Goal: Task Accomplishment & Management: Use online tool/utility

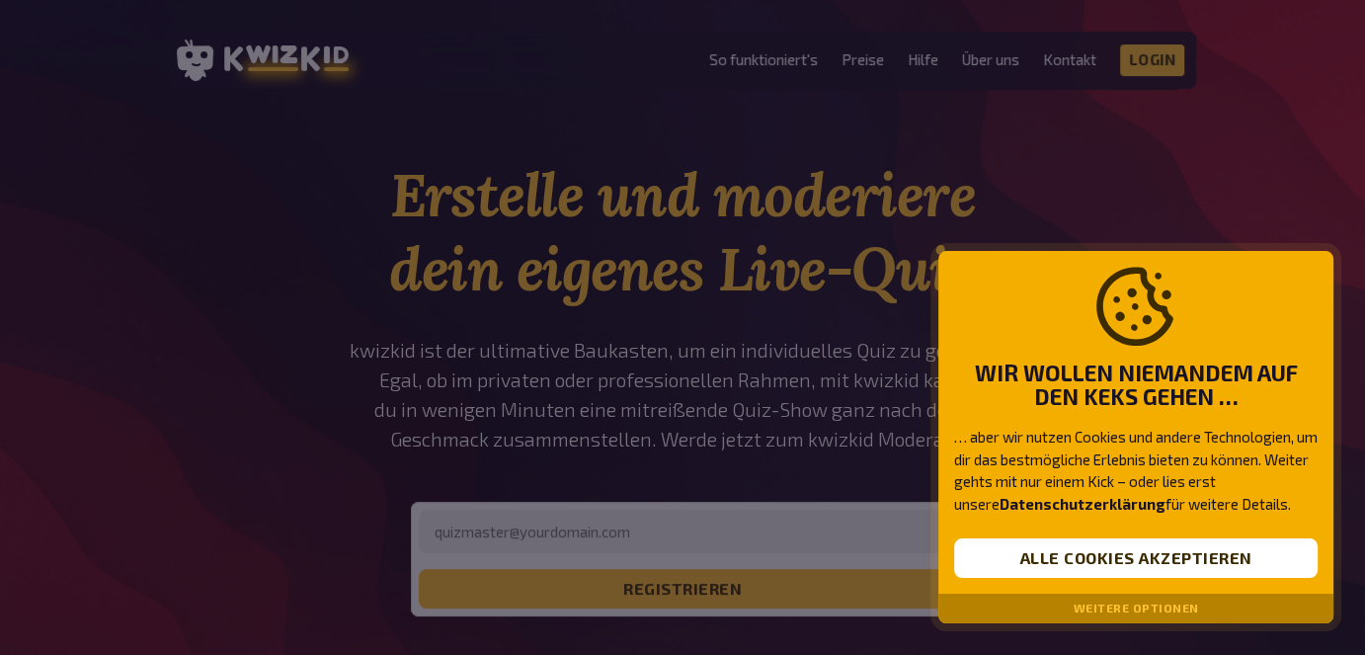
click at [1114, 604] on button "Weitere Optionen" at bounding box center [1135, 608] width 125 height 14
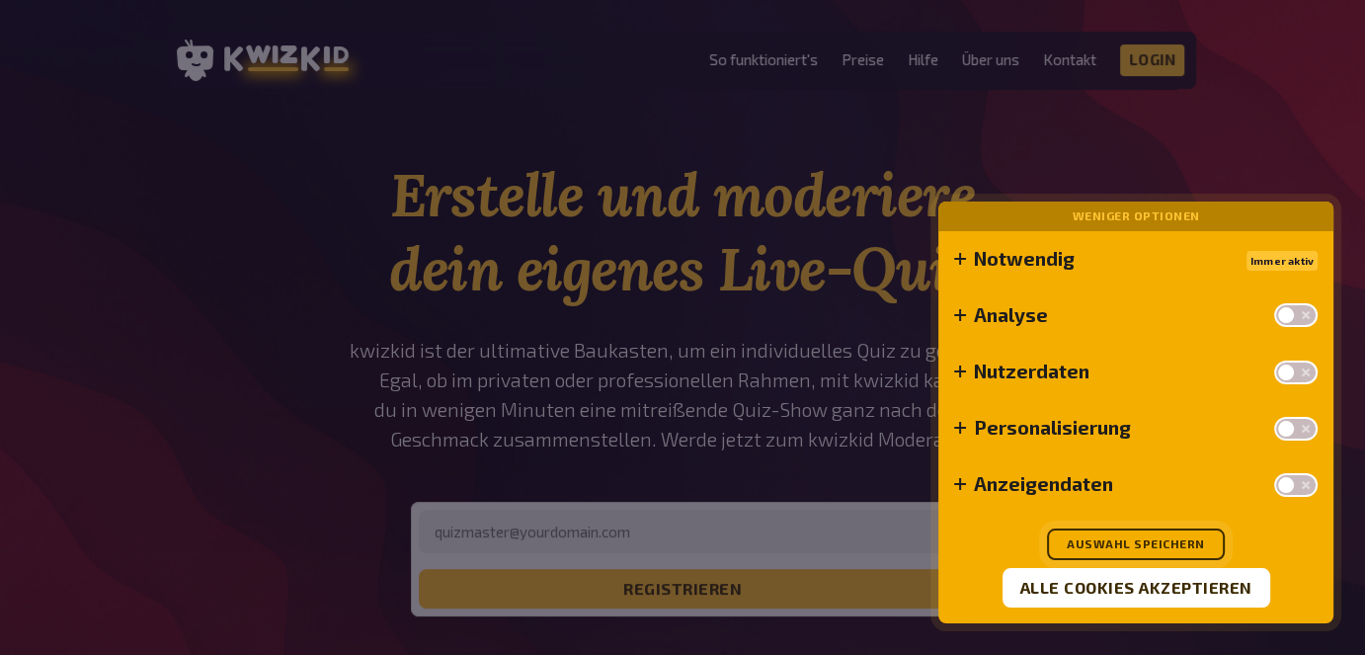
click at [1103, 543] on button "Auswahl speichern" at bounding box center [1136, 544] width 178 height 32
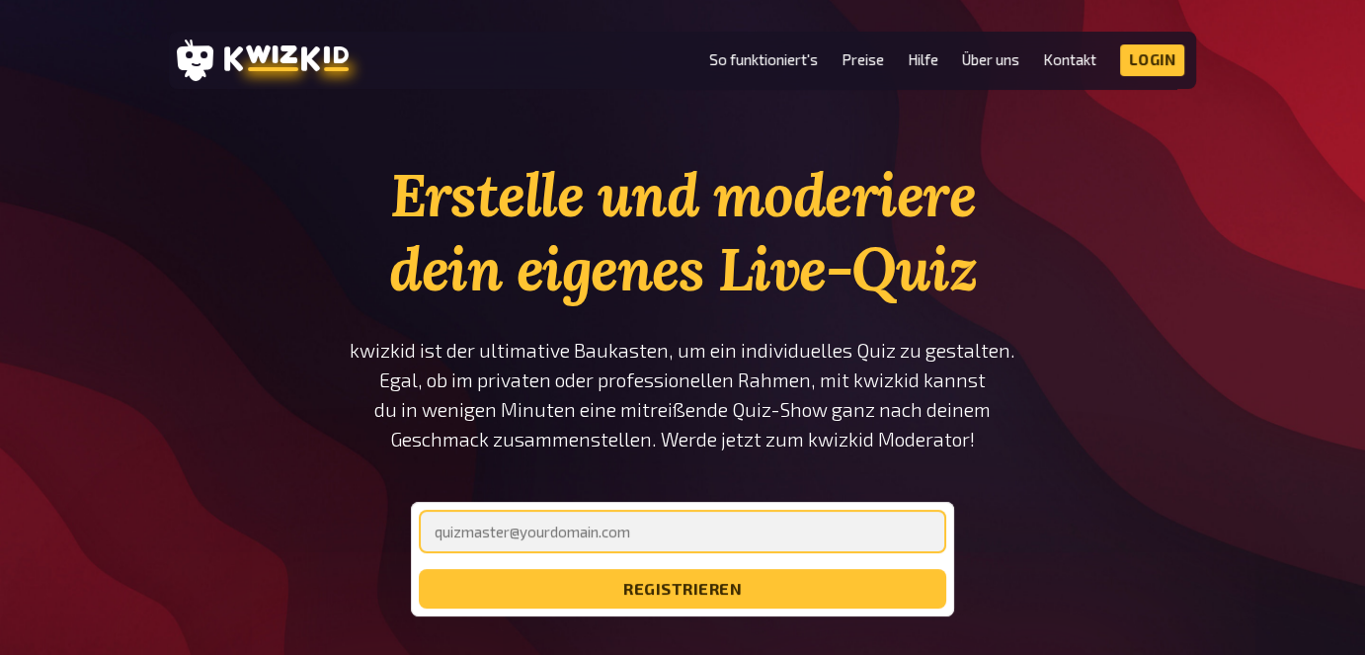
drag, startPoint x: 642, startPoint y: 518, endPoint x: 640, endPoint y: 549, distance: 30.7
click at [642, 518] on input "email" at bounding box center [682, 531] width 527 height 43
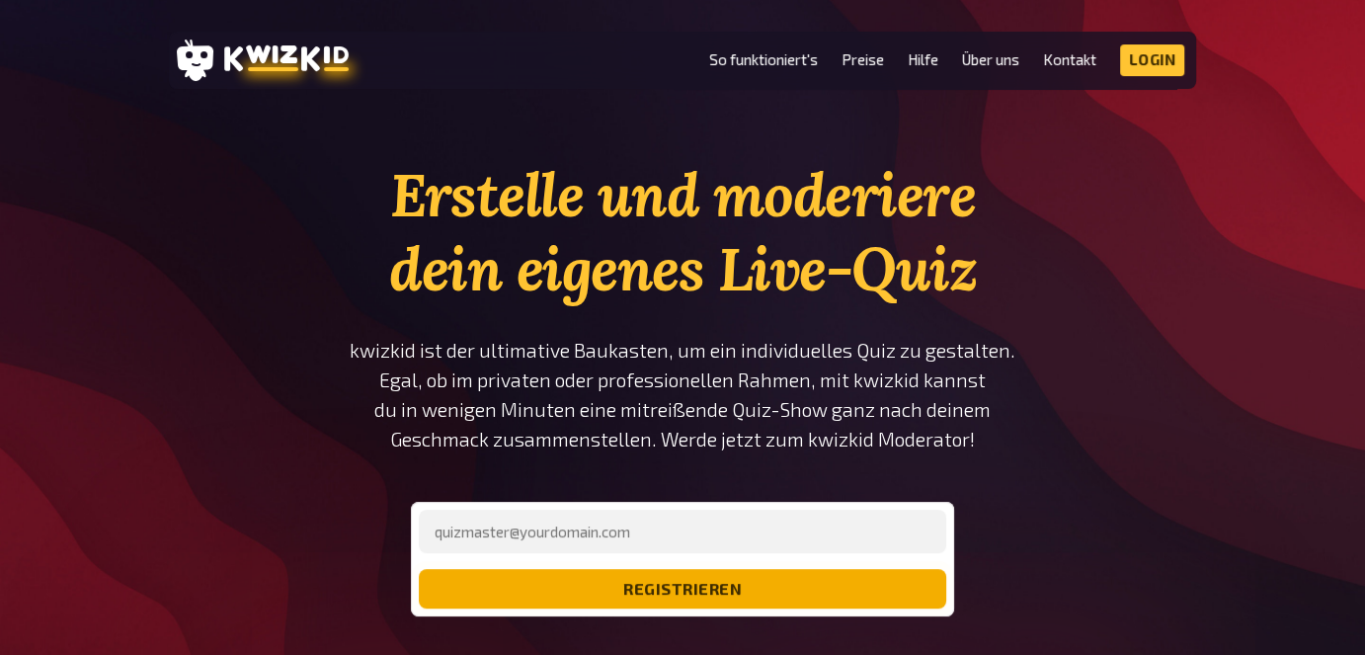
click at [637, 585] on button "registrieren" at bounding box center [682, 589] width 527 height 40
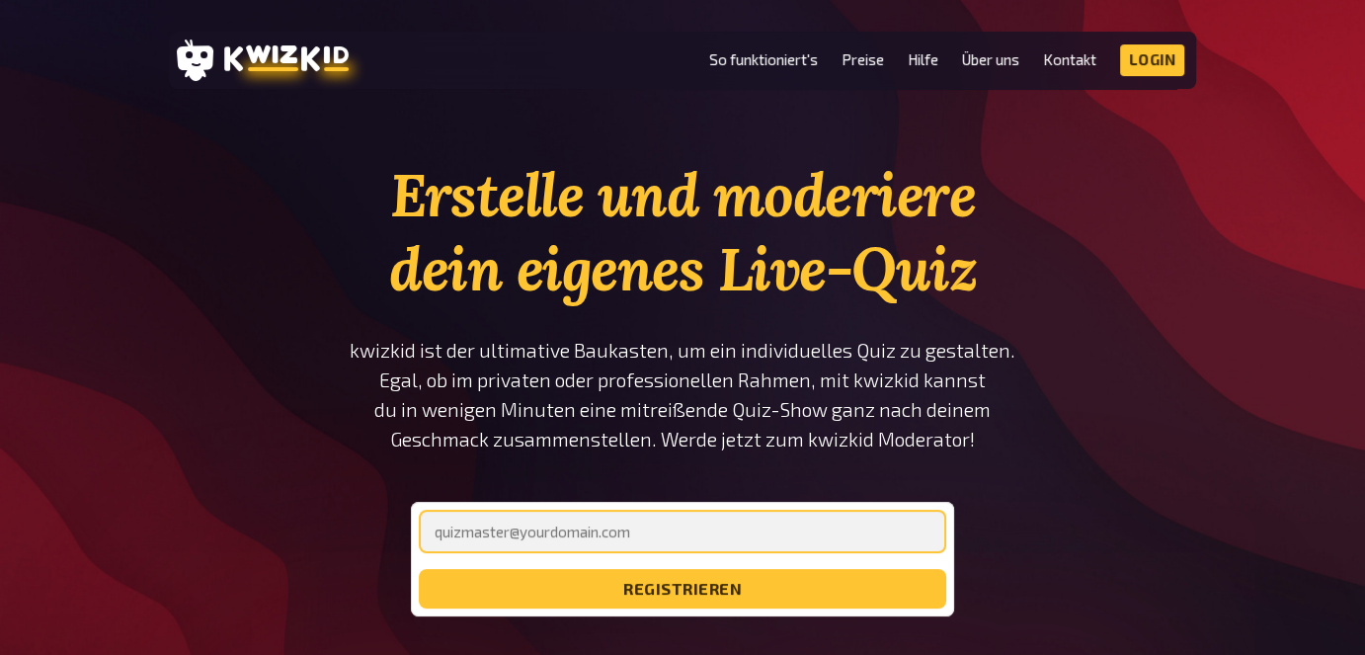
click at [628, 528] on input "email" at bounding box center [682, 531] width 527 height 43
type input "[EMAIL_ADDRESS][DOMAIN_NAME]"
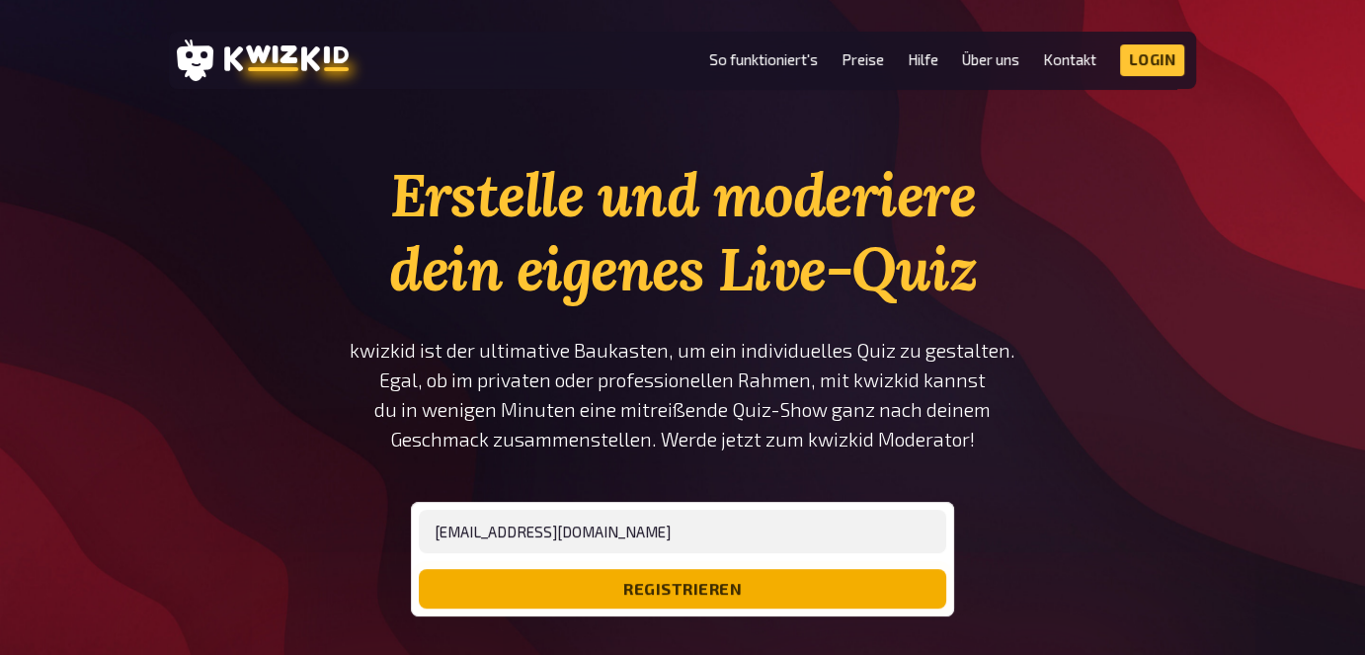
click at [545, 592] on button "registrieren" at bounding box center [682, 589] width 527 height 40
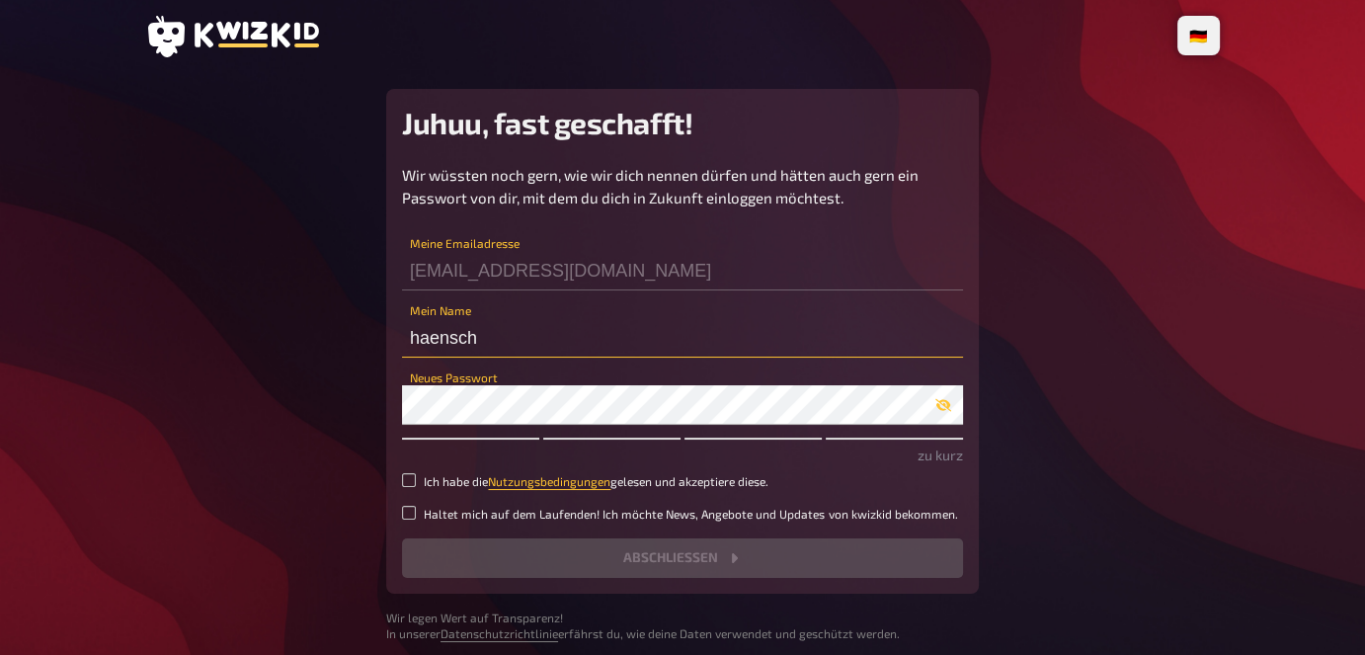
drag, startPoint x: 494, startPoint y: 339, endPoint x: 366, endPoint y: 333, distance: 127.5
click at [366, 333] on main "Juhuu, fast geschafft! Wir wüssten noch gern, wie wir dich nennen dürfen und hä…" at bounding box center [682, 365] width 1074 height 553
type input "Hr. Hänsch"
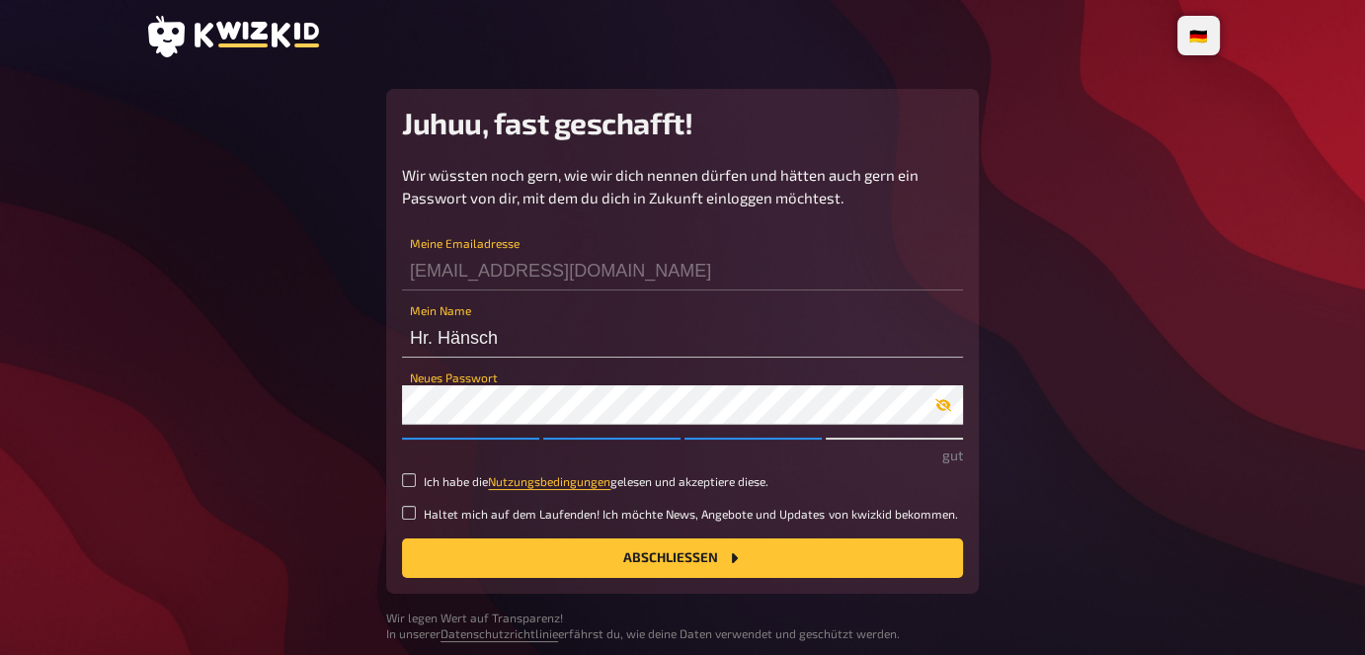
click at [955, 404] on button "button" at bounding box center [943, 405] width 40 height 16
click at [947, 399] on icon "button" at bounding box center [943, 405] width 16 height 16
click at [626, 553] on button "Abschließen" at bounding box center [682, 558] width 561 height 40
click at [404, 480] on input "Ich habe die Nutzungsbedingungen gelesen und akzeptiere diese." at bounding box center [409, 480] width 14 height 14
checkbox input "true"
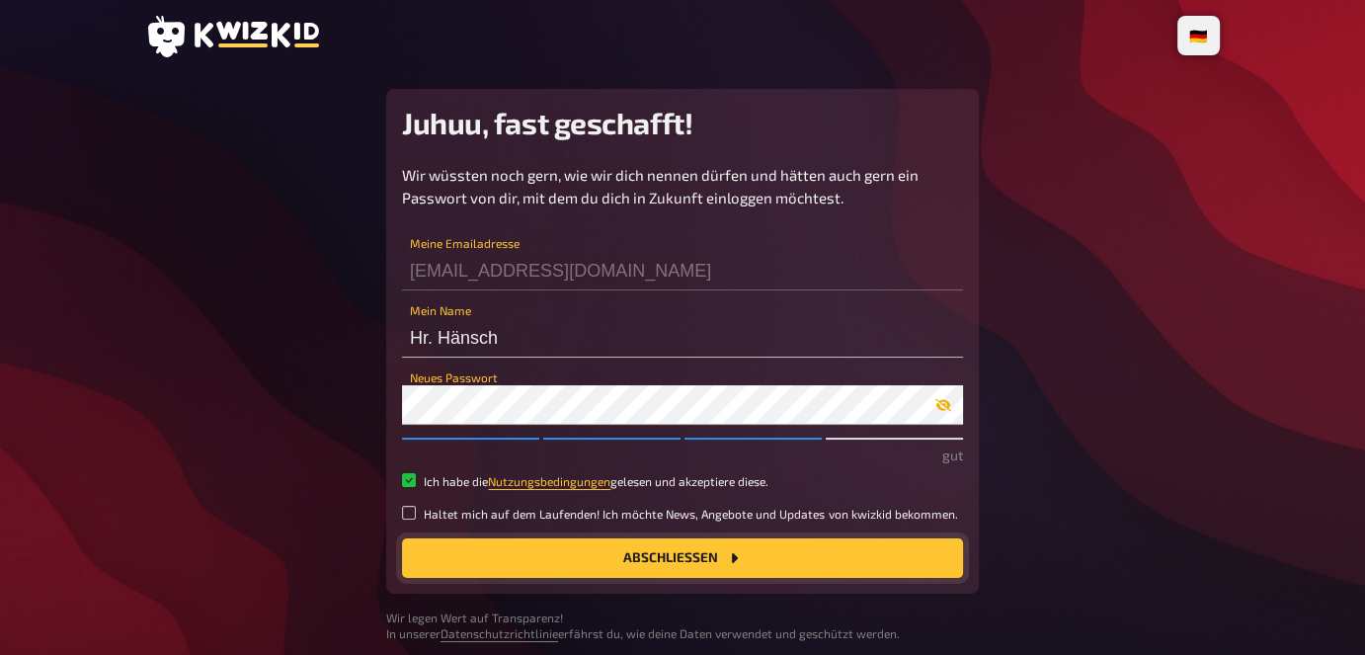
click at [472, 558] on button "Abschließen" at bounding box center [682, 558] width 561 height 40
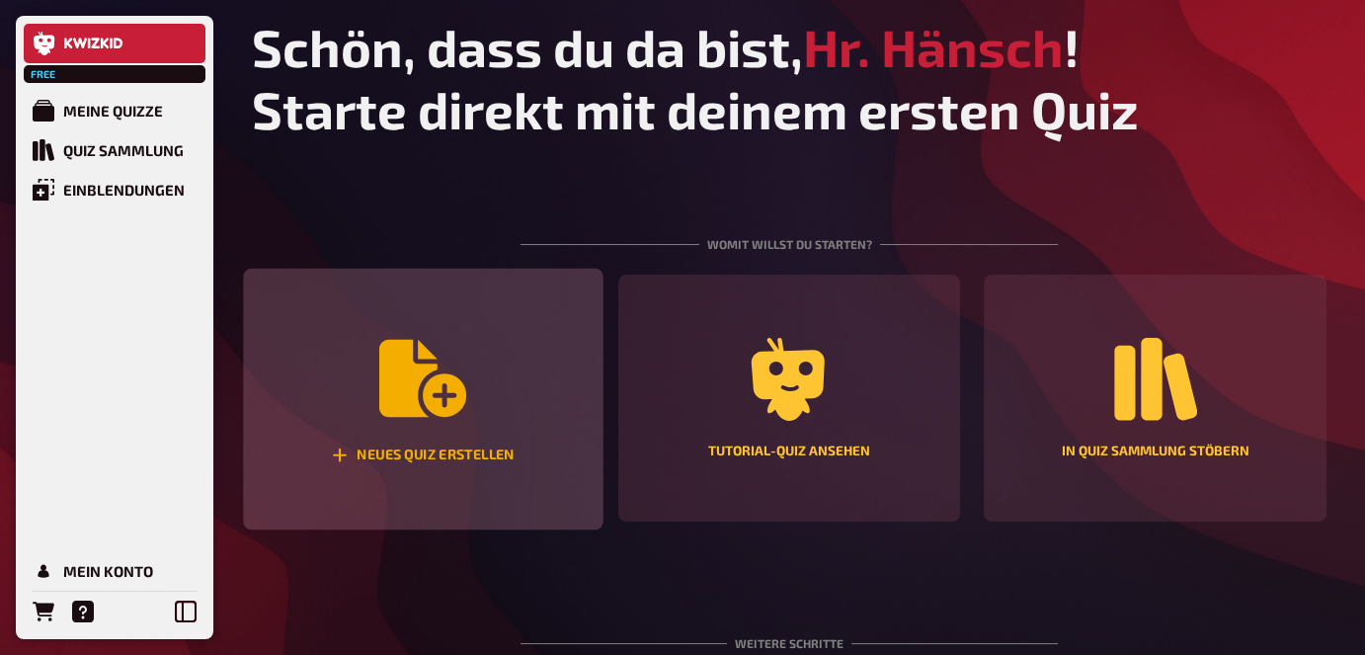
click at [459, 357] on icon "Neues Quiz erstellen" at bounding box center [422, 378] width 87 height 87
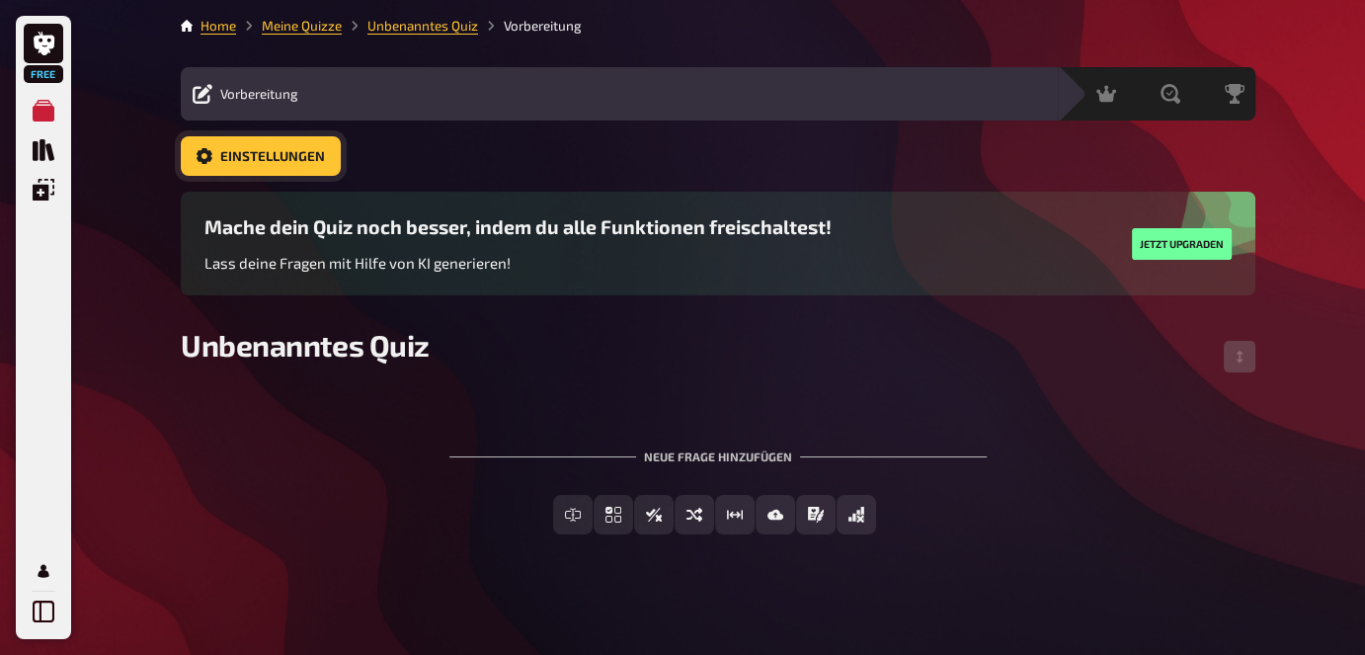
click at [231, 154] on span "Einstellungen" at bounding box center [272, 157] width 105 height 14
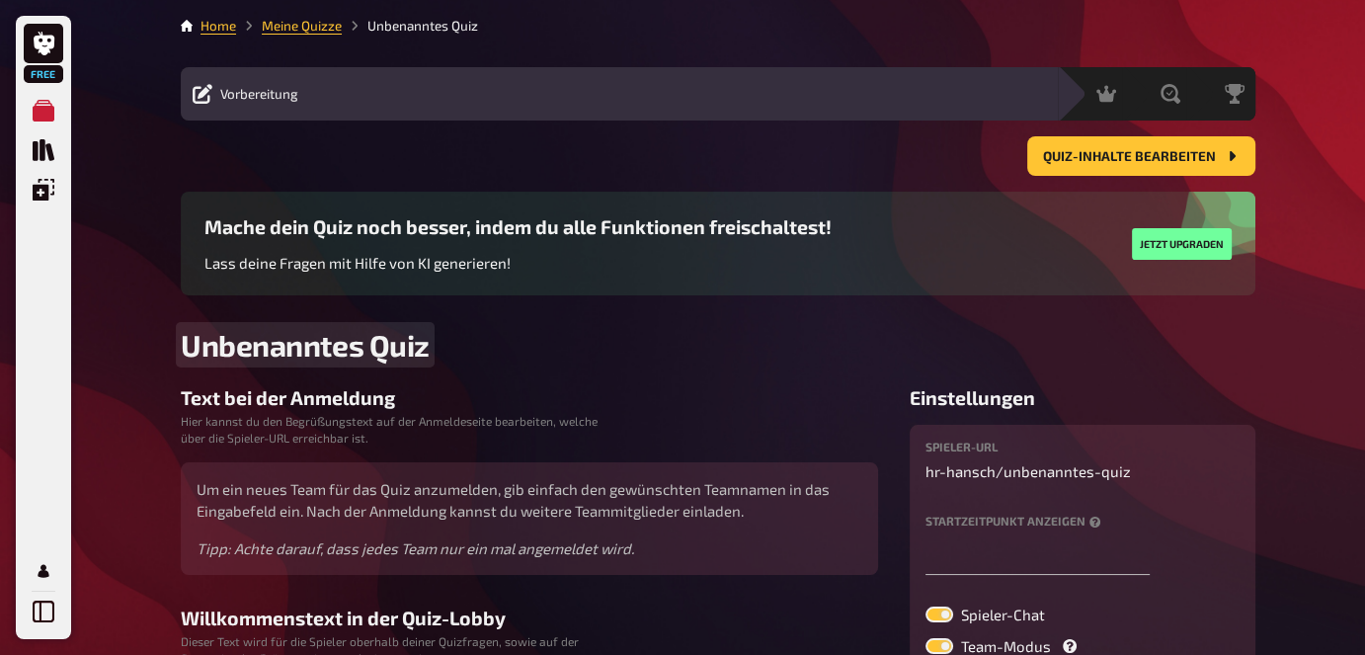
click at [289, 350] on span "Unbenanntes Quiz" at bounding box center [305, 345] width 249 height 36
click at [292, 339] on span "Unbenanntes Quiz" at bounding box center [305, 345] width 249 height 36
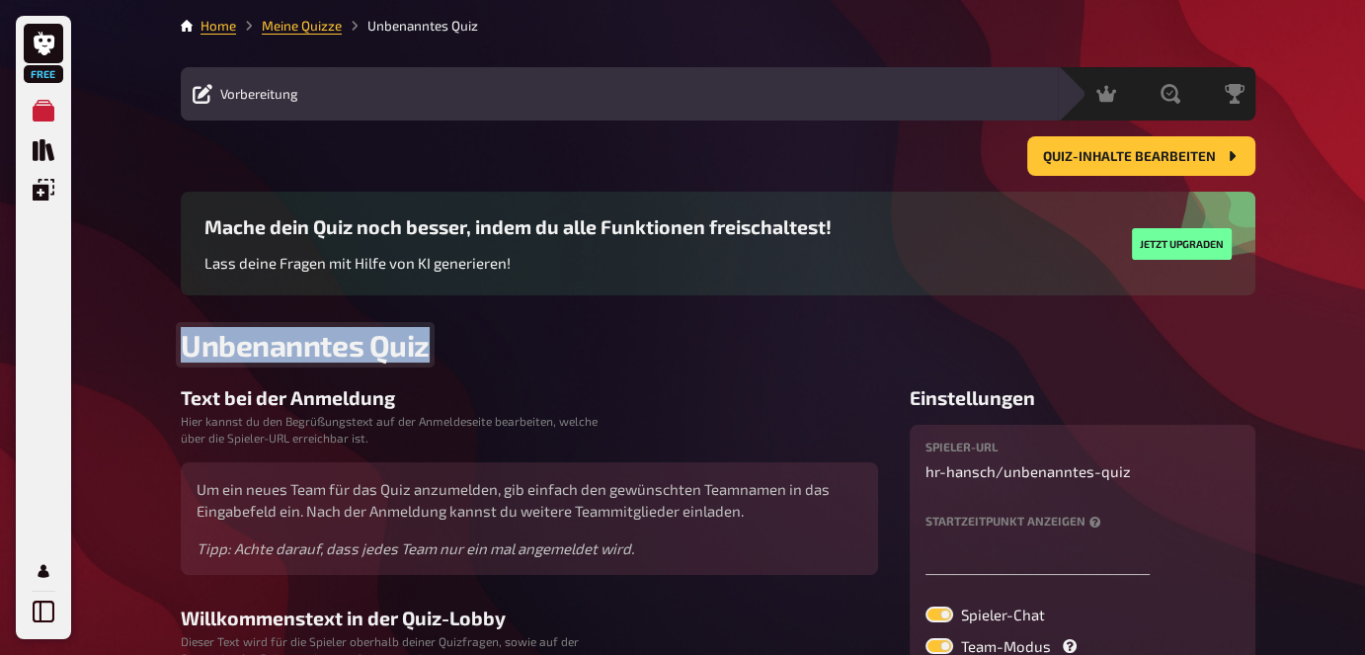
click at [292, 339] on span "Unbenanntes Quiz" at bounding box center [305, 345] width 249 height 36
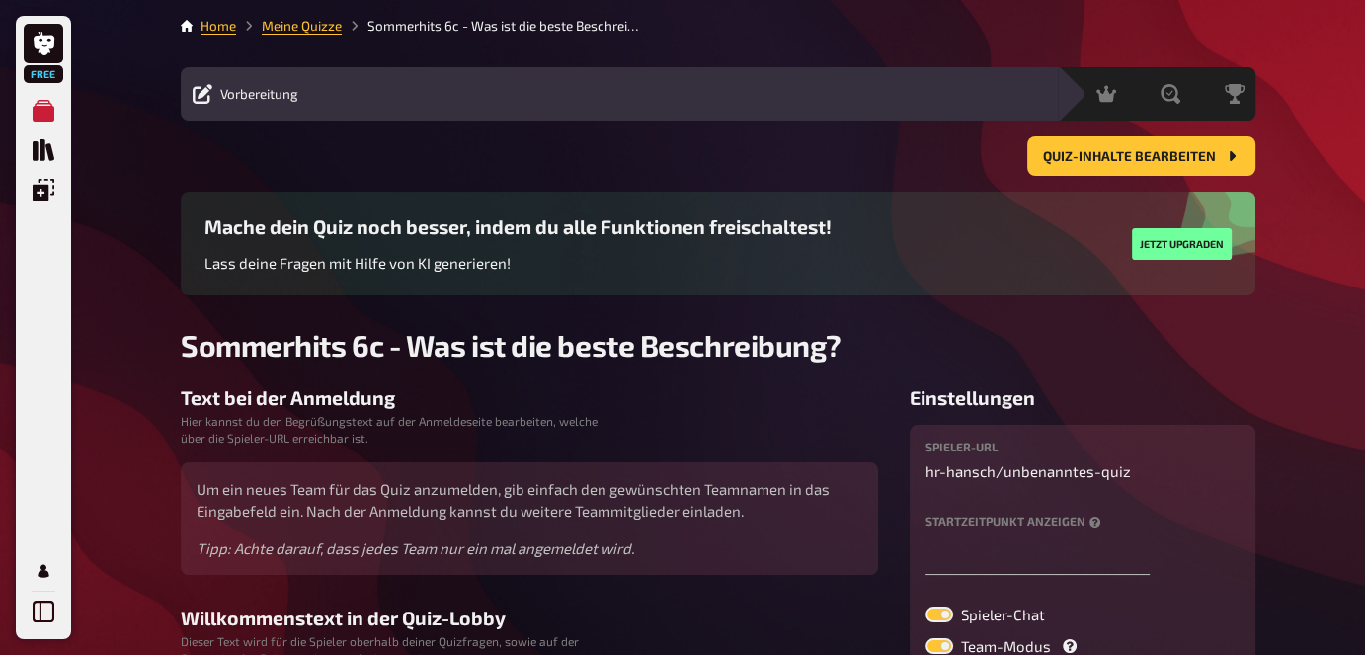
click at [352, 403] on h3 "Text bei der Anmeldung" at bounding box center [529, 397] width 697 height 23
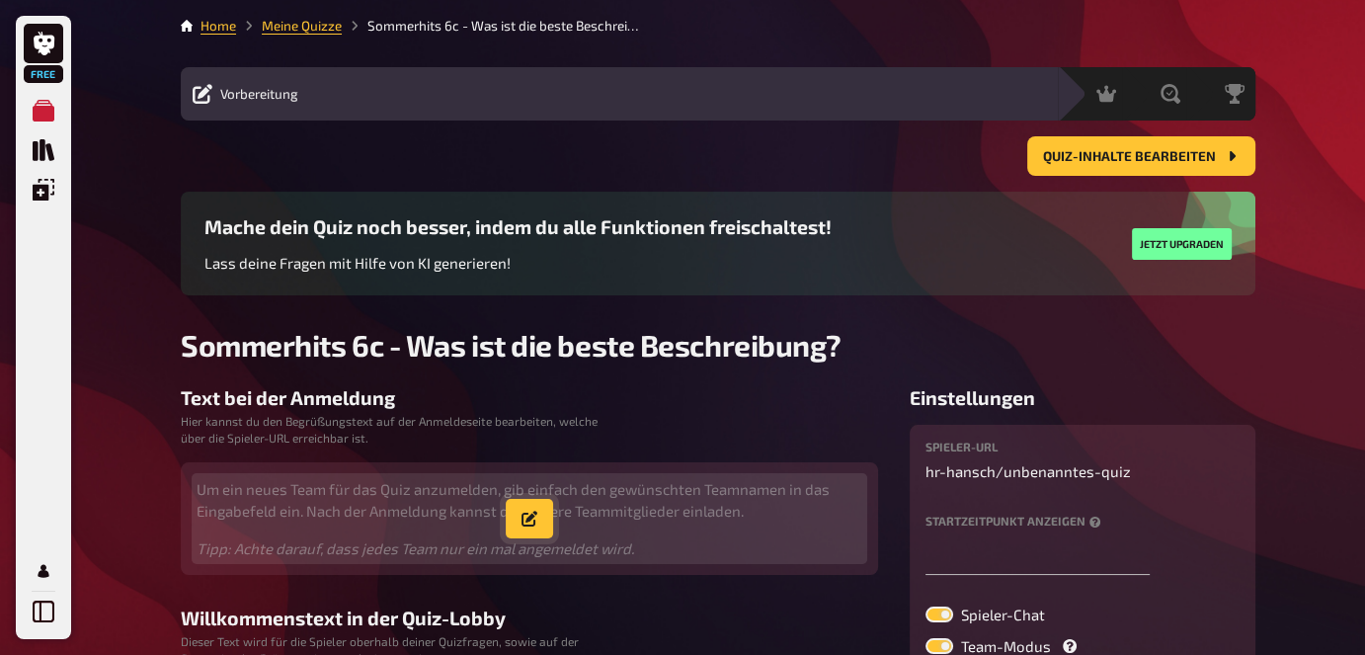
click at [532, 520] on icon "button" at bounding box center [529, 519] width 16 height 16
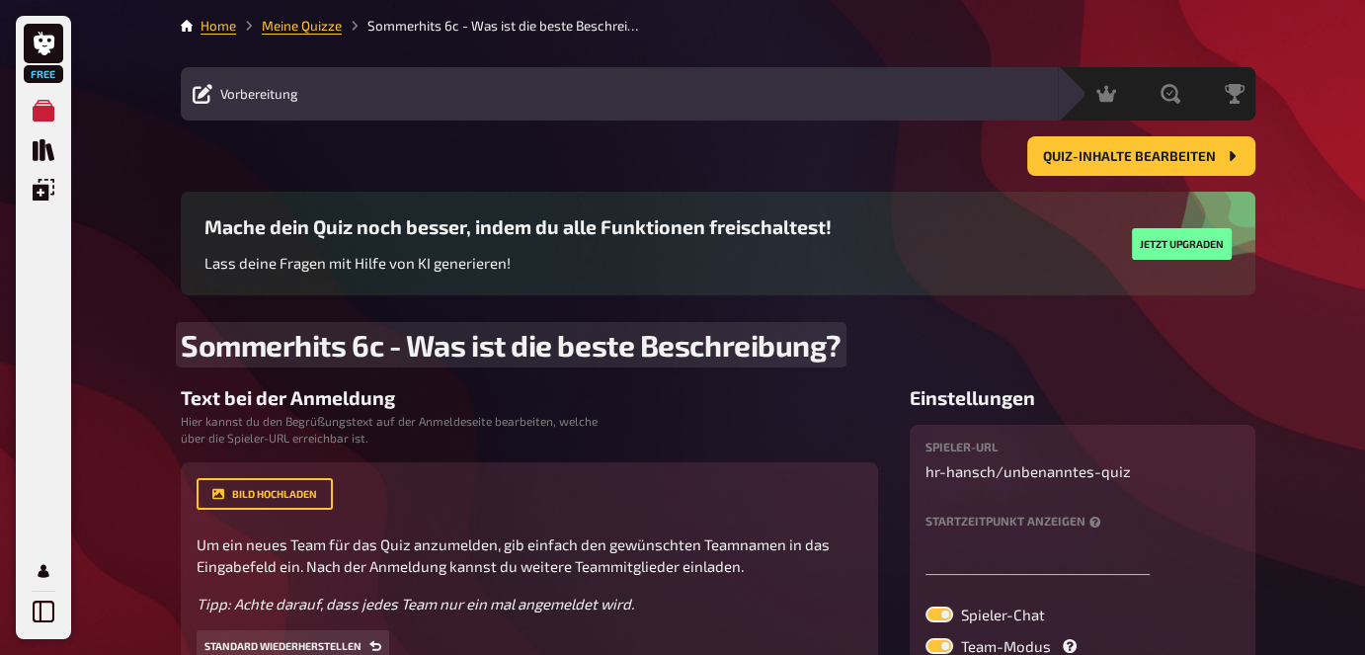
click at [415, 349] on span "Sommerhits 6c - Was ist die beste Beschreibung?" at bounding box center [511, 345] width 661 height 36
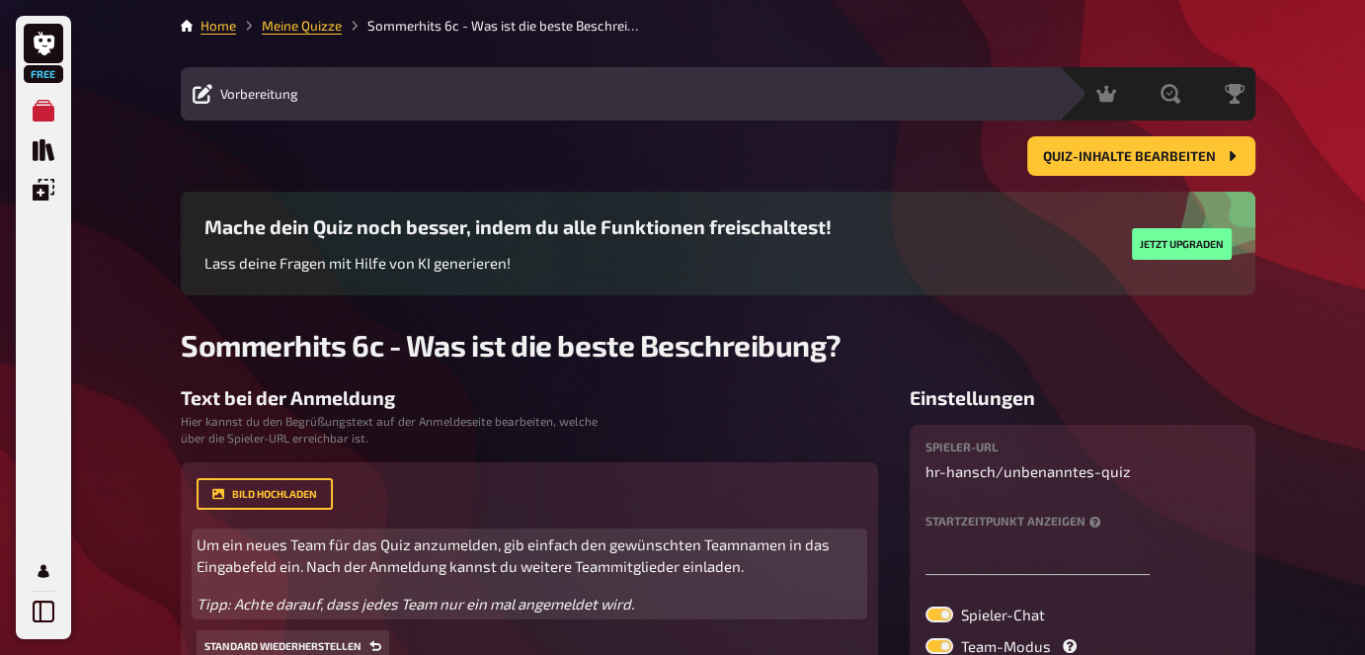
click at [338, 539] on span "Um ein neues Team für das Quiz anzumelden, gib einfach den gewünschten Teamname…" at bounding box center [515, 555] width 636 height 40
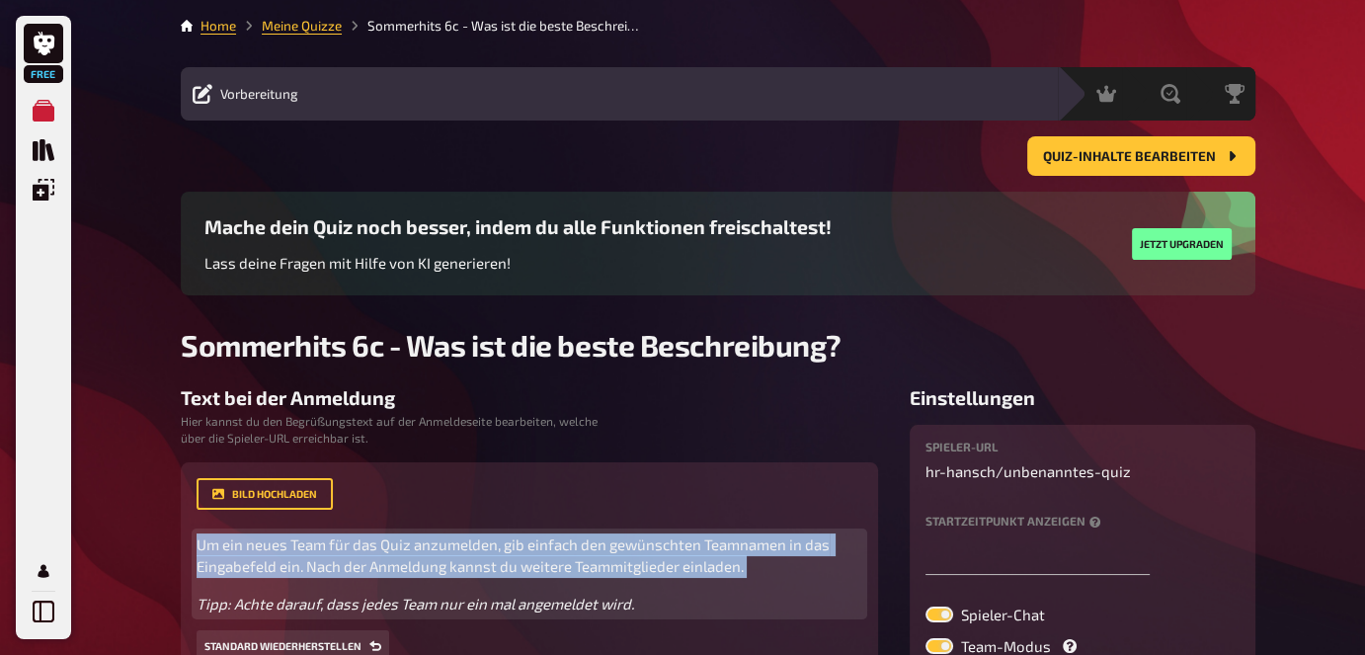
click at [337, 541] on span "Um ein neues Team für das Quiz anzumelden, gib einfach den gewünschten Teamname…" at bounding box center [515, 555] width 636 height 40
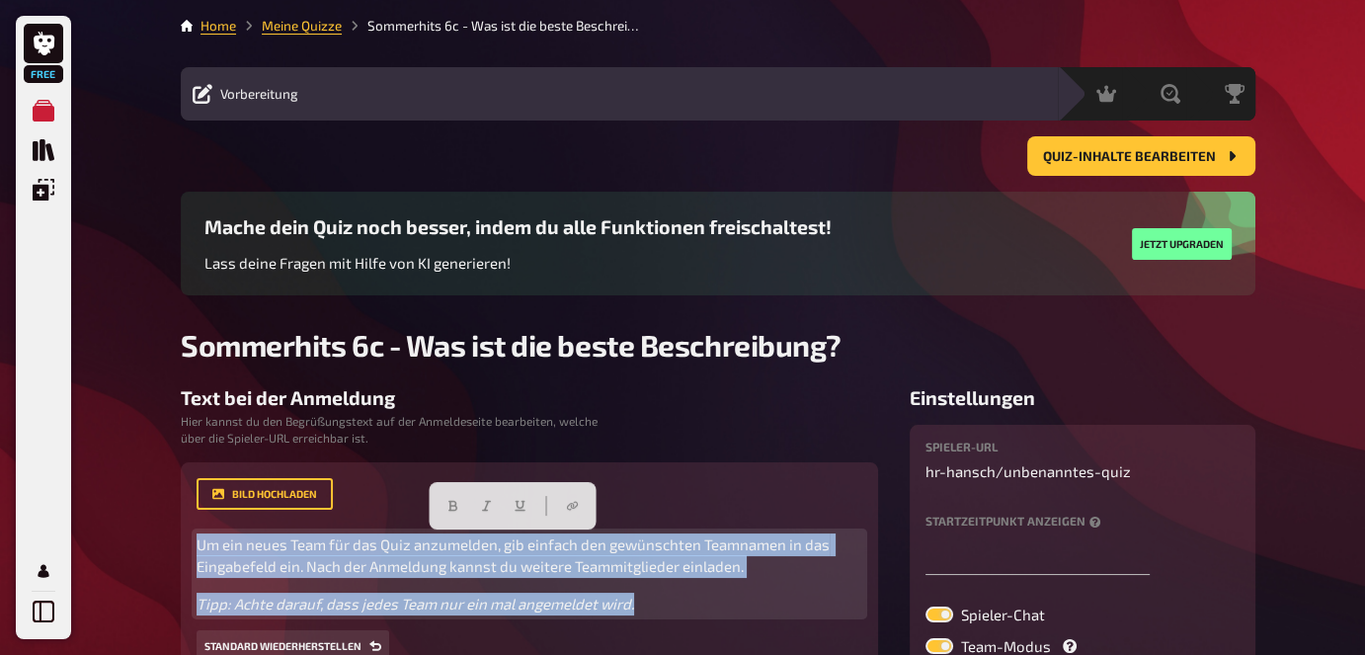
drag, startPoint x: 672, startPoint y: 607, endPoint x: 213, endPoint y: 544, distance: 462.6
click at [183, 542] on div "Bild hochladen Um ein neues Team für das Quiz anzumelden, gib einfach den gewün…" at bounding box center [529, 570] width 697 height 216
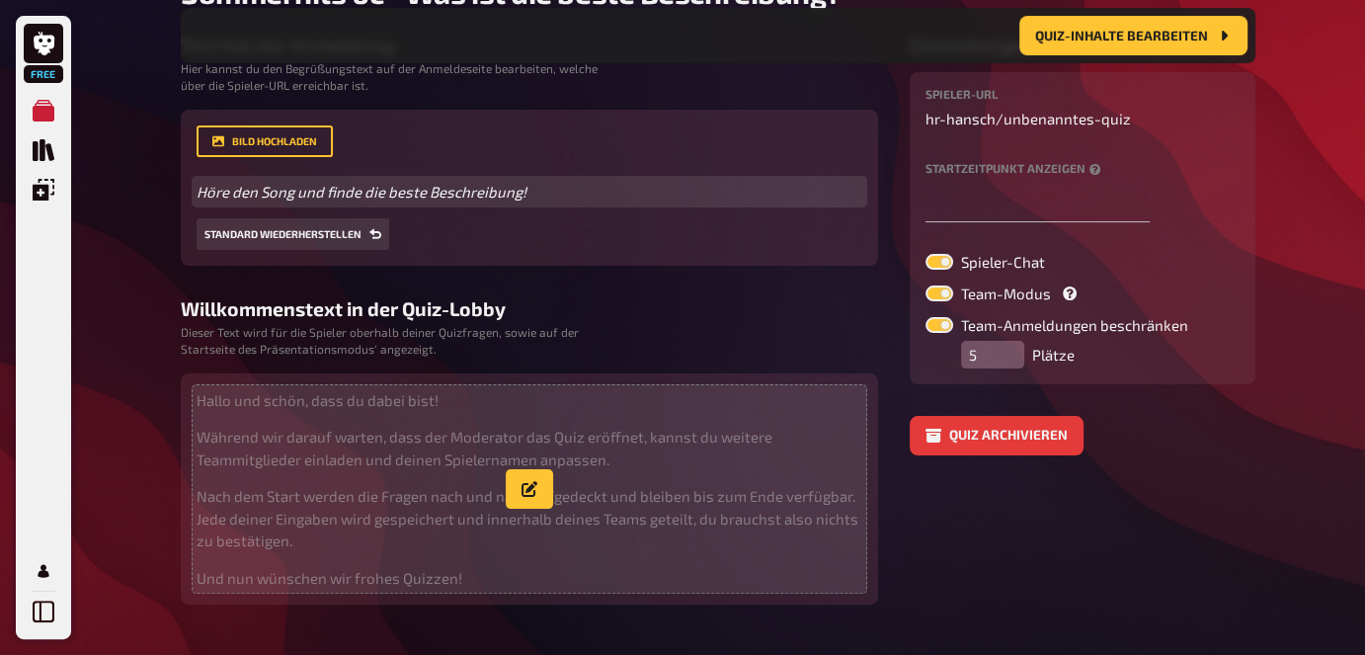
scroll to position [413, 0]
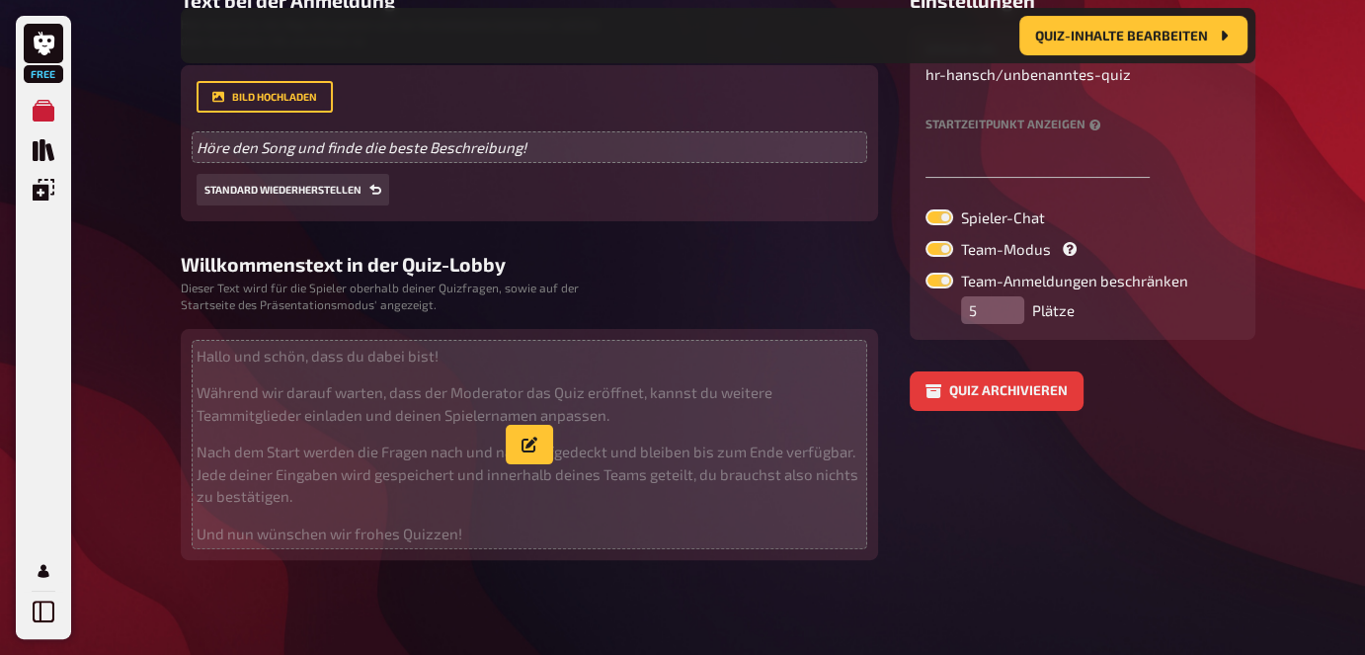
click at [325, 385] on p "Während wir darauf warten, dass der Moderator das Quiz eröffnet, kannst du weit…" at bounding box center [530, 403] width 666 height 44
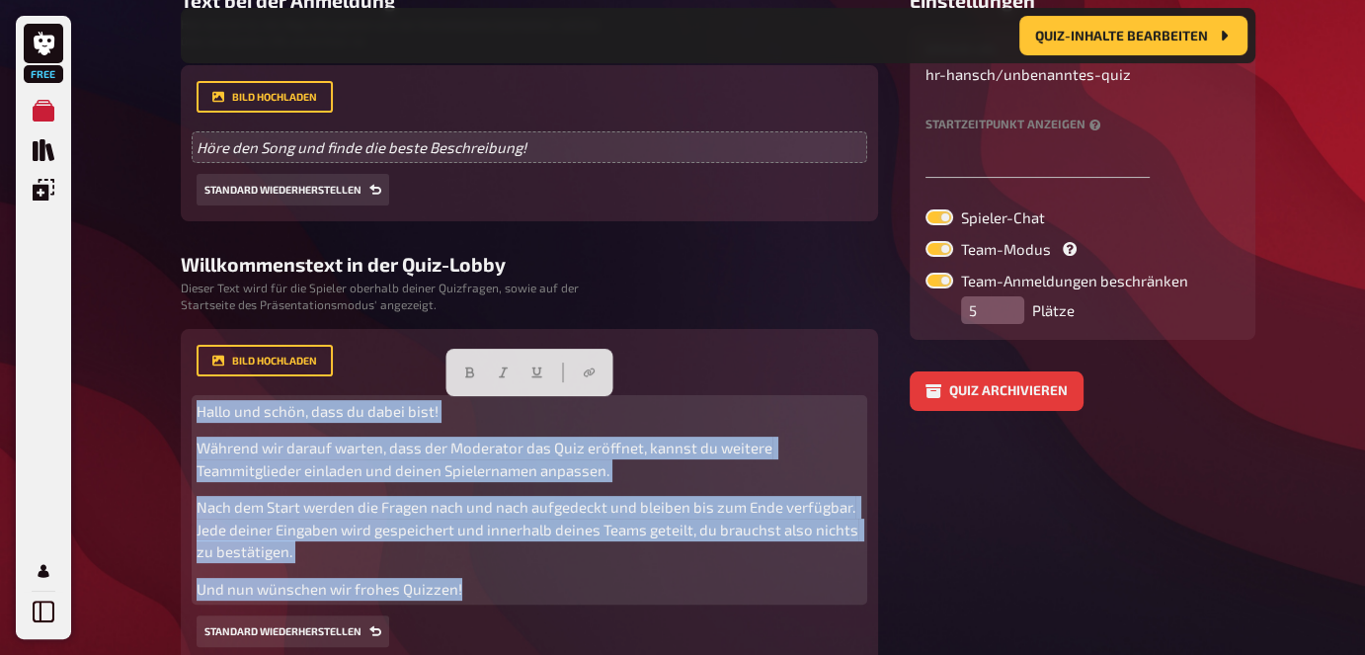
drag, startPoint x: 478, startPoint y: 592, endPoint x: 187, endPoint y: 399, distance: 349.2
click at [187, 399] on div "Bild hochladen Hallo und schön, dass du dabei bist! Während wir darauf warten, …" at bounding box center [529, 496] width 697 height 335
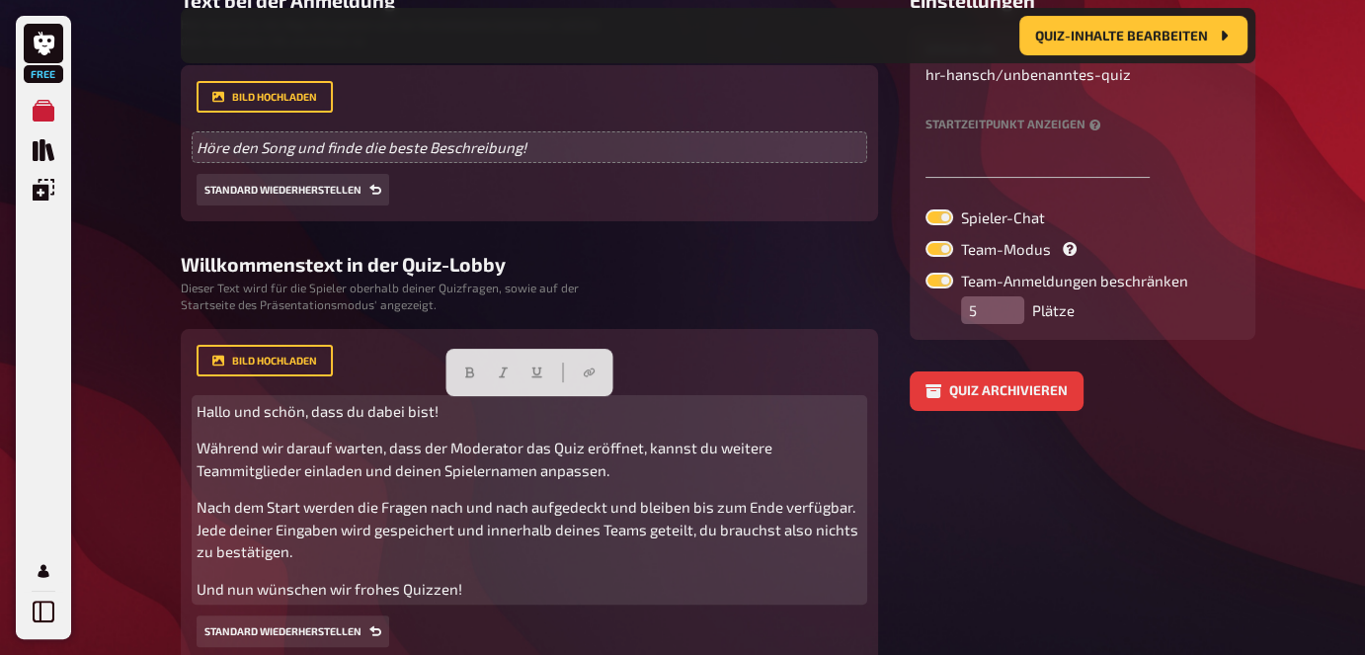
scroll to position [338, 0]
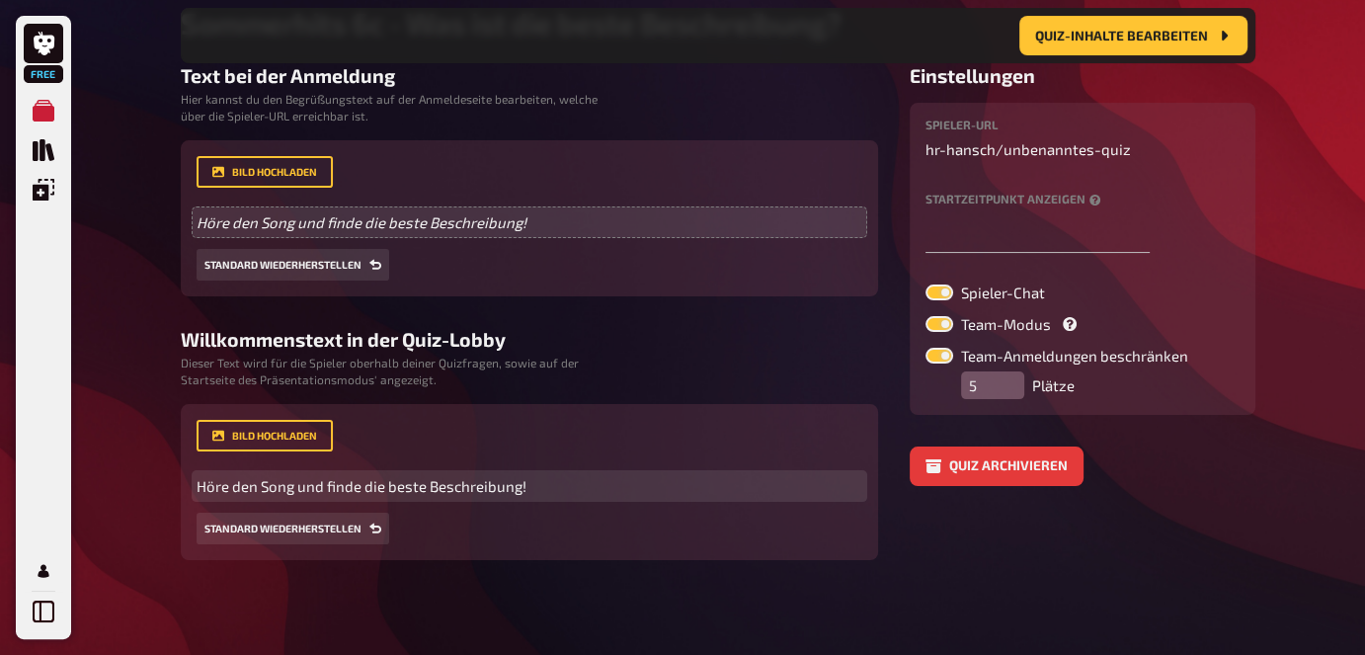
click at [362, 488] on span "Höre den Song und finde die beste Beschreibung!" at bounding box center [362, 486] width 330 height 18
click at [355, 486] on span "Höre den Song und finde die beste Beschreibung!" at bounding box center [362, 486] width 330 height 18
click at [358, 486] on span "Höre den Song und finde die beste Beschreibung!" at bounding box center [362, 486] width 330 height 18
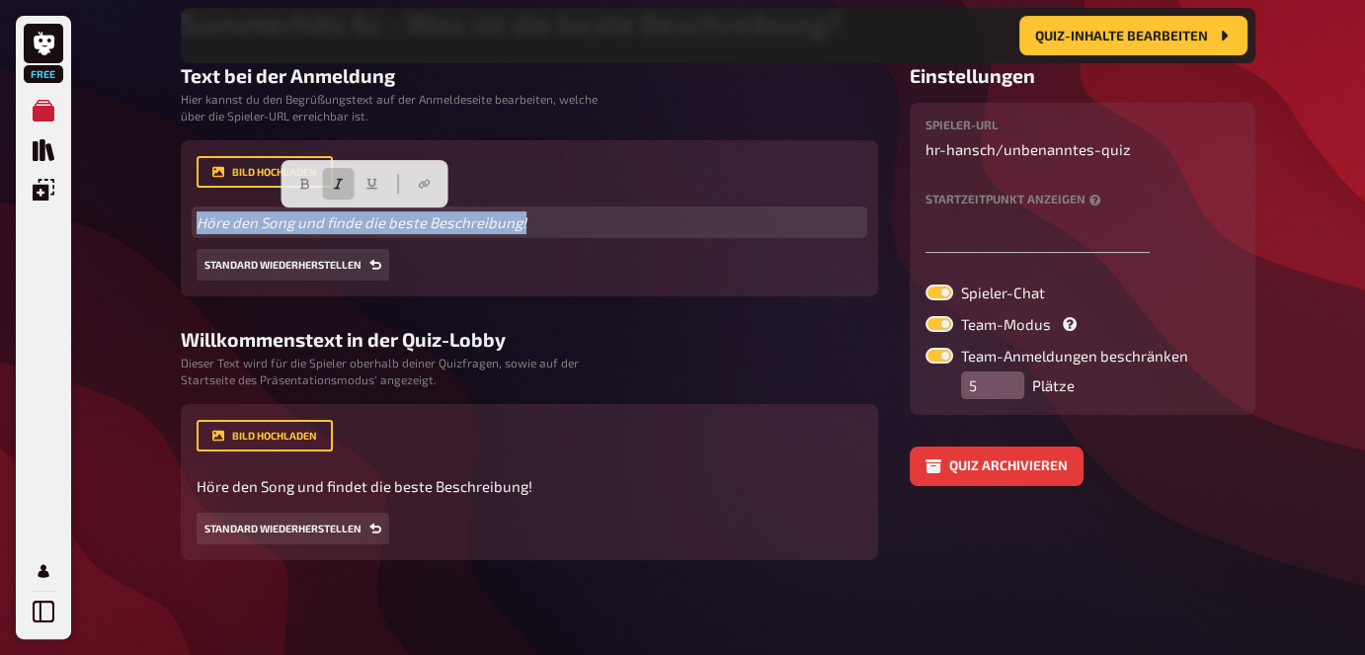
drag, startPoint x: 536, startPoint y: 225, endPoint x: 175, endPoint y: 220, distance: 361.5
click at [173, 222] on div "Home Meine Quizze Sommerhits 6c - Was ist die beste Beschreibung? Vorbereitung …" at bounding box center [718, 158] width 1106 height 992
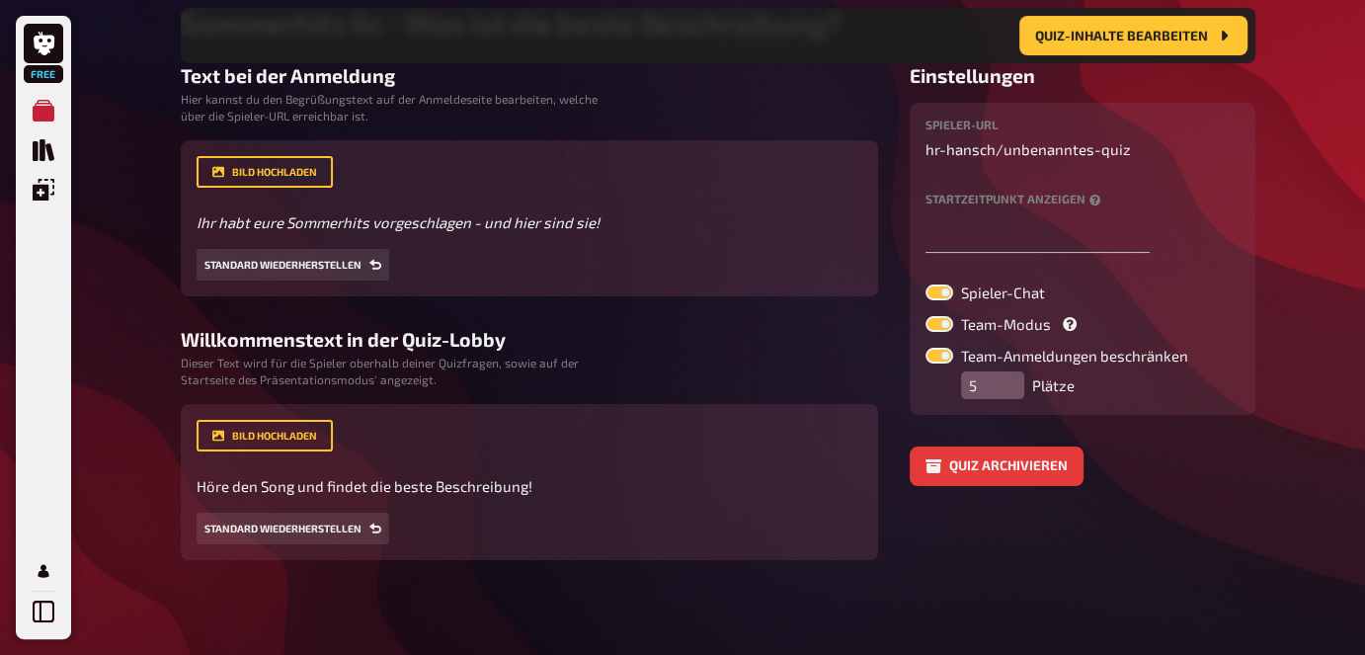
click at [947, 288] on label at bounding box center [939, 292] width 28 height 16
click at [925, 284] on input "Spieler-Chat" at bounding box center [924, 283] width 1 height 1
checkbox input "false"
click at [941, 320] on label at bounding box center [939, 324] width 28 height 16
click at [925, 316] on input "Team-Modus" at bounding box center [924, 315] width 1 height 1
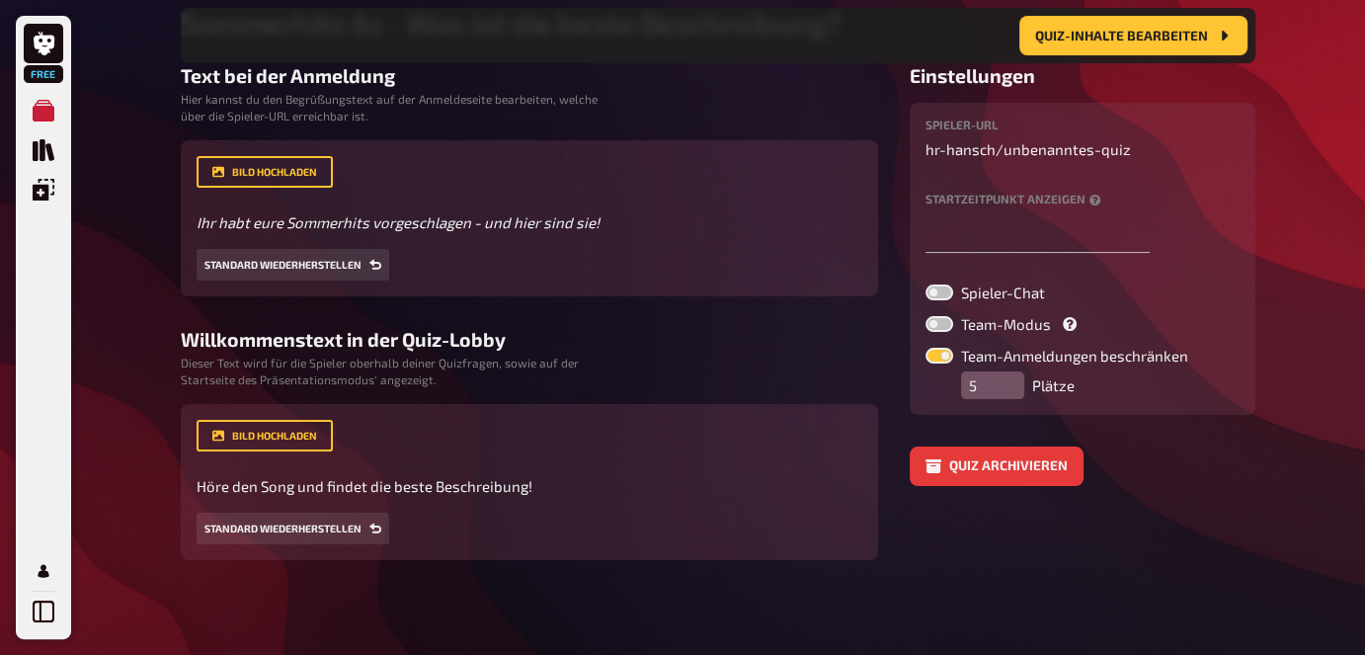
checkbox input "false"
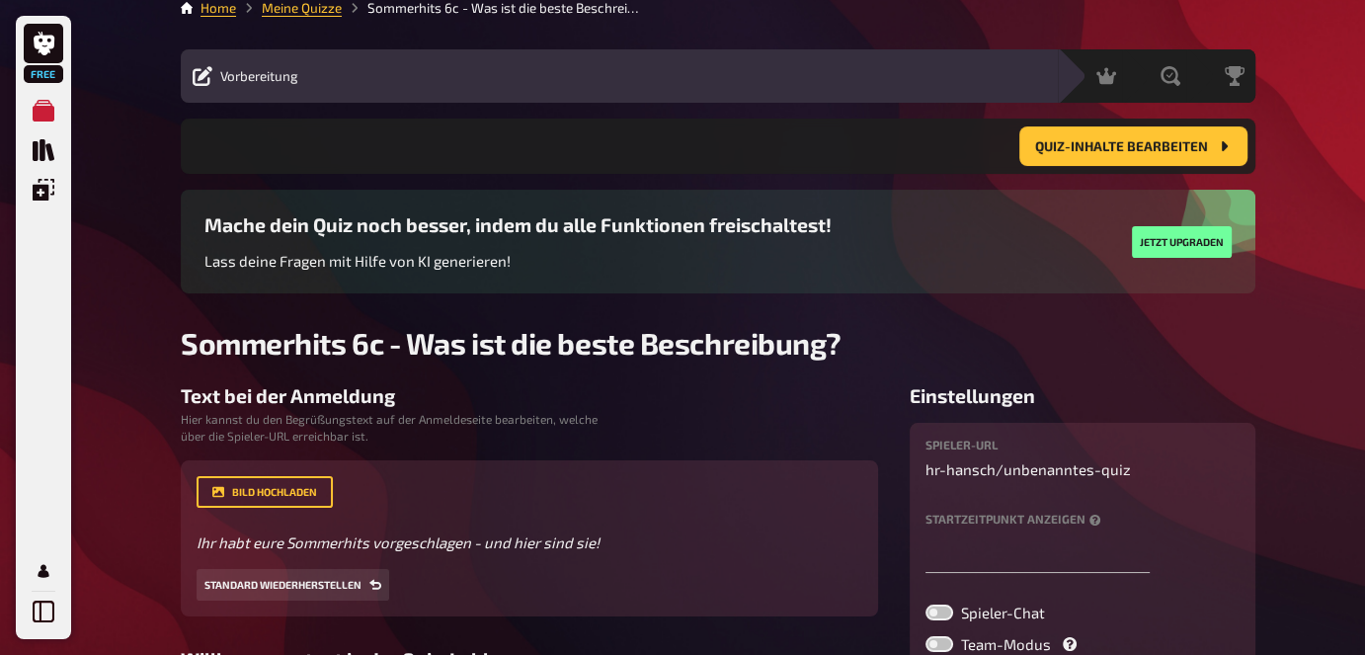
scroll to position [9, 0]
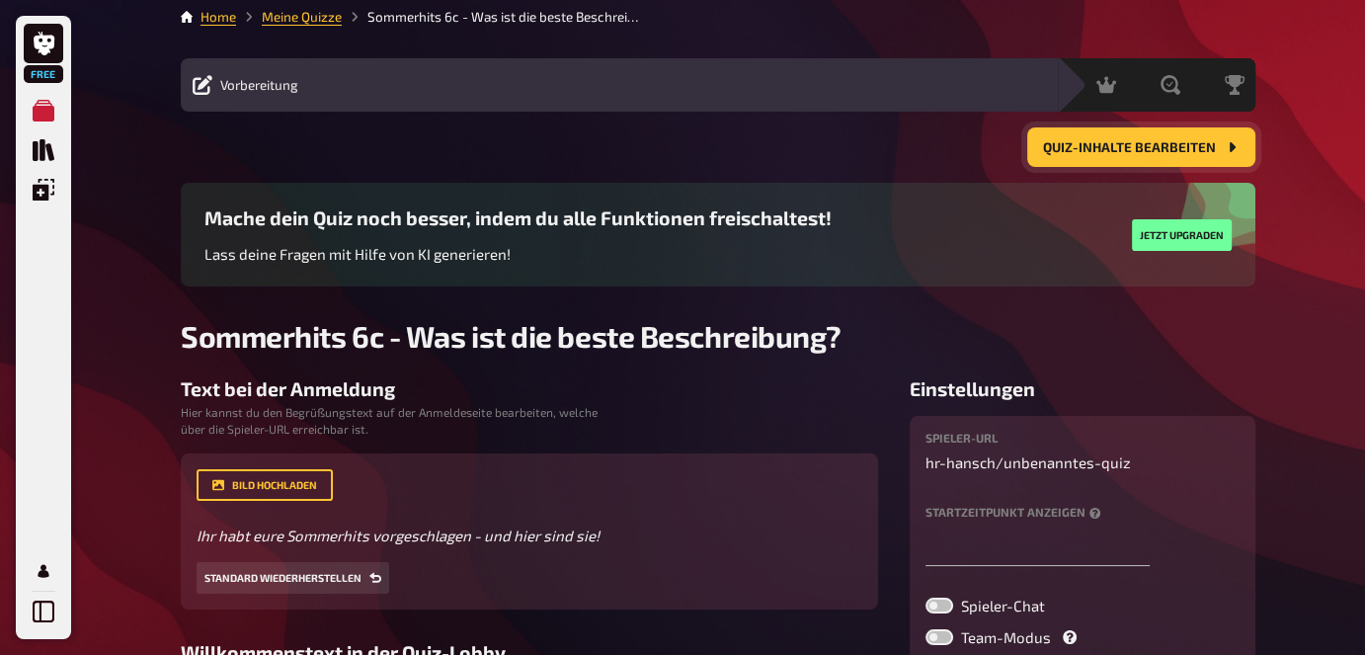
click at [1146, 142] on span "Quiz-Inhalte bearbeiten" at bounding box center [1129, 148] width 173 height 14
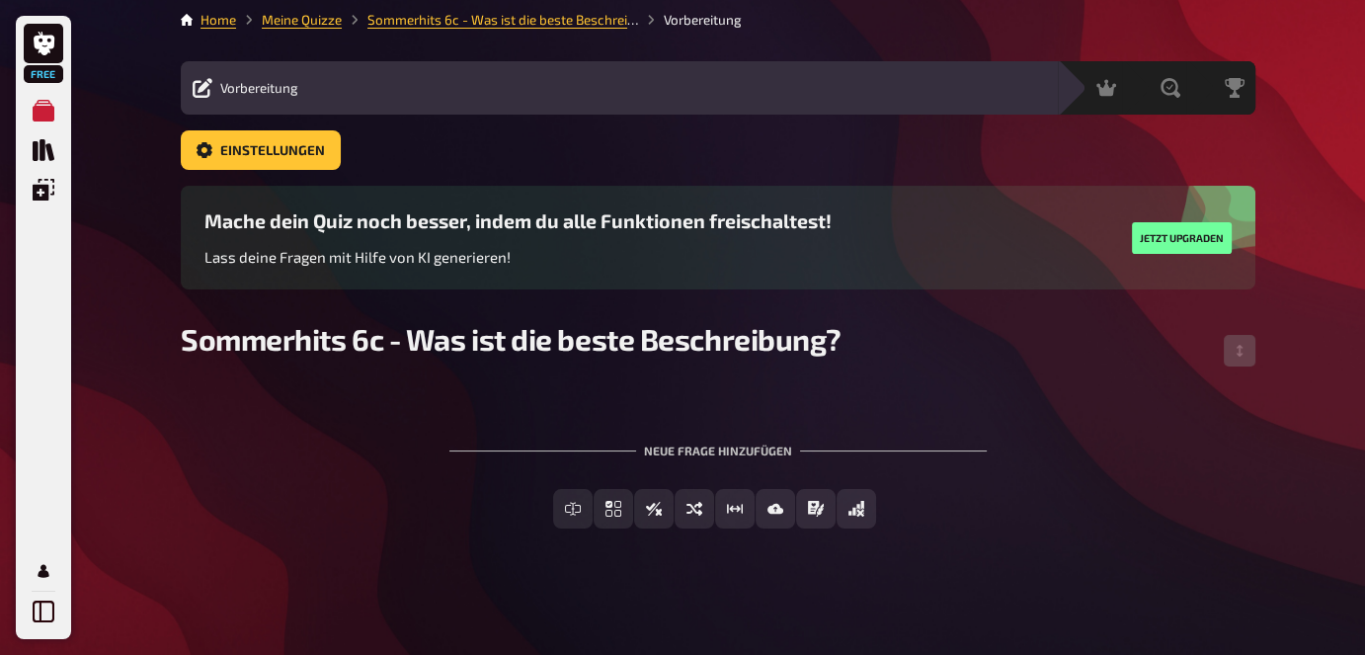
scroll to position [5, 0]
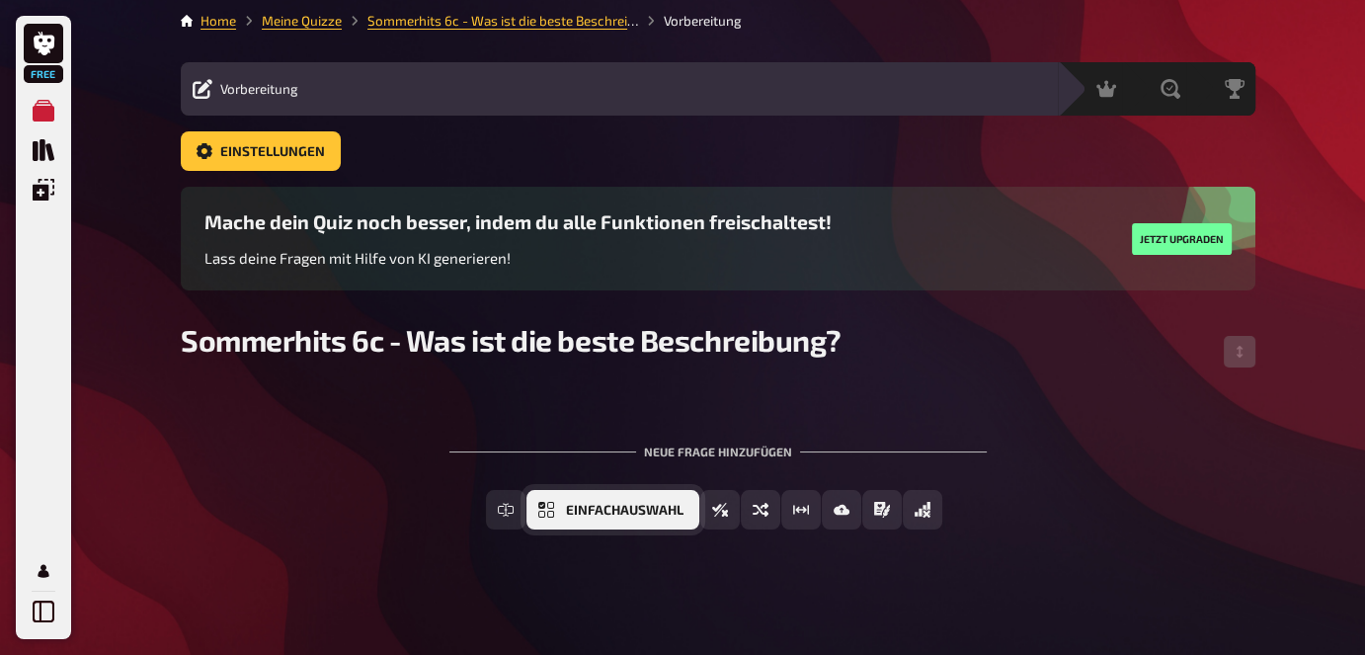
click at [615, 507] on span "Einfachauswahl" at bounding box center [625, 511] width 118 height 14
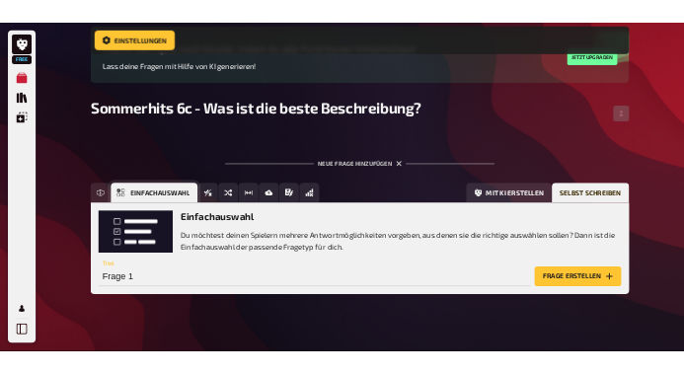
scroll to position [194, 0]
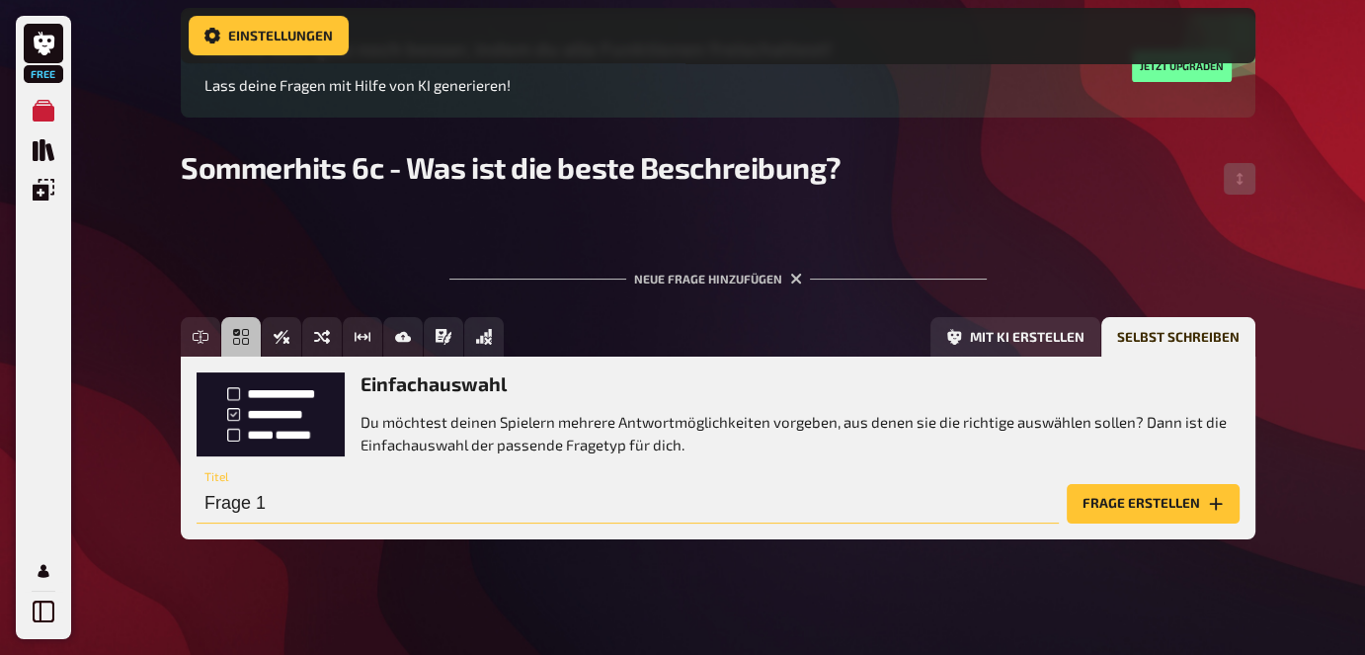
click at [342, 500] on input "Frage 1" at bounding box center [628, 504] width 862 height 40
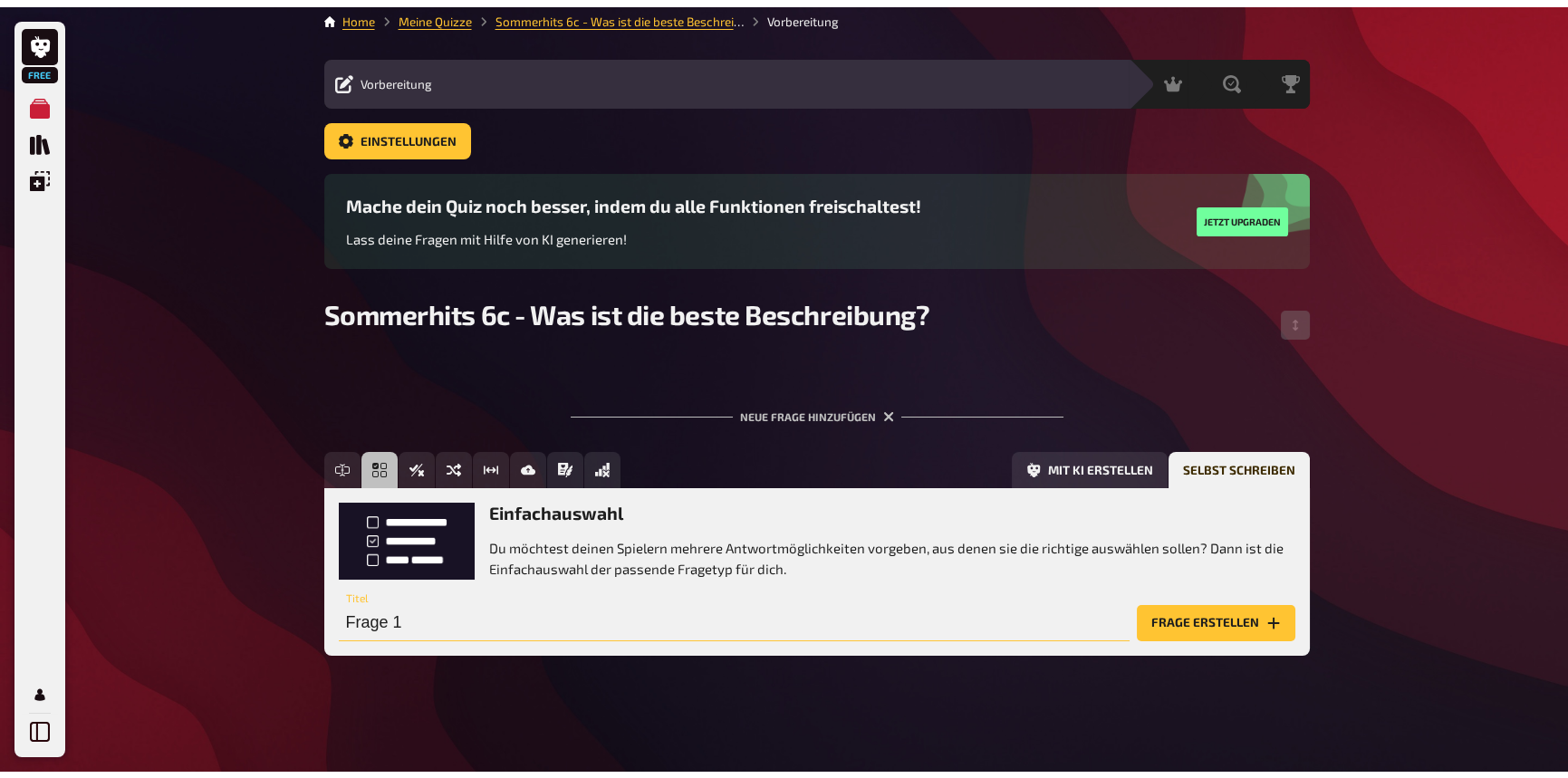
scroll to position [0, 0]
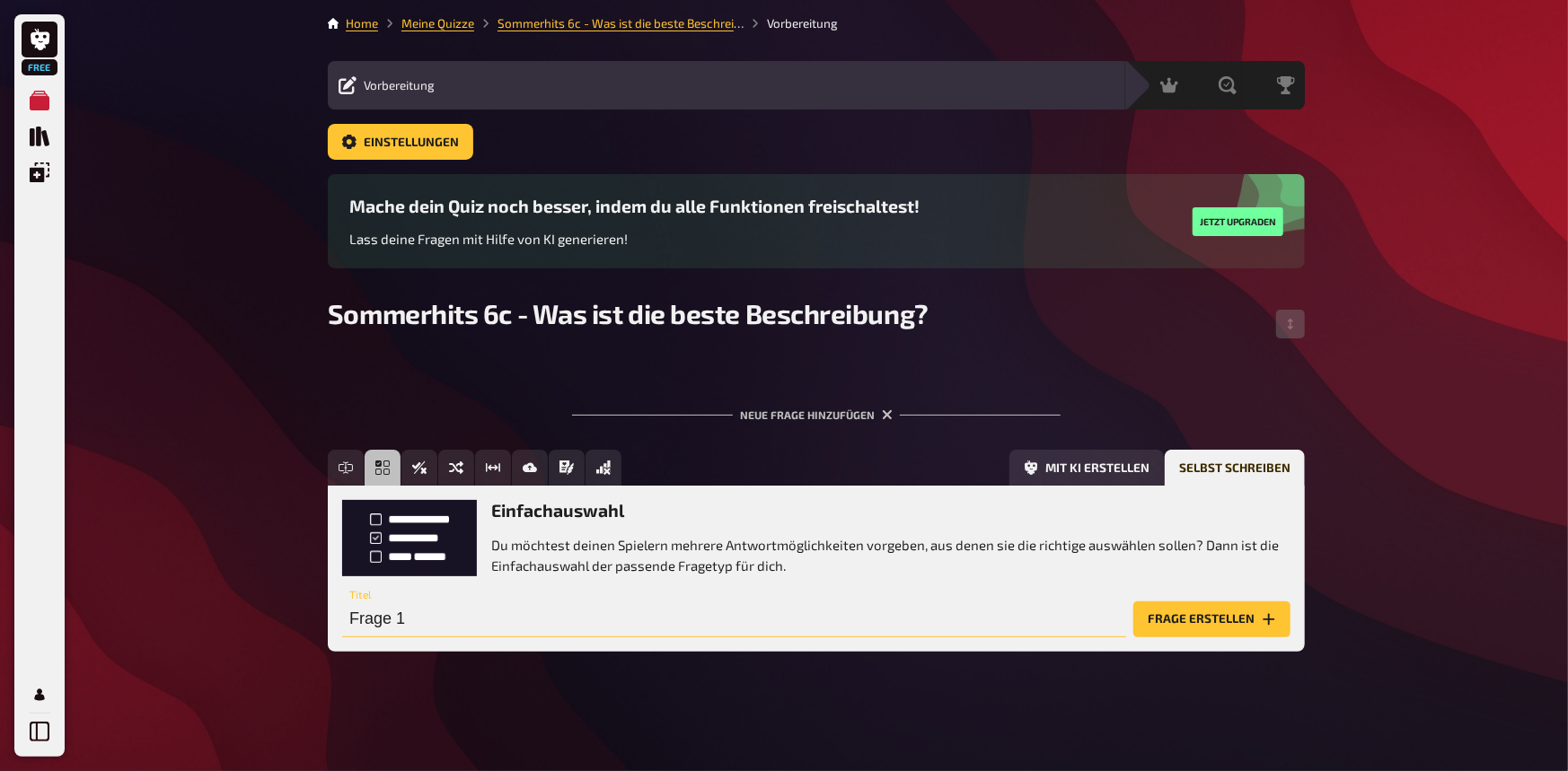
paste input ""That’s So True" von Gracie Abrams"
drag, startPoint x: 348, startPoint y: 615, endPoint x: 385, endPoint y: 610, distance: 37.3
click at [350, 595] on input ""That’s So True" von Gracie Abrams" at bounding box center [734, 620] width 784 height 36
click at [629, 595] on input ""That’s So True" von Gracie Abrams" at bounding box center [734, 620] width 784 height 36
type input ""That’s So True" von Gracie Abrams - Welche Beschreibung passt?"
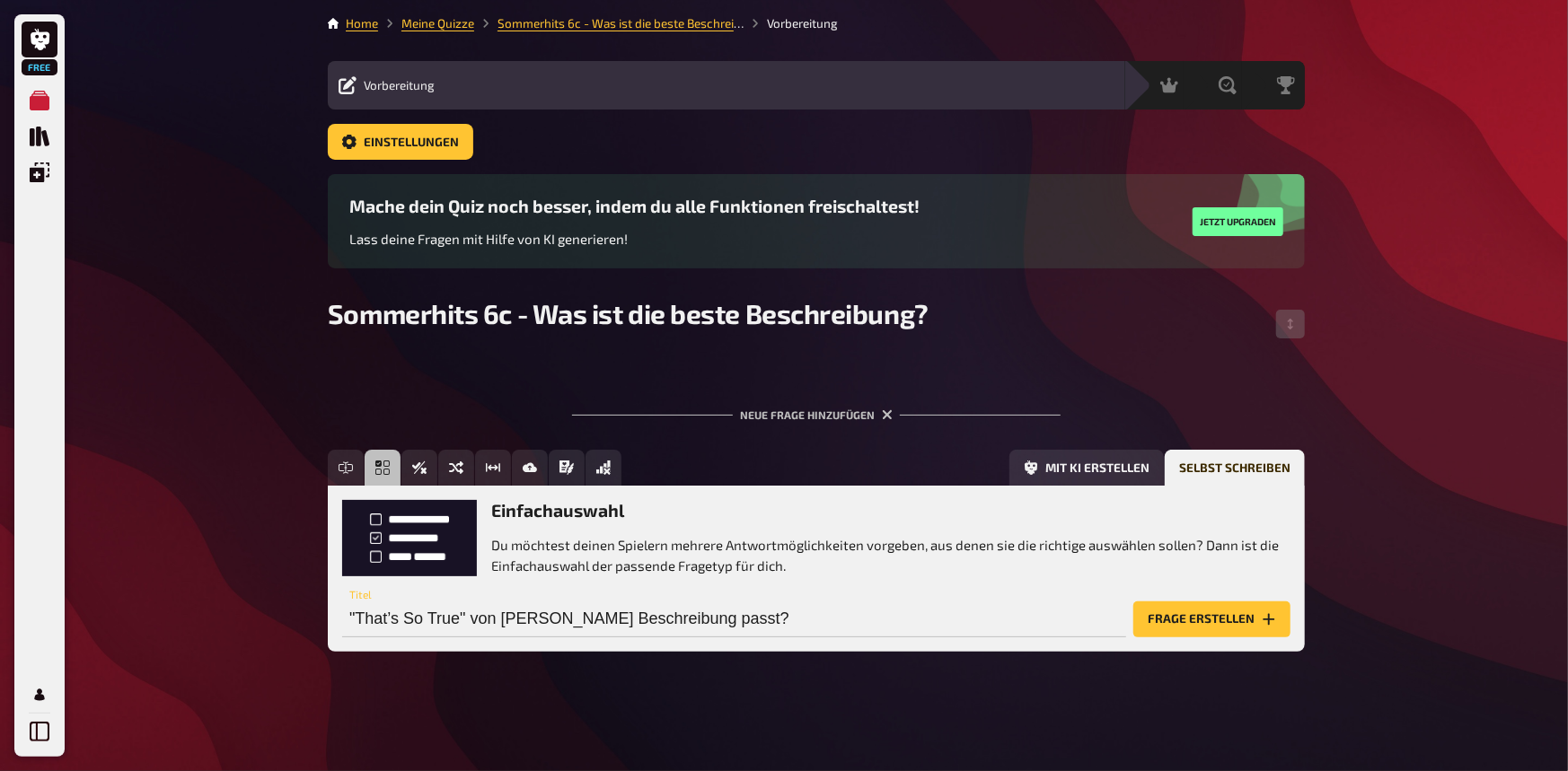
click at [428, 544] on div "Einfachauswahl Du möchtest deinen Spielern mehrere Antwortmöglichkeiten vorgebe…" at bounding box center [816, 537] width 949 height 75
click at [867, 595] on input ""That’s So True" von Gracie Abrams - Welche Beschreibung passt?" at bounding box center [734, 620] width 784 height 36
drag, startPoint x: 534, startPoint y: 623, endPoint x: 186, endPoint y: 652, distance: 349.2
click at [186, 595] on div "Free Meine Quizze Quiz Sammlung Einblendungen Profil Home Meine Quizze Sommerhi…" at bounding box center [784, 386] width 1568 height 771
click at [643, 595] on input "text" at bounding box center [734, 620] width 784 height 36
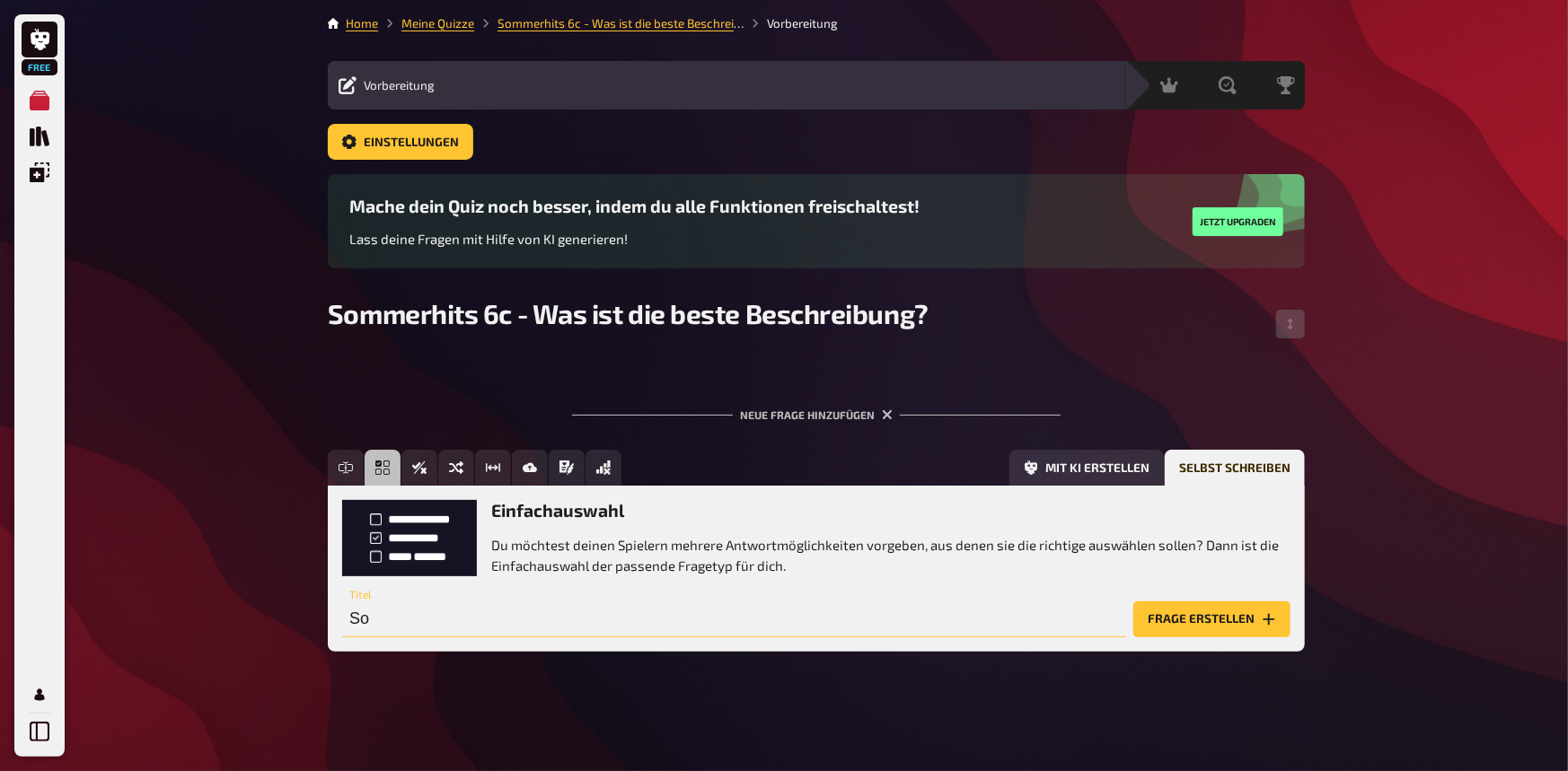
type input "S"
type input "Sommerhits 6c"
click at [1174, 595] on button "Frage erstellen" at bounding box center [1211, 620] width 157 height 36
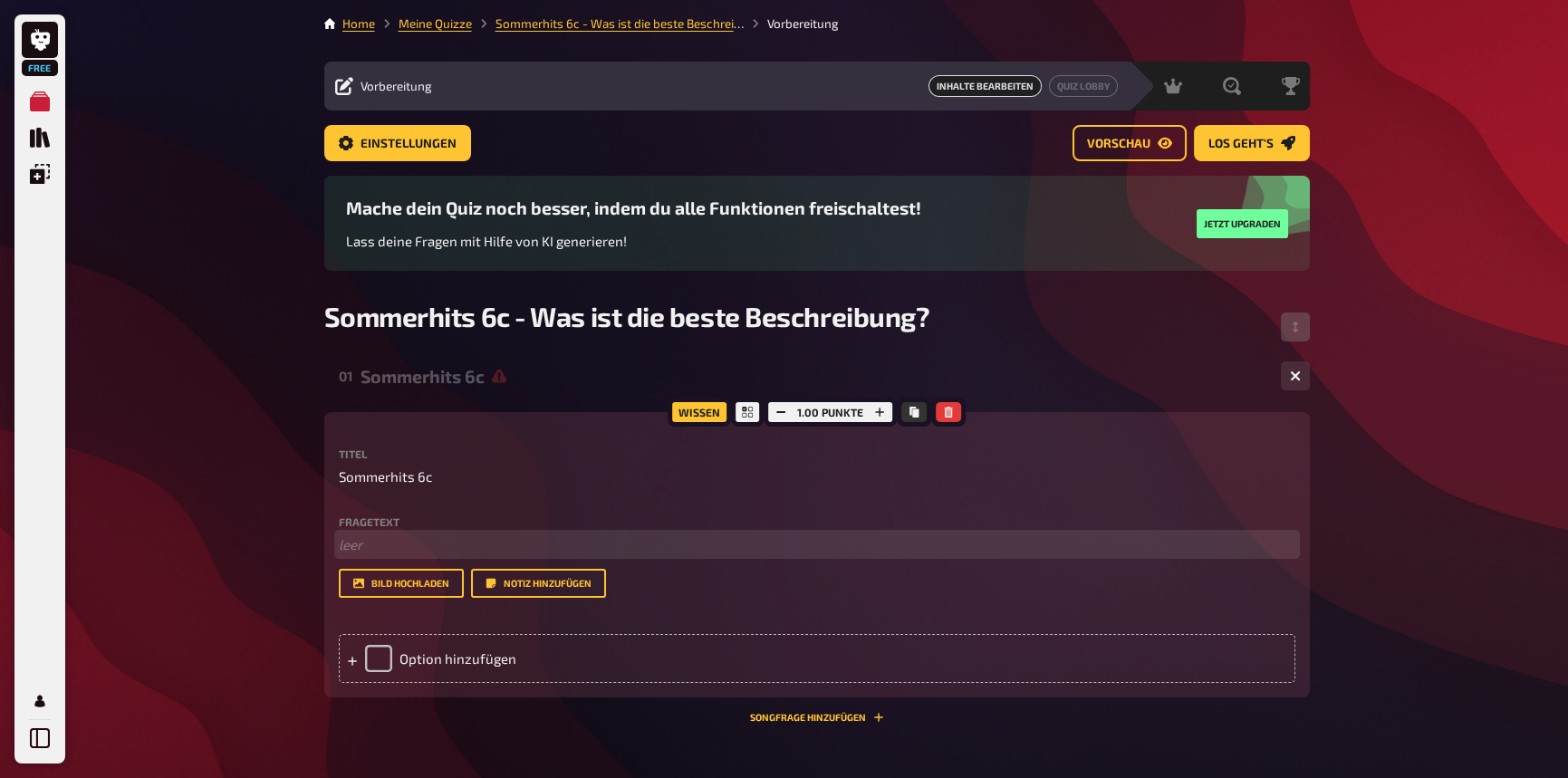
click at [361, 544] on p "﻿ leer" at bounding box center [817, 545] width 957 height 21
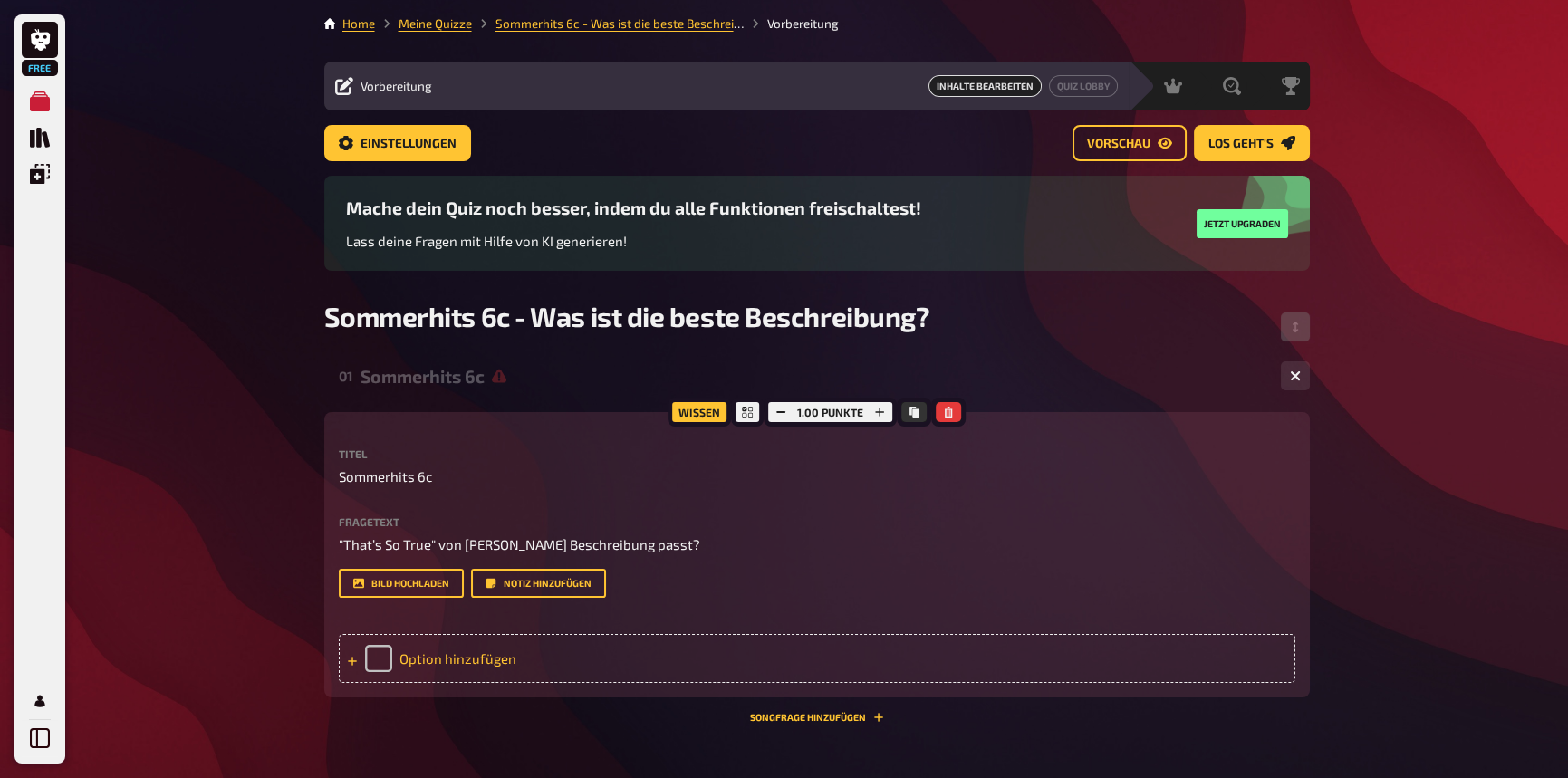
click at [350, 600] on div "Option hinzufügen" at bounding box center [817, 658] width 957 height 49
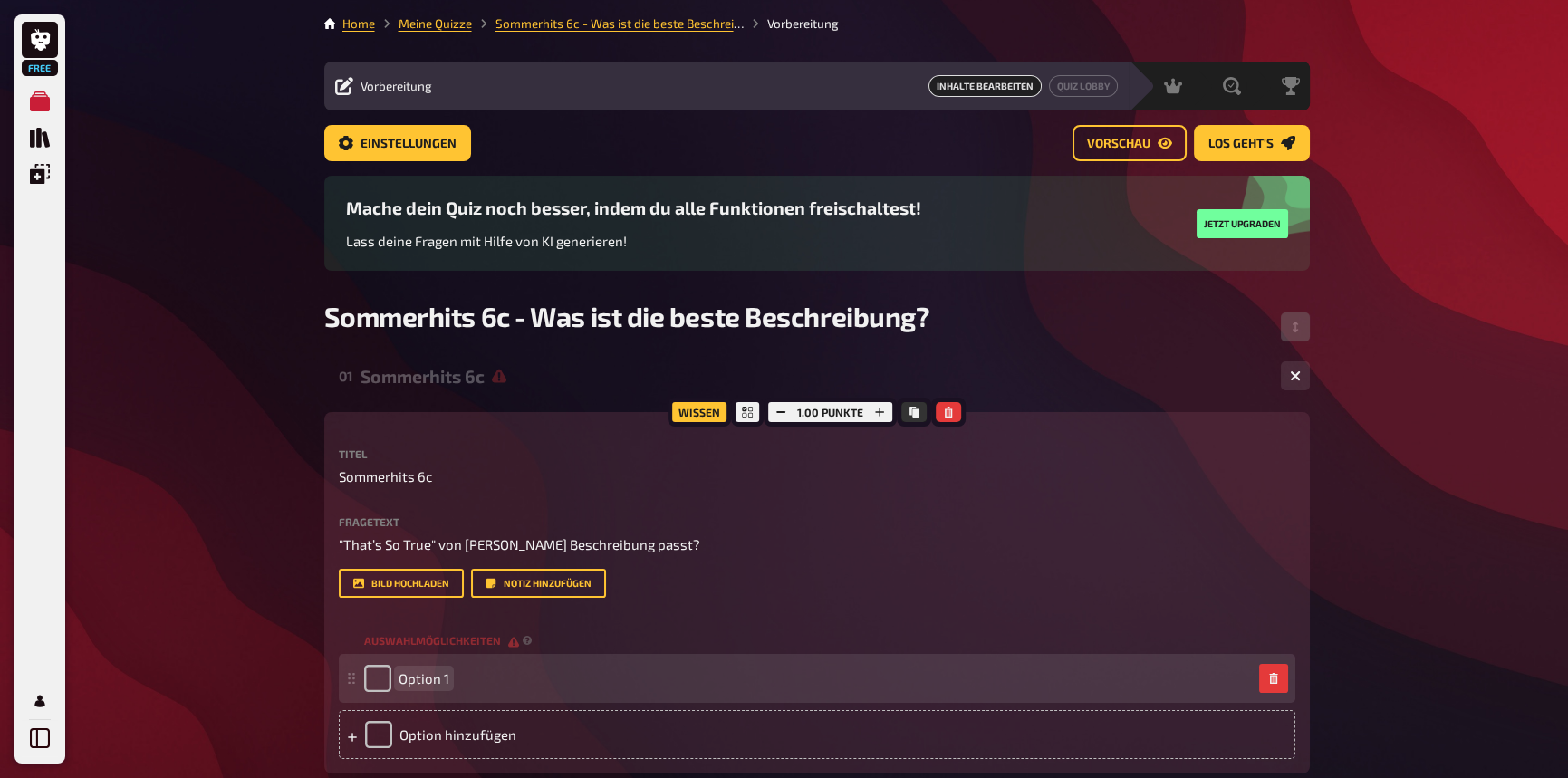
click at [420, 600] on span "Option 1" at bounding box center [424, 679] width 50 height 17
click at [434, 600] on span "Option 1" at bounding box center [424, 679] width 50 height 17
paste span
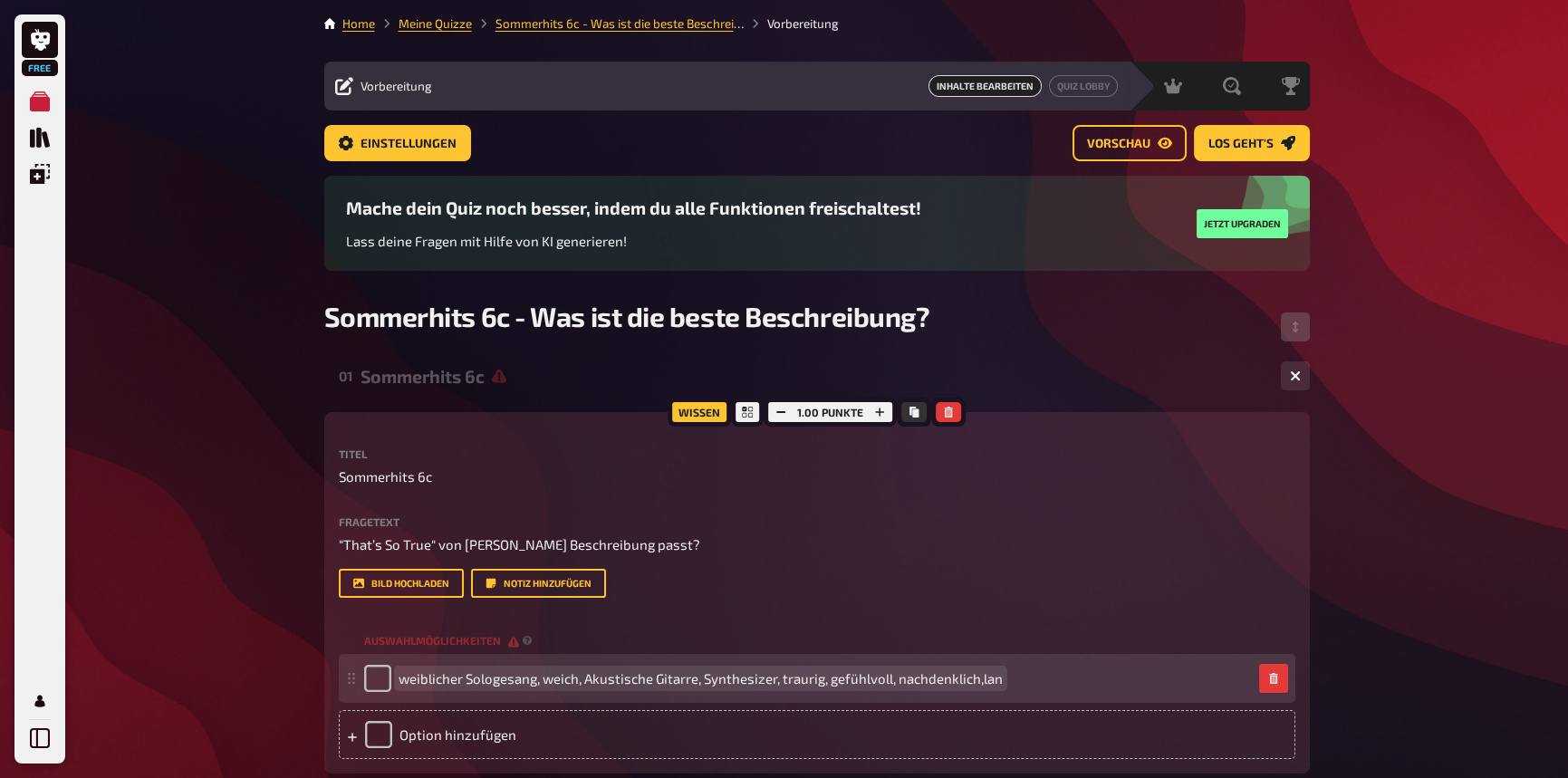
click at [1013, 600] on div "weiblicher Sologesang, weich, Akustische Gitarre, Synthesizer, traurig, gefühlv…" at bounding box center [808, 679] width 888 height 28
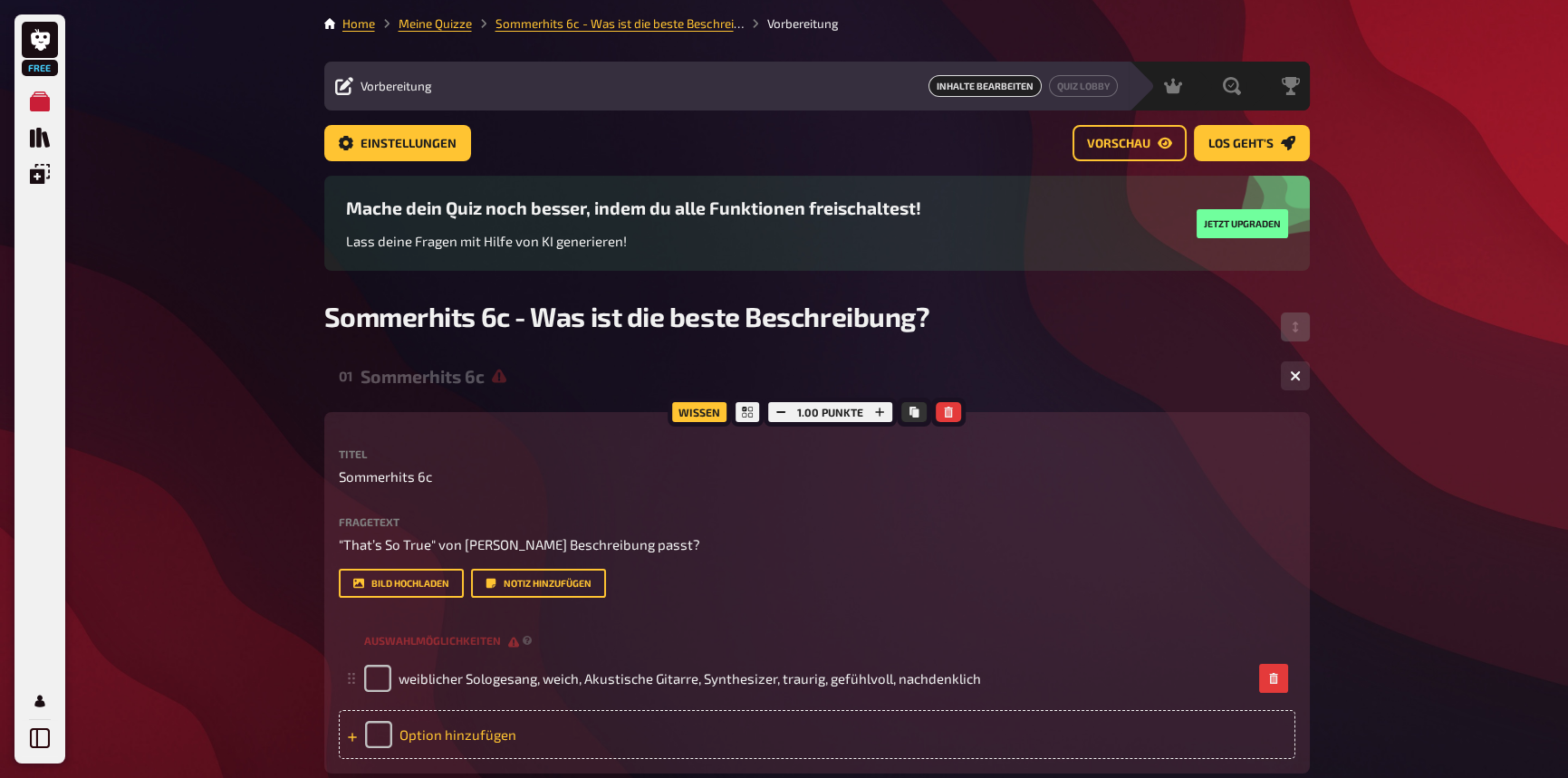
click at [467, 600] on div "Option hinzufügen" at bounding box center [817, 734] width 957 height 49
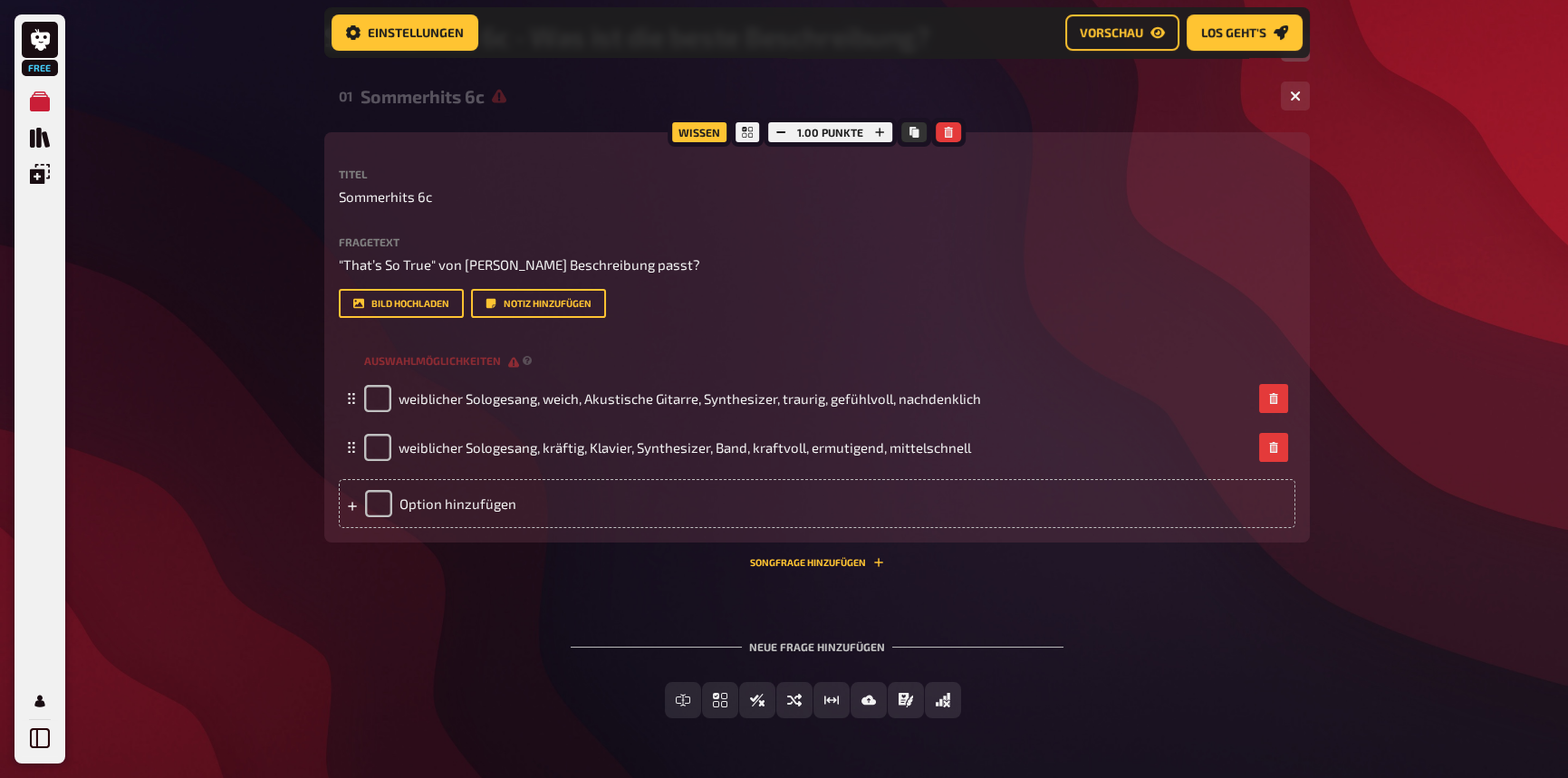
scroll to position [317, 0]
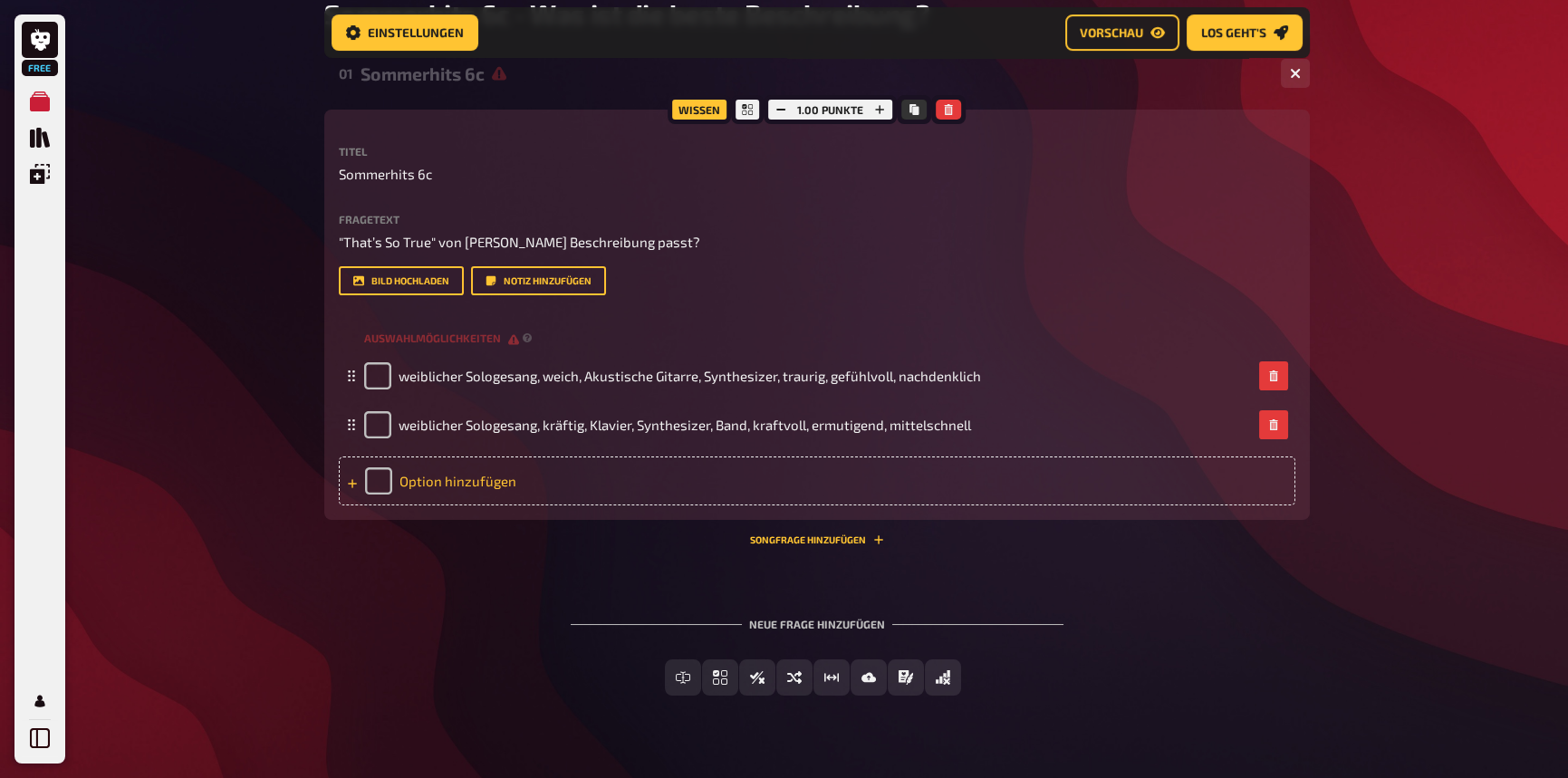
click at [516, 473] on div "Option hinzufügen" at bounding box center [817, 481] width 957 height 49
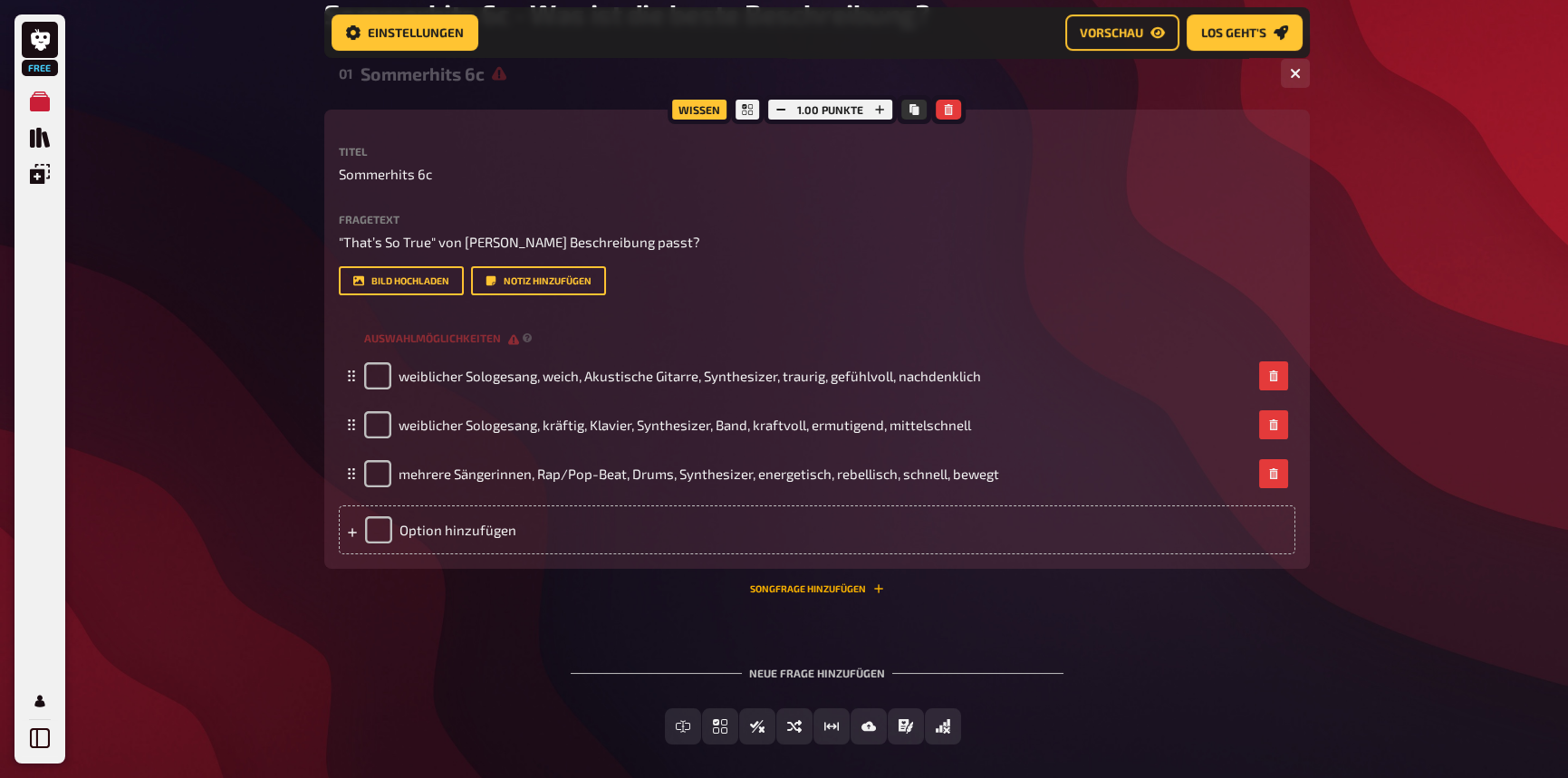
click at [840, 588] on button "Songfrage hinzufügen" at bounding box center [817, 589] width 134 height 11
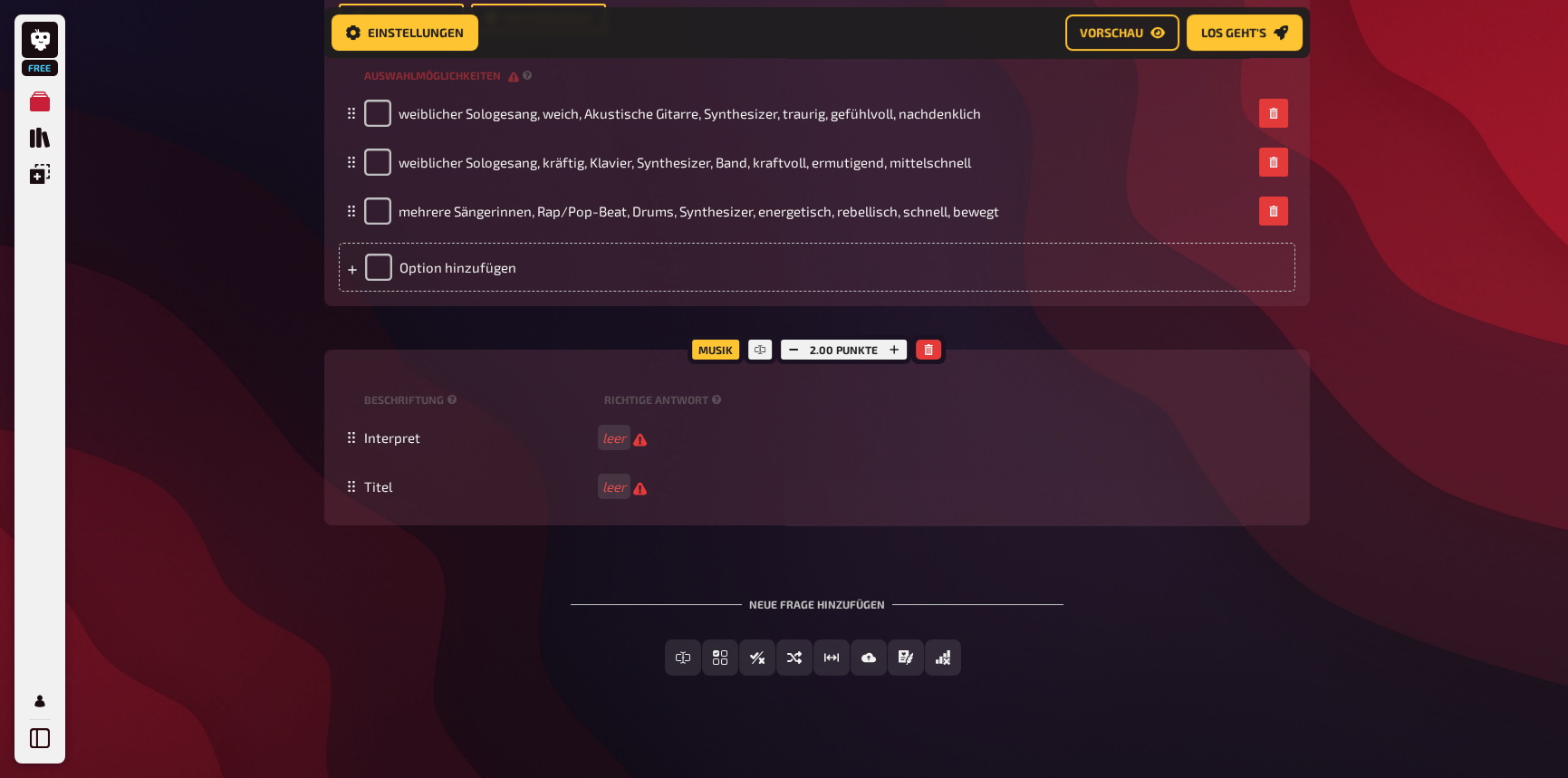
scroll to position [593, 0]
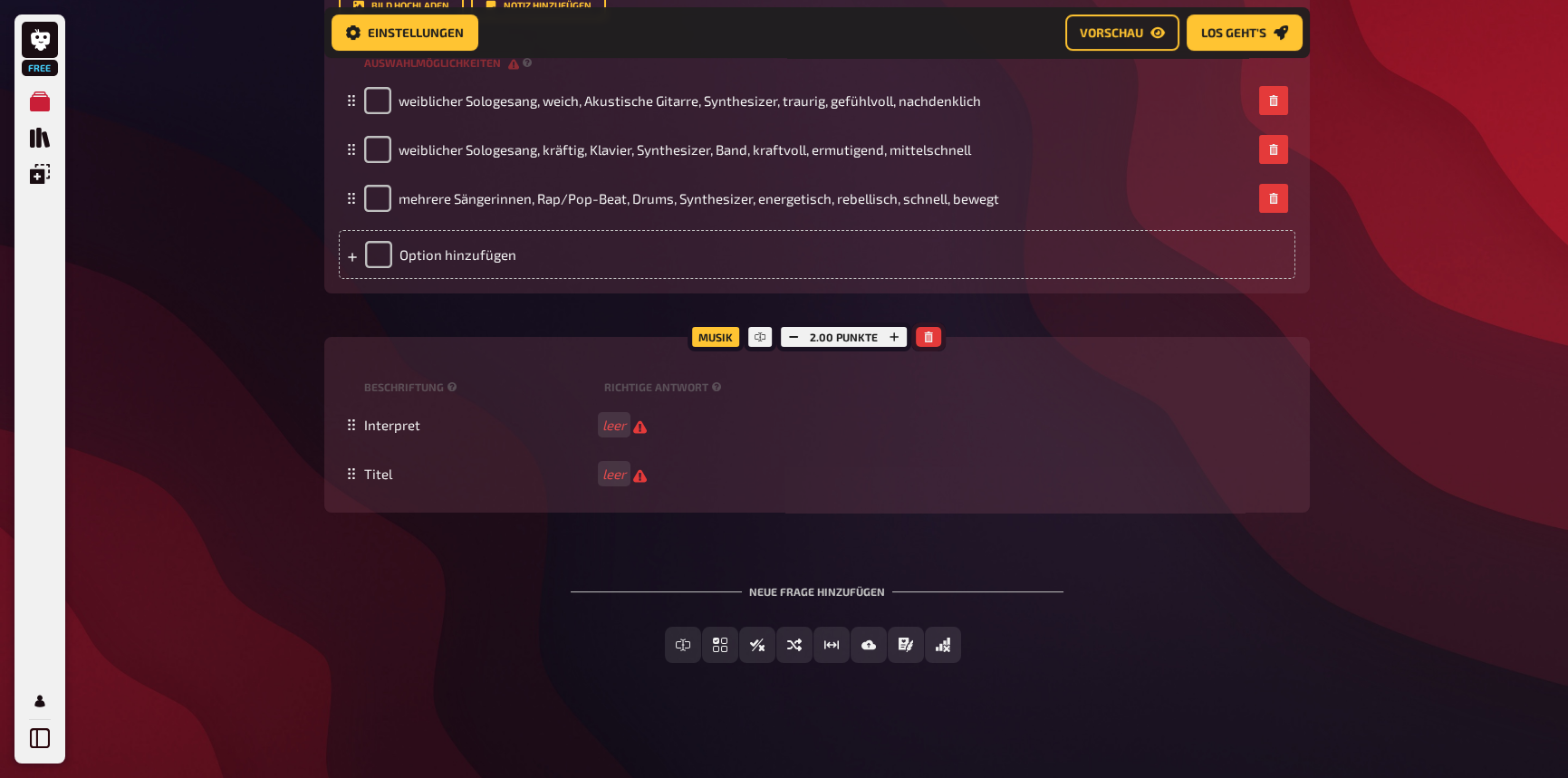
click at [931, 332] on icon "button" at bounding box center [929, 337] width 11 height 11
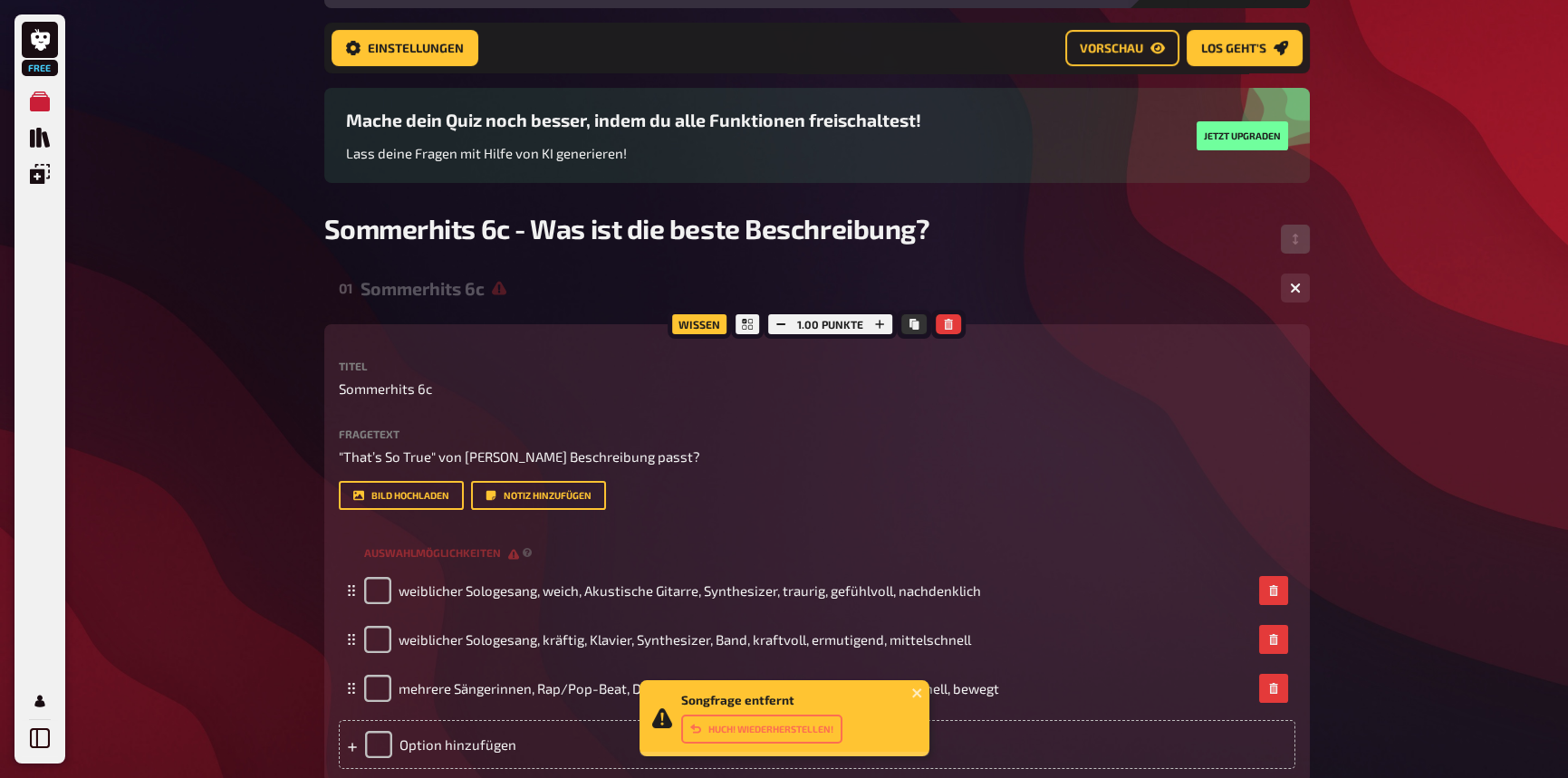
scroll to position [97, 0]
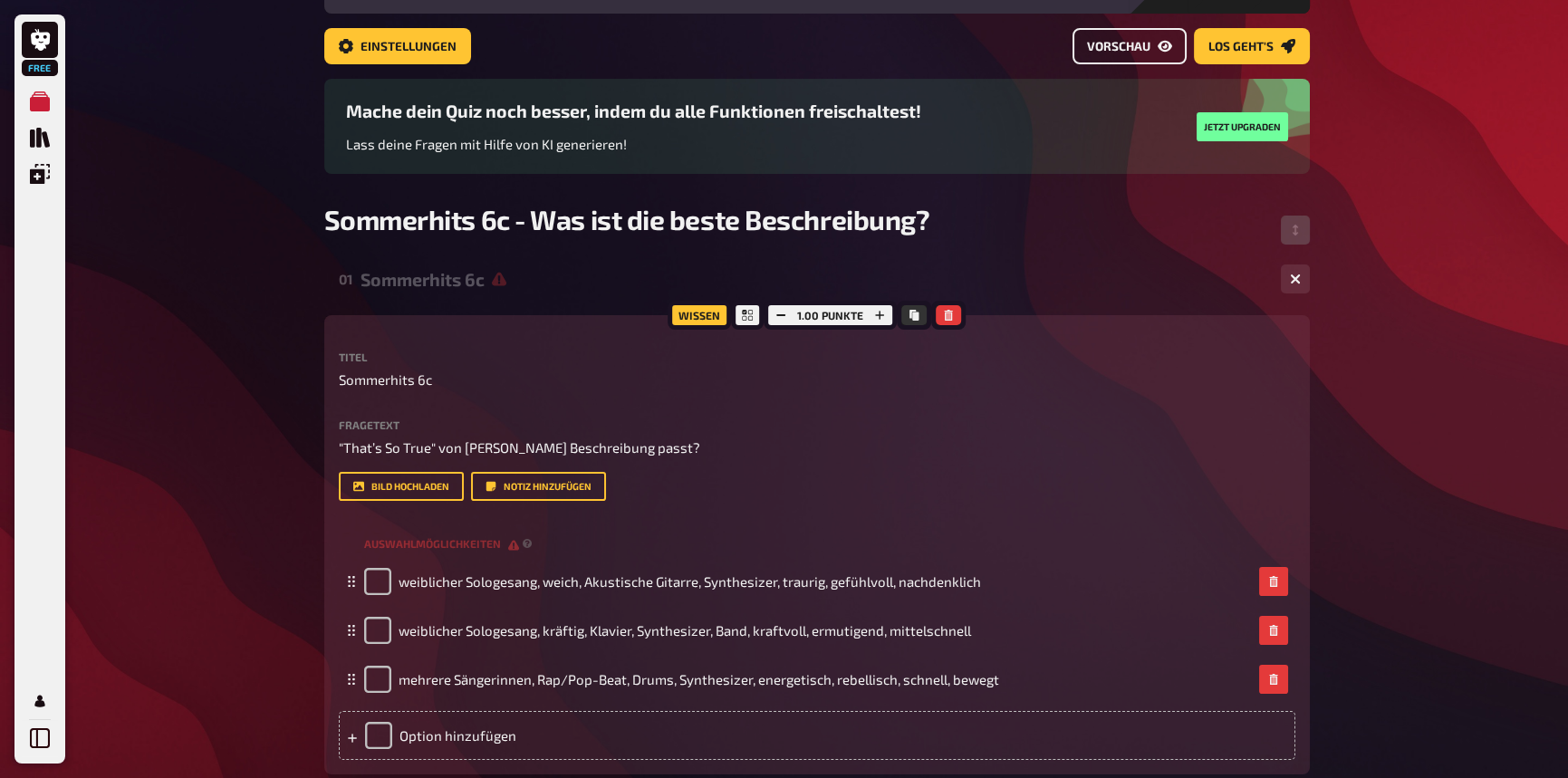
click at [1136, 42] on span "Vorschau" at bounding box center [1118, 47] width 63 height 13
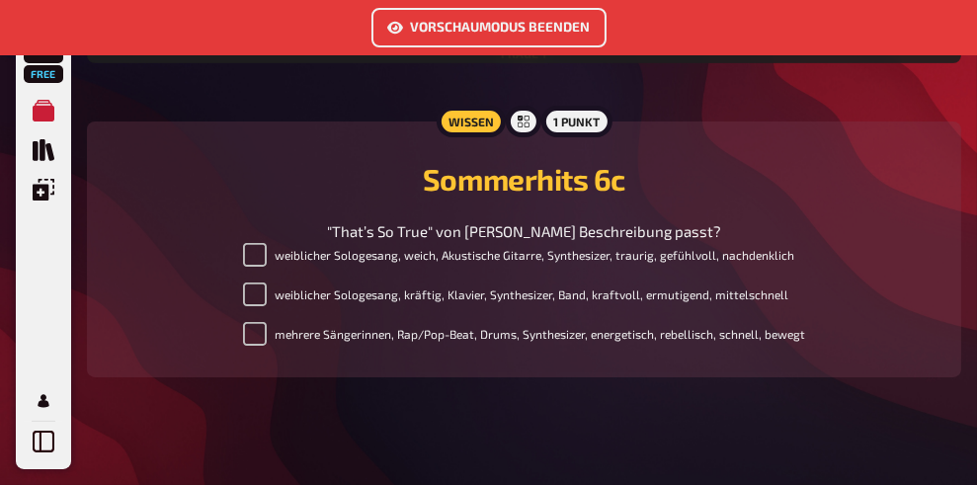
scroll to position [824, 0]
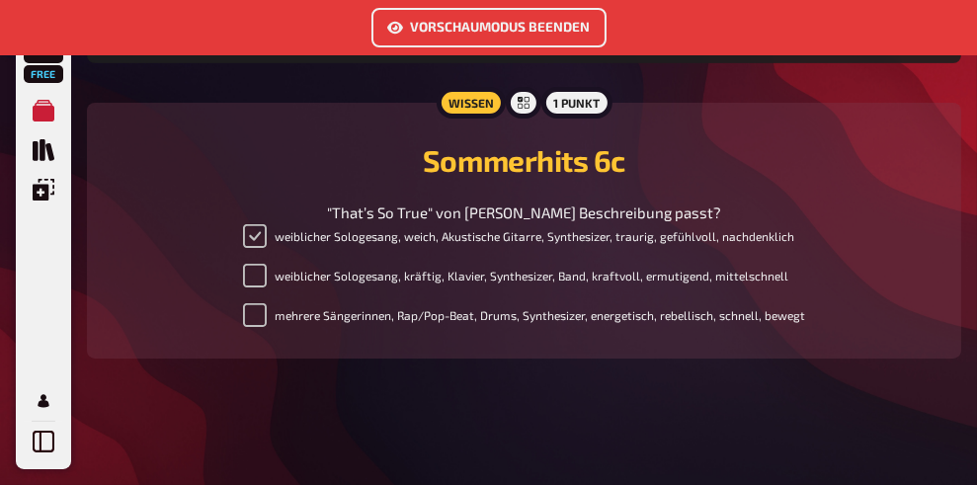
click at [253, 243] on input "weiblicher Sologesang, weich, Akustische Gitarre, Synthesizer, traurig, gefühlv…" at bounding box center [255, 236] width 24 height 24
checkbox input "false"
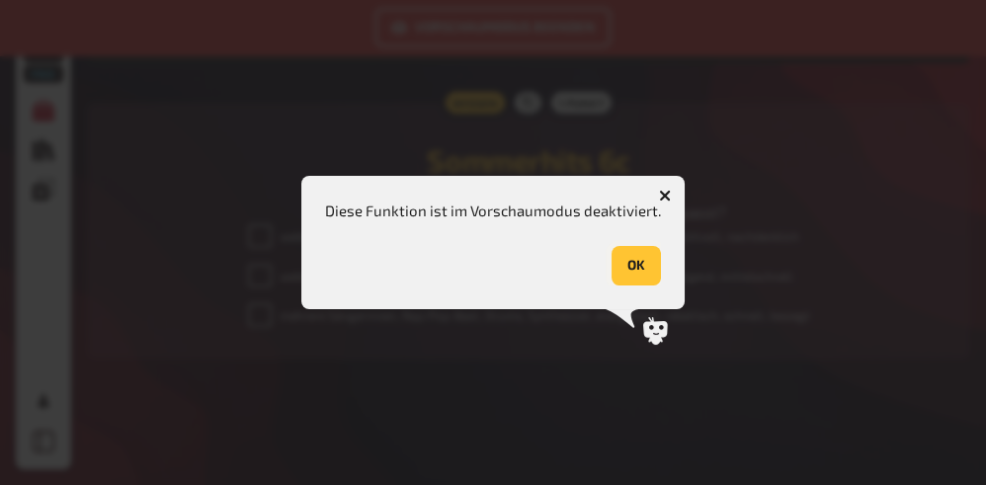
click at [637, 267] on button "OK" at bounding box center [635, 266] width 49 height 40
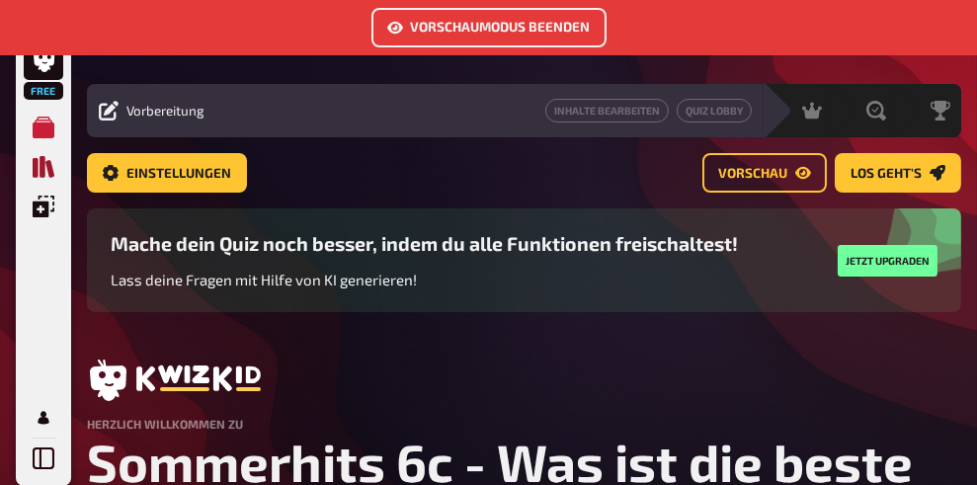
scroll to position [0, 0]
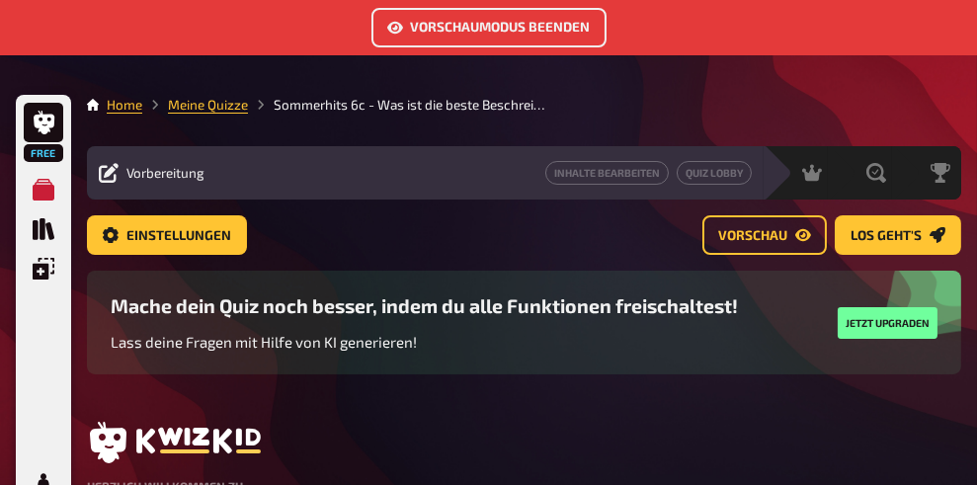
click at [105, 172] on icon at bounding box center [109, 173] width 20 height 20
click at [158, 171] on span "Vorbereitung" at bounding box center [165, 173] width 78 height 16
click at [453, 24] on button "Vorschaumodus beenden" at bounding box center [488, 28] width 235 height 40
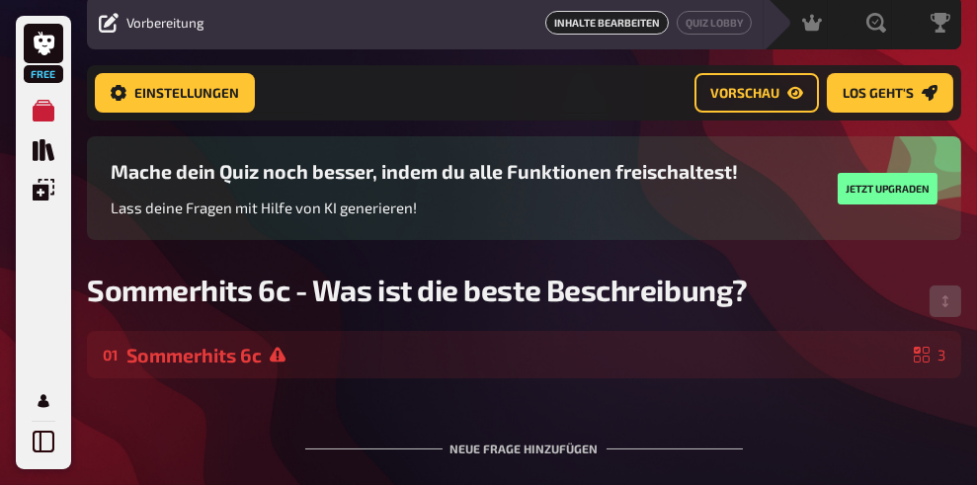
scroll to position [51, 0]
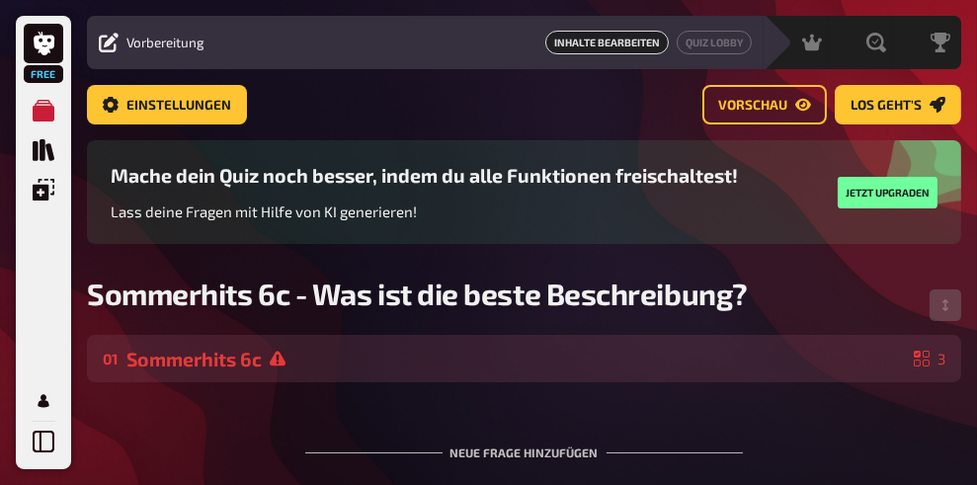
click at [214, 353] on div "Sommerhits 6c" at bounding box center [515, 359] width 779 height 23
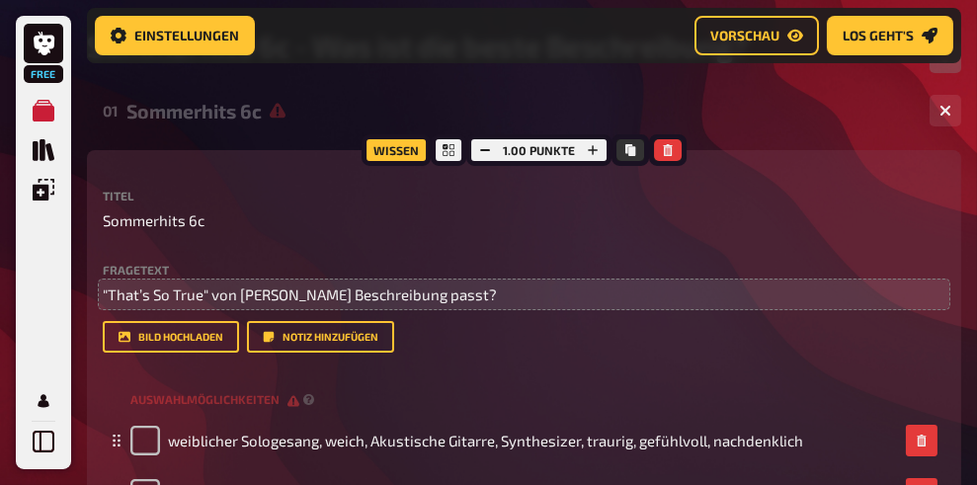
scroll to position [444, 0]
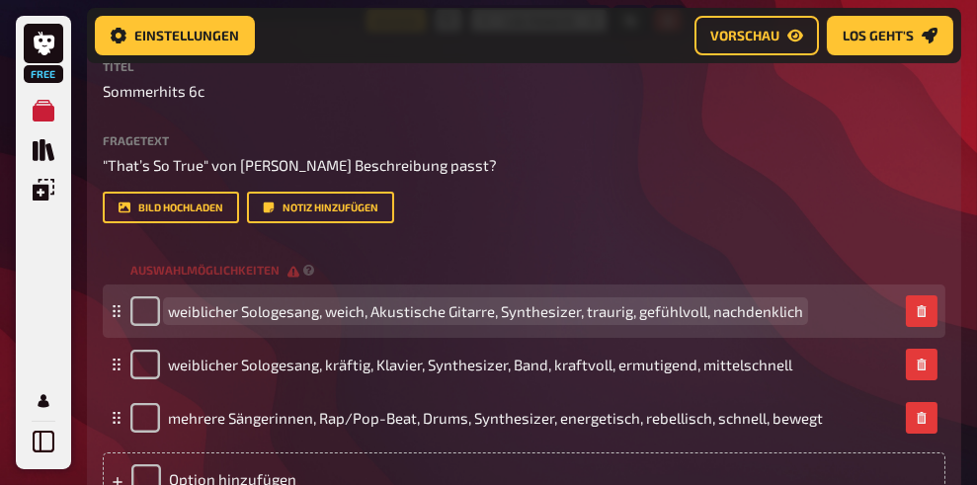
click at [635, 314] on span "weiblicher Sologesang, weich, Akustische Gitarre, Synthesizer, traurig, gefühlv…" at bounding box center [485, 311] width 635 height 18
click at [748, 312] on span "weiblicher Sologesang, weich, Akustische Gitarre, Synthesizer, gefühlvoll, nach…" at bounding box center [503, 311] width 670 height 18
click at [365, 309] on span "weiblicher Sologesang, weich, Akustische Gitarre, Synthesizer, gefühlvoll, mitt…" at bounding box center [459, 311] width 582 height 18
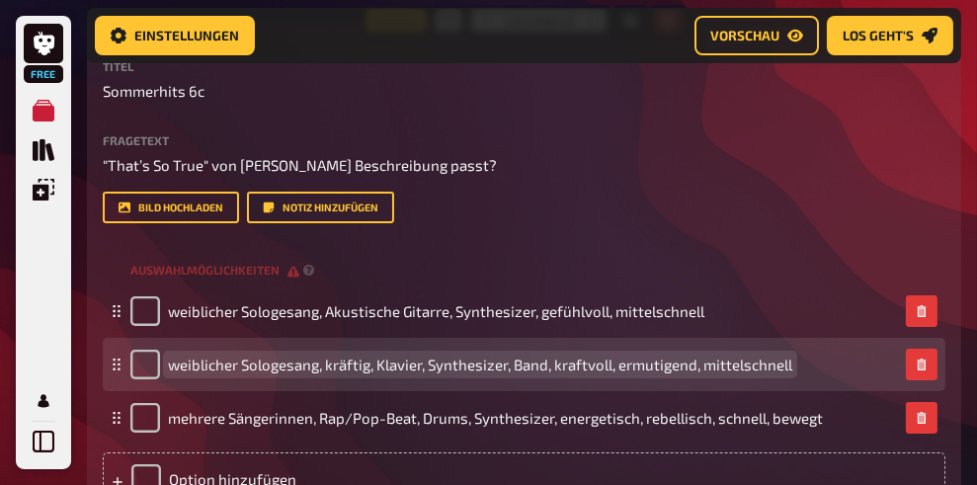
click at [544, 366] on span "weiblicher Sologesang, kräftig, Klavier, Synthesizer, Band, kraftvoll, ermutige…" at bounding box center [480, 365] width 624 height 18
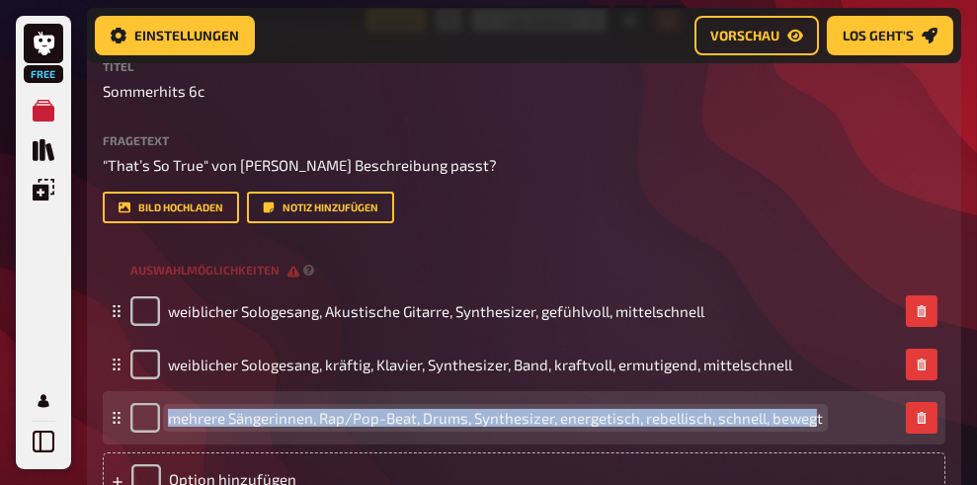
drag, startPoint x: 820, startPoint y: 418, endPoint x: 169, endPoint y: 418, distance: 650.8
click at [169, 418] on span "mehrere Sängerinnen, Rap/Pop-Beat, Drums, Synthesizer, energetisch, rebellisch,…" at bounding box center [495, 418] width 655 height 18
drag, startPoint x: 823, startPoint y: 416, endPoint x: 267, endPoint y: 419, distance: 556.0
click at [267, 419] on span "mehrere Sängerinnen, Rap/Pop-Beat, Drums, Synthesizer, energetisch, rebellisch,…" at bounding box center [495, 418] width 655 height 18
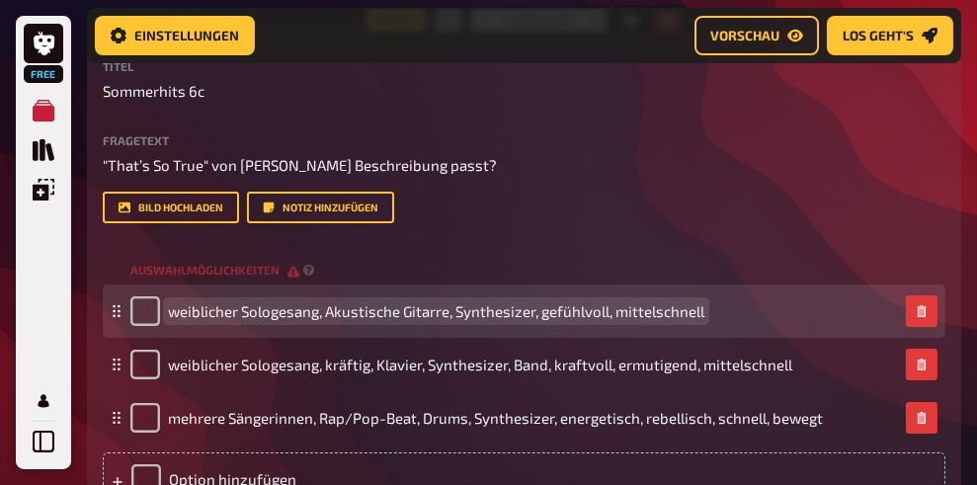
click at [458, 316] on span "weiblicher Sologesang, Akustische Gitarre, Synthesizer, gefühlvoll, mittelschne…" at bounding box center [436, 311] width 536 height 18
click at [456, 312] on span "weiblicher Sologesang, Akustische Gitarre, Synthesizer, gefühlvoll, mittelschne…" at bounding box center [436, 311] width 536 height 18
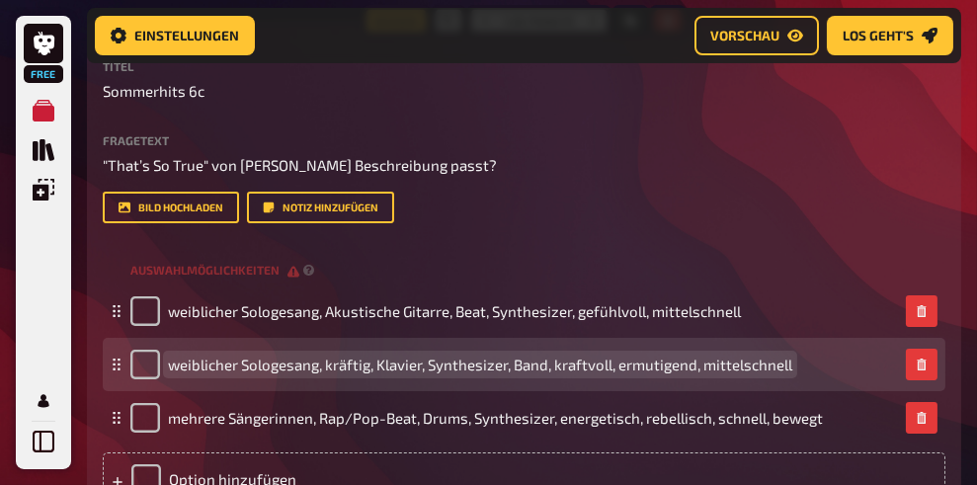
drag, startPoint x: 324, startPoint y: 365, endPoint x: 379, endPoint y: 367, distance: 55.3
click at [379, 367] on span "weiblicher Sologesang, kräftig, Klavier, Synthesizer, Band, kraftvoll, ermutige…" at bounding box center [480, 365] width 624 height 18
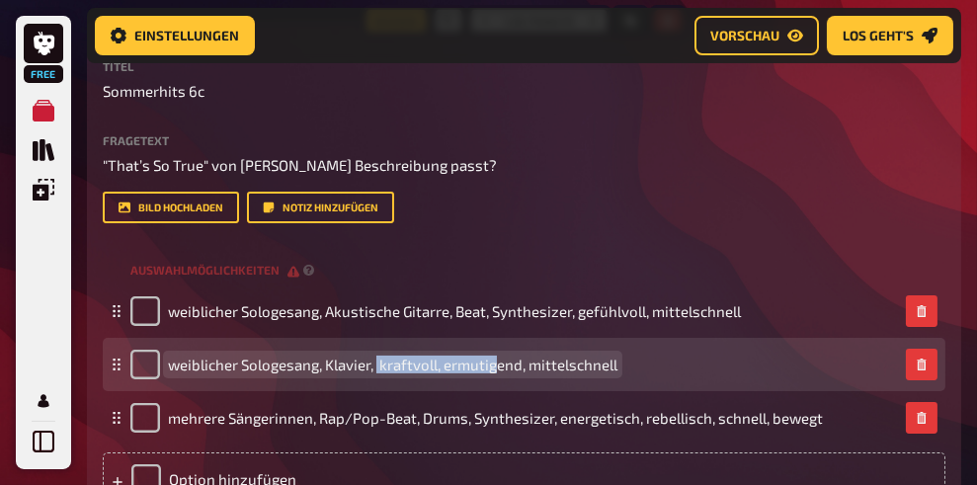
drag, startPoint x: 395, startPoint y: 362, endPoint x: 501, endPoint y: 363, distance: 105.7
click at [501, 363] on span "weiblicher Sologesang, Klavier, kraftvoll, ermutigend, mittelschnell" at bounding box center [392, 365] width 449 height 18
click at [444, 370] on span "weiblicher Sologesang, Klavier, kraftvoll, ermutigend, mittelschnell" at bounding box center [392, 365] width 449 height 18
click at [442, 367] on span "weiblicher Sologesang, Klavier, kraftvoll,langsam" at bounding box center [333, 365] width 330 height 18
click at [441, 364] on span "weiblicher Sologesang, Klavier, kraftvoll,langsam" at bounding box center [333, 365] width 330 height 18
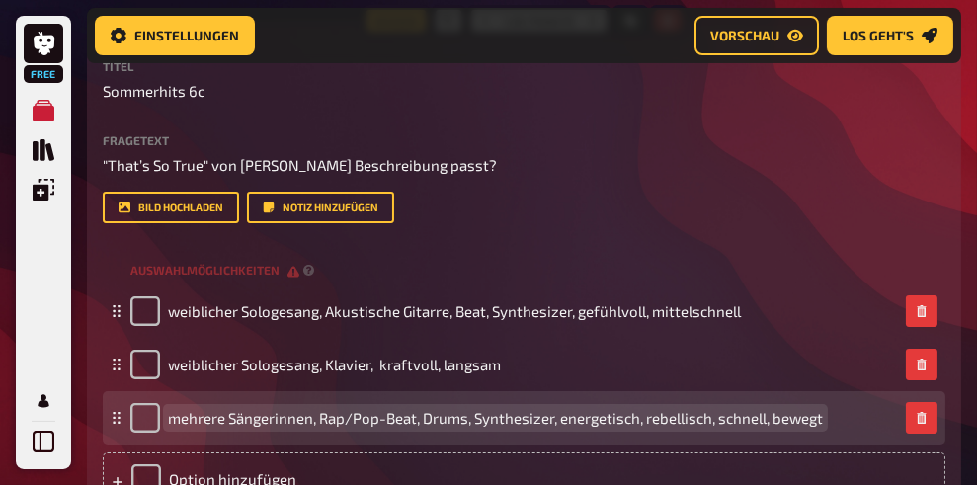
click at [290, 418] on span "mehrere Sängerinnen, Rap/Pop-Beat, Drums, Synthesizer, energetisch, rebellisch,…" at bounding box center [495, 418] width 655 height 18
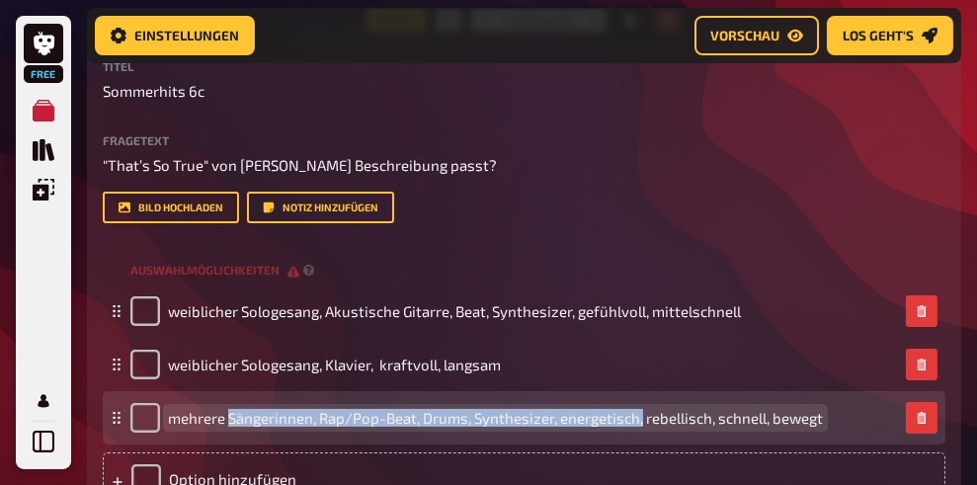
drag, startPoint x: 228, startPoint y: 419, endPoint x: 641, endPoint y: 421, distance: 412.8
click at [641, 421] on span "mehrere Sängerinnen, Rap/Pop-Beat, Drums, Synthesizer, energetisch, rebellisch,…" at bounding box center [495, 418] width 655 height 18
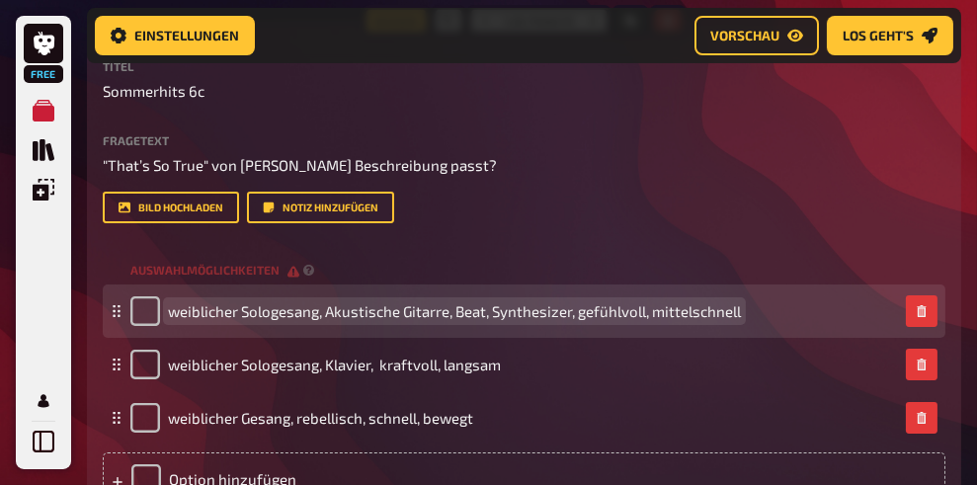
click at [275, 312] on span "weiblicher Sologesang, Akustische Gitarre, Beat, Synthesizer, gefühlvoll, mitte…" at bounding box center [454, 311] width 573 height 18
click at [270, 312] on span "weiblicher Sologesang, Akustische Gitarre, Beat, Synthesizer, gefühlvoll, mitte…" at bounding box center [454, 311] width 573 height 18
click at [274, 312] on span "weiblicher Sologesang, Akustische Gitarre, Beat, Synthesizer, gefühlvoll, mitte…" at bounding box center [454, 311] width 573 height 18
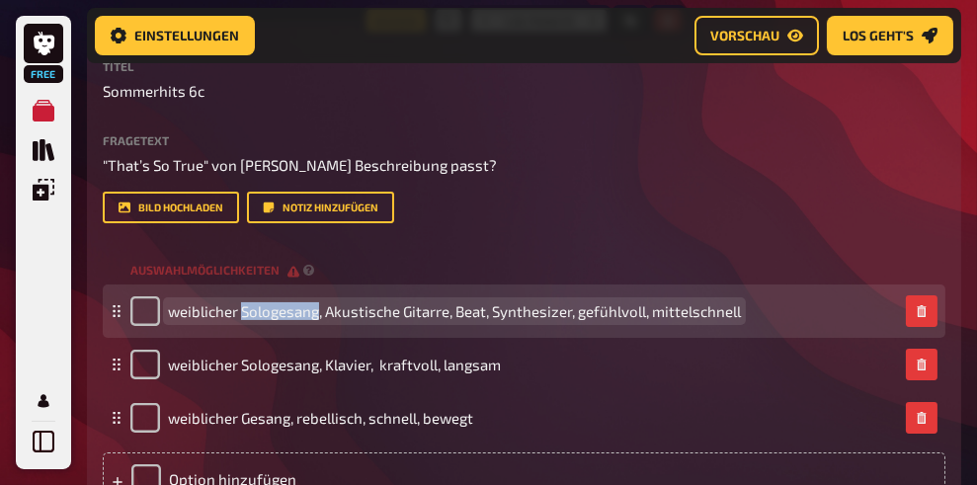
click at [276, 312] on span "weiblicher Sologesang, Akustische Gitarre, Beat, Synthesizer, gefühlvoll, mitte…" at bounding box center [454, 311] width 573 height 18
click at [276, 313] on span "weiblicher Sologesang, Akustische Gitarre, Beat, Synthesizer, gefühlvoll, mitte…" at bounding box center [454, 311] width 573 height 18
click at [278, 314] on span "weiblicher Sologesang, Akustische Gitarre, Beat, Synthesizer, gefühlvoll, mitte…" at bounding box center [454, 311] width 573 height 18
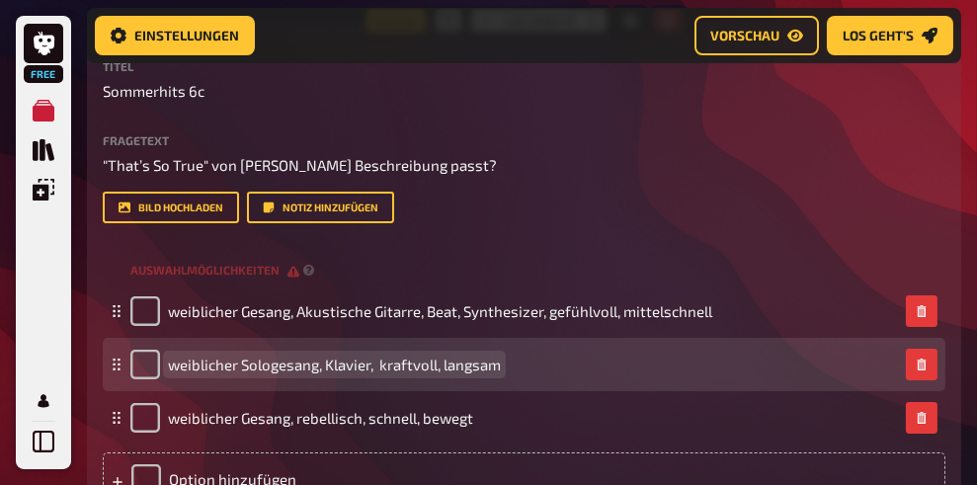
click at [288, 364] on span "weiblicher Sologesang, Klavier, kraftvoll, langsam" at bounding box center [334, 365] width 333 height 18
click at [278, 365] on span "weiblicher Sologesang, Klavier, kraftvoll, langsam" at bounding box center [334, 365] width 333 height 18
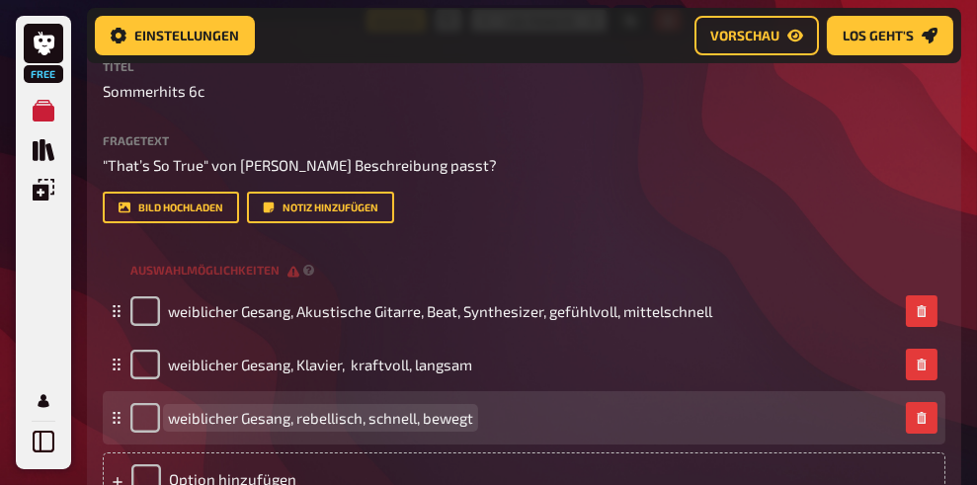
click at [338, 418] on span "weiblicher Gesang, rebellisch, schnell, bewegt" at bounding box center [320, 418] width 305 height 18
click at [298, 419] on span "weiblicher Gesang, rebellisch, schnell, bewegt" at bounding box center [320, 418] width 305 height 18
click at [294, 422] on span "weiblicher Gesang, elektrische Gitarre, Schlagzeug, rebellisch, rockig" at bounding box center [395, 418] width 454 height 18
click at [586, 420] on span "weiblicher Gesang, elektrische Gitarre, Schlagzeug, rebellisch, rockig" at bounding box center [395, 418] width 454 height 18
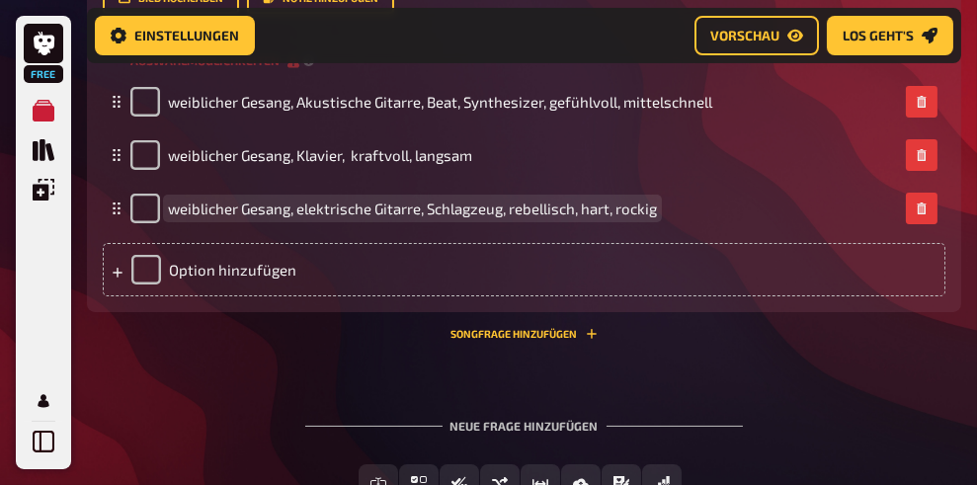
scroll to position [800, 0]
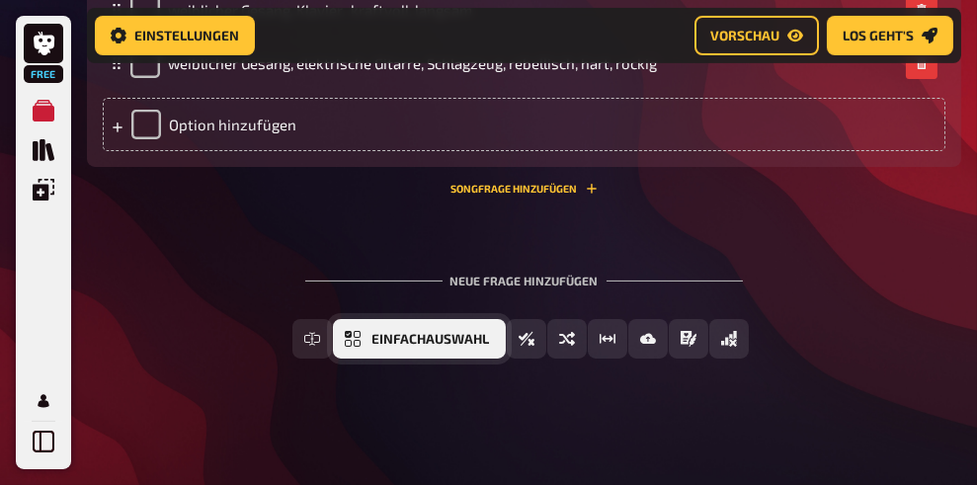
click at [452, 337] on span "Einfachauswahl" at bounding box center [431, 340] width 118 height 14
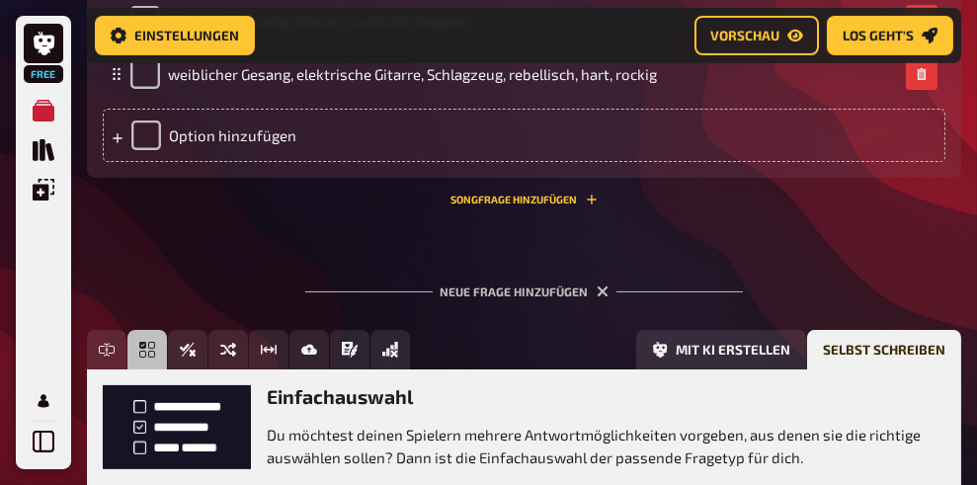
scroll to position [982, 0]
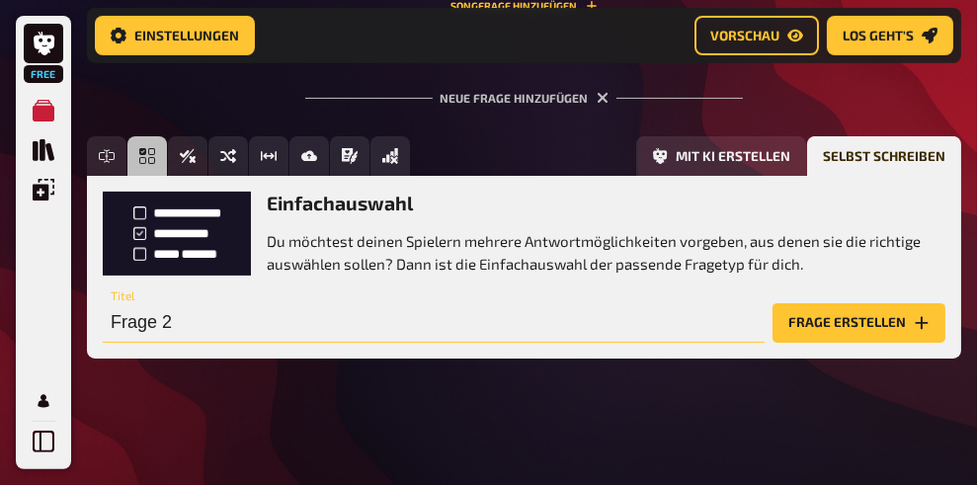
click at [243, 320] on input "Frage 2" at bounding box center [434, 323] width 662 height 40
paste input "Girls Will Be Girls – Natalie Jane"
click at [248, 323] on input "Girls Will Be Girls – Natalie Jane" at bounding box center [434, 323] width 662 height 40
click at [114, 321] on input "Girls Will Be Girls" – Natalie Jane" at bounding box center [434, 323] width 662 height 40
click at [399, 326] on input ""Girls Will Be Girls" – Natalie Jane" at bounding box center [434, 323] width 662 height 40
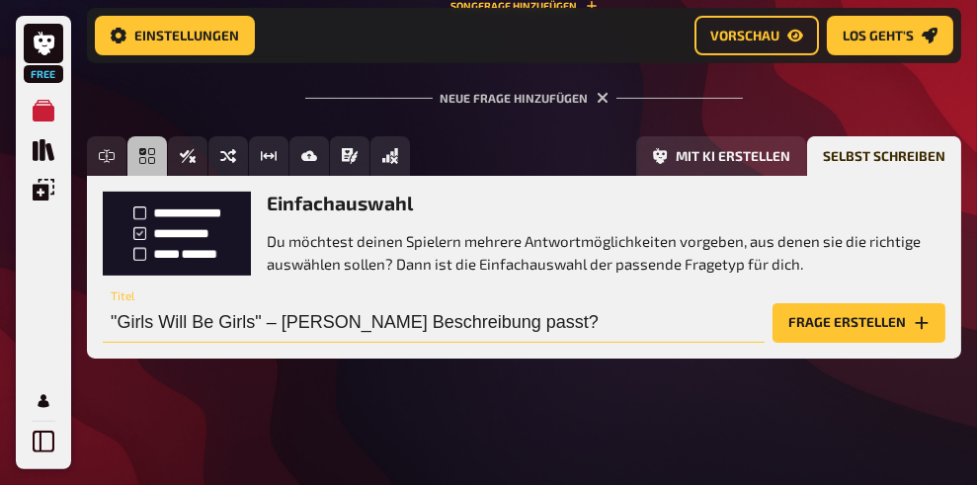
click at [279, 324] on input ""Girls Will Be Girls" – Natalie Jane - Welche Beschreibung passt?" at bounding box center [434, 323] width 662 height 40
click at [704, 328] on input ""Girls Will Be Girls" von Natalie Jane - Welche Beschreibung passt?" at bounding box center [434, 323] width 662 height 40
type input ""Girls Will Be Girls" von Natalie Jane - Welche Beschreibung passt?"
click at [843, 324] on button "Frage erstellen" at bounding box center [858, 323] width 173 height 40
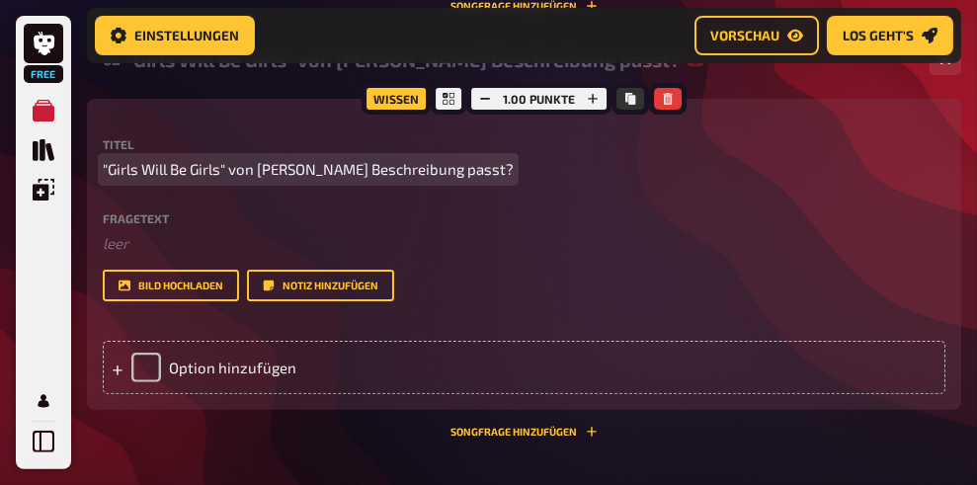
click at [423, 168] on span ""Girls Will Be Girls" von Natalie Jane - Welche Beschreibung passt?" at bounding box center [308, 169] width 411 height 23
copy span ""Girls Will Be Girls" von Natalie Jane - Welche Beschreibung passt?"
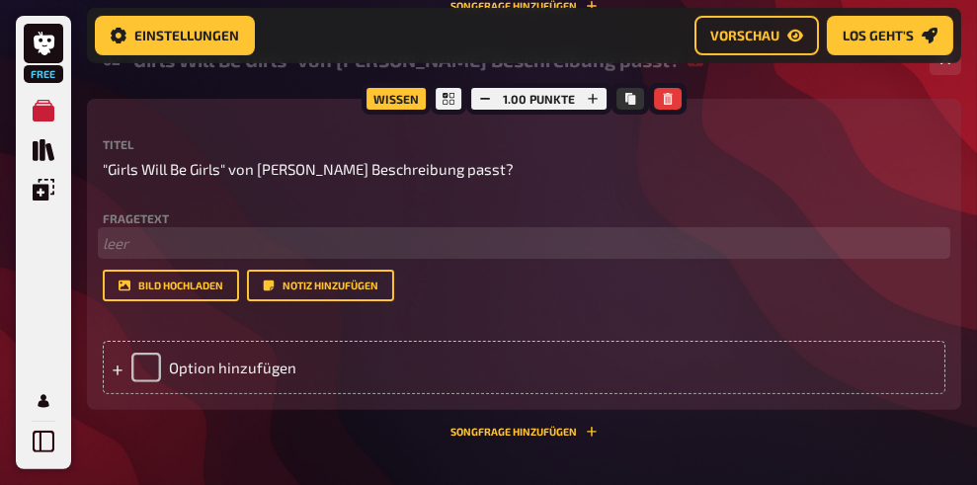
click at [160, 245] on p "﻿ leer" at bounding box center [524, 243] width 842 height 23
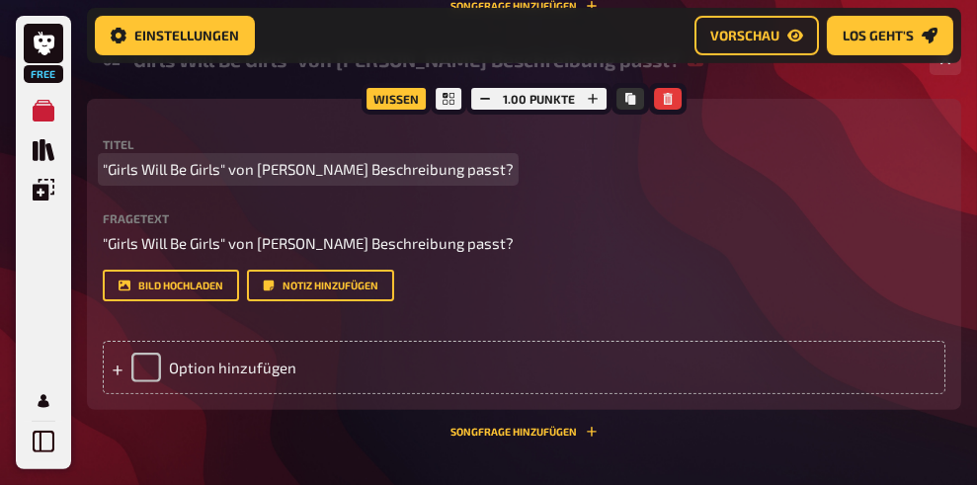
click at [201, 169] on span ""Girls Will Be Girls" von Natalie Jane - Welche Beschreibung passt?" at bounding box center [308, 169] width 411 height 23
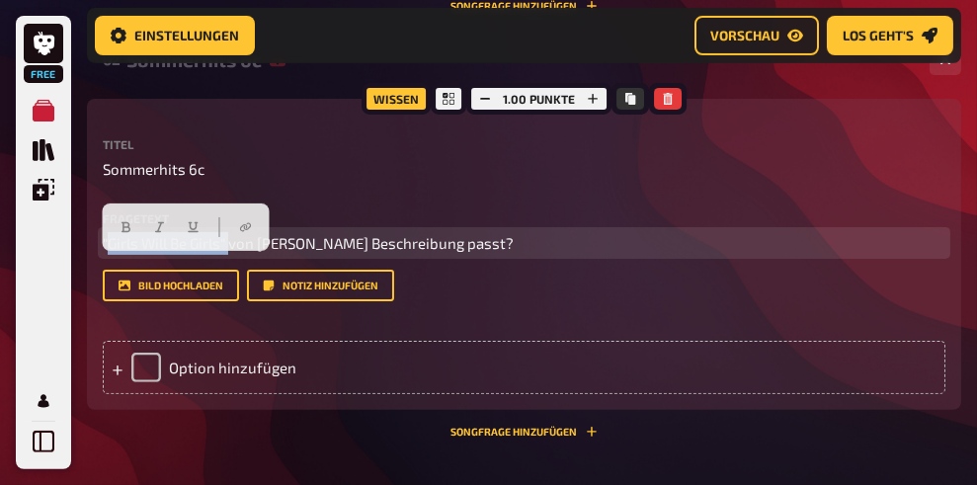
drag, startPoint x: 227, startPoint y: 266, endPoint x: 27, endPoint y: 277, distance: 200.8
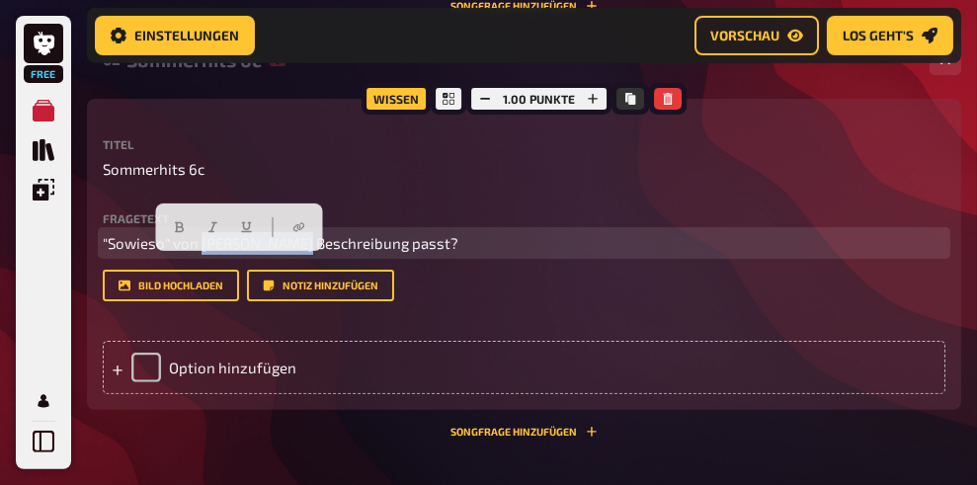
drag, startPoint x: 280, startPoint y: 266, endPoint x: 198, endPoint y: 262, distance: 83.0
click at [198, 252] on span ""Sowieso" von Natalie Jane - Welche Beschreibung passt?" at bounding box center [281, 243] width 356 height 18
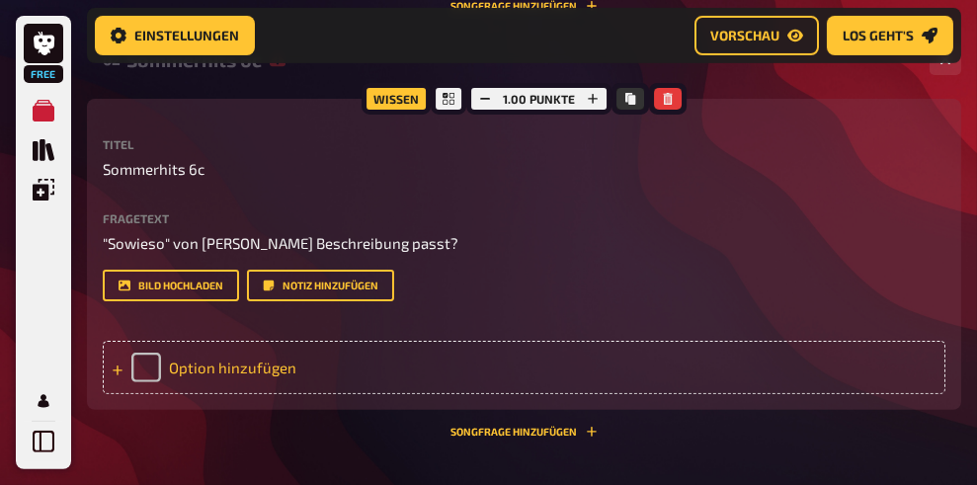
click at [186, 394] on div "Option hinzufügen" at bounding box center [524, 367] width 842 height 53
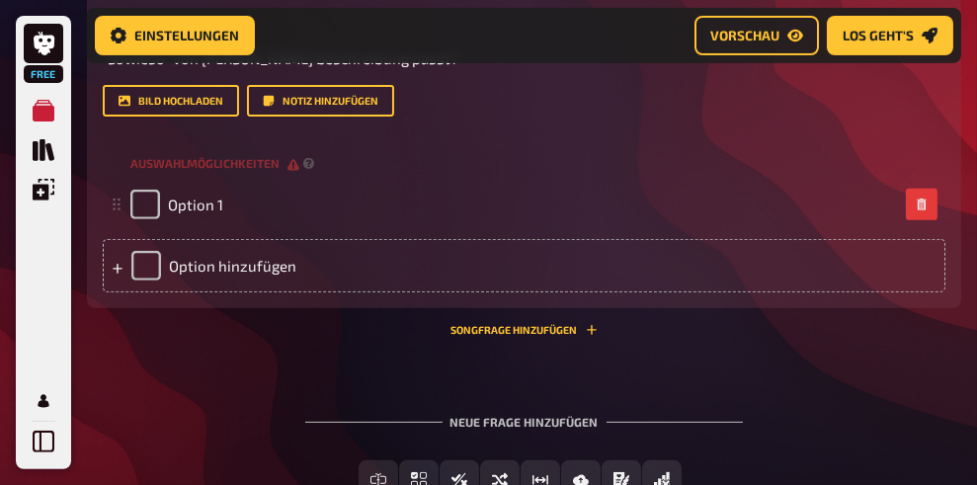
scroll to position [1170, 0]
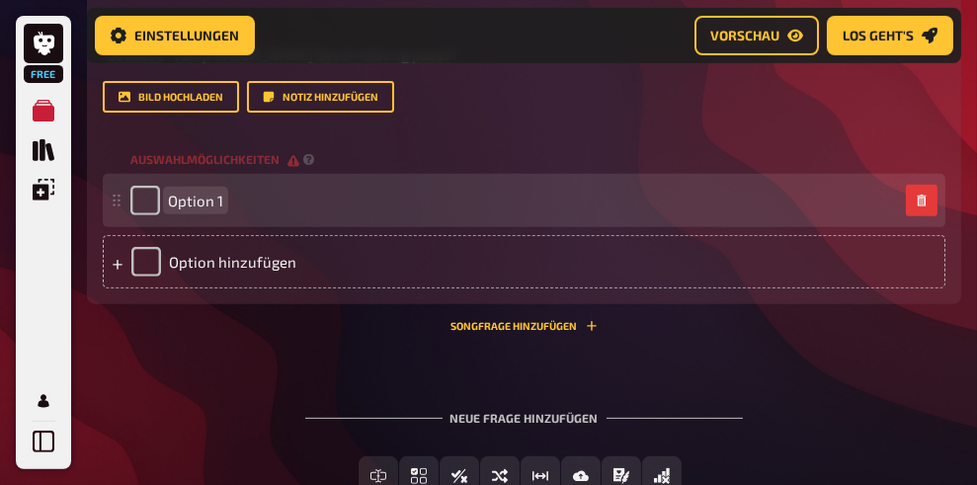
click at [215, 209] on span "Option 1" at bounding box center [195, 201] width 55 height 18
paste span
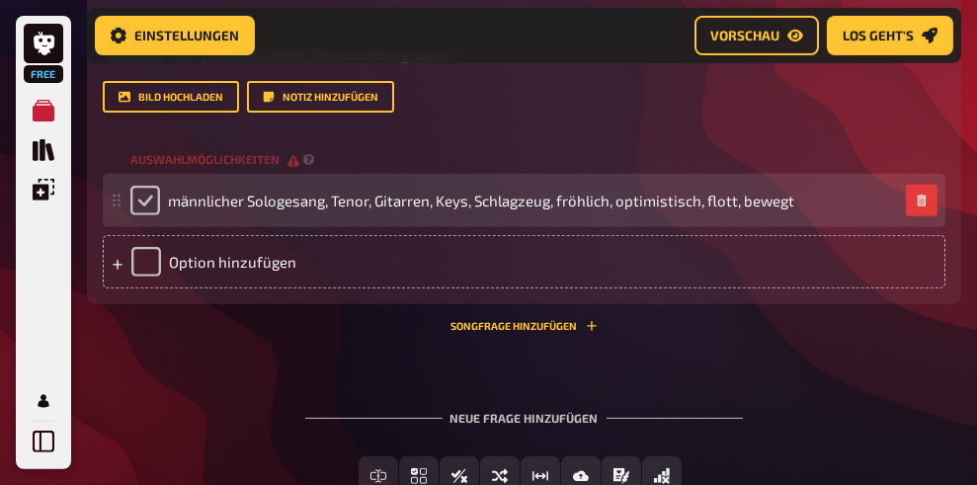
click at [140, 215] on input "checkbox" at bounding box center [145, 201] width 30 height 30
checkbox input "true"
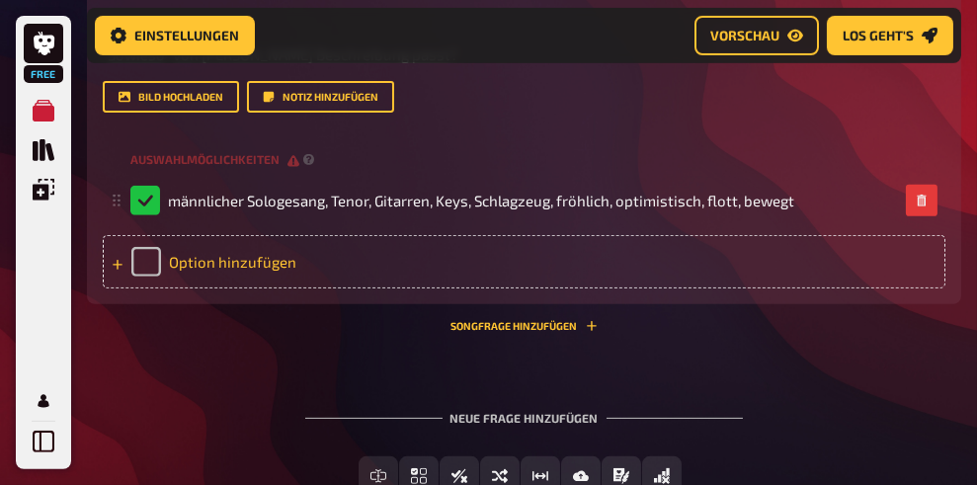
click at [244, 288] on div "Option hinzufügen" at bounding box center [524, 261] width 842 height 53
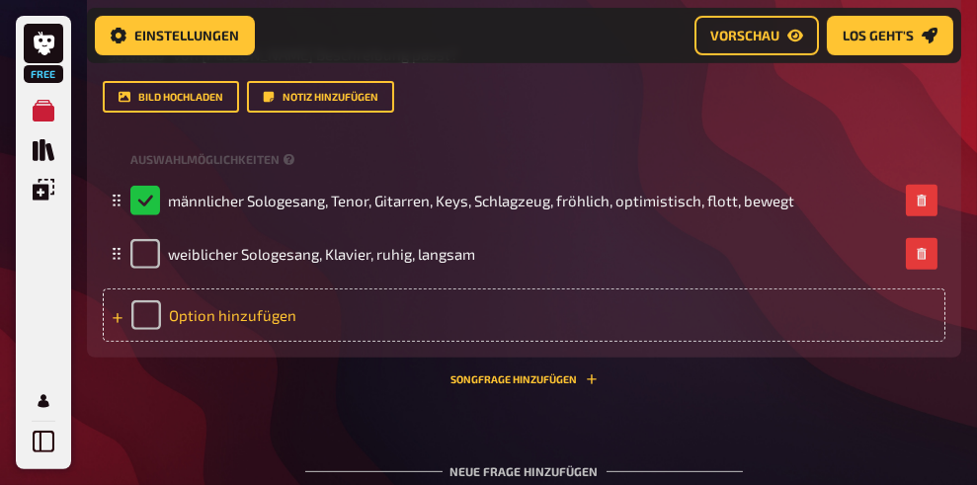
click at [265, 342] on div "Option hinzufügen" at bounding box center [524, 314] width 842 height 53
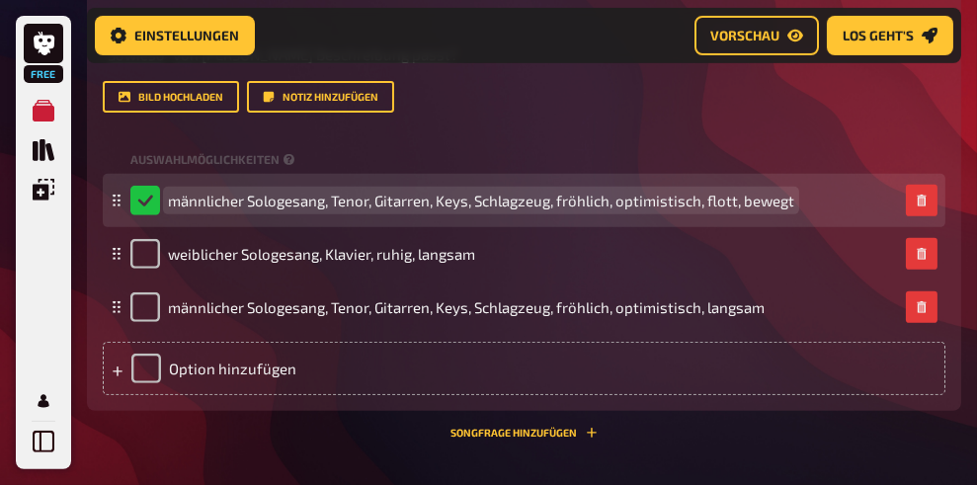
click at [448, 209] on span "männlicher Sologesang, Tenor, Gitarren, Keys, Schlagzeug, fröhlich, optimistisc…" at bounding box center [481, 201] width 626 height 18
click at [474, 209] on span "männlicher Sologesang, Tenor, Gitarren, Keys, Schlagzeug, fröhlich, optimistisc…" at bounding box center [481, 201] width 626 height 18
click at [466, 209] on span "männlicher Sologesang, Tenor, Gitarren, Keys, Schlagzeug, fröhlich, optimistisc…" at bounding box center [481, 201] width 626 height 18
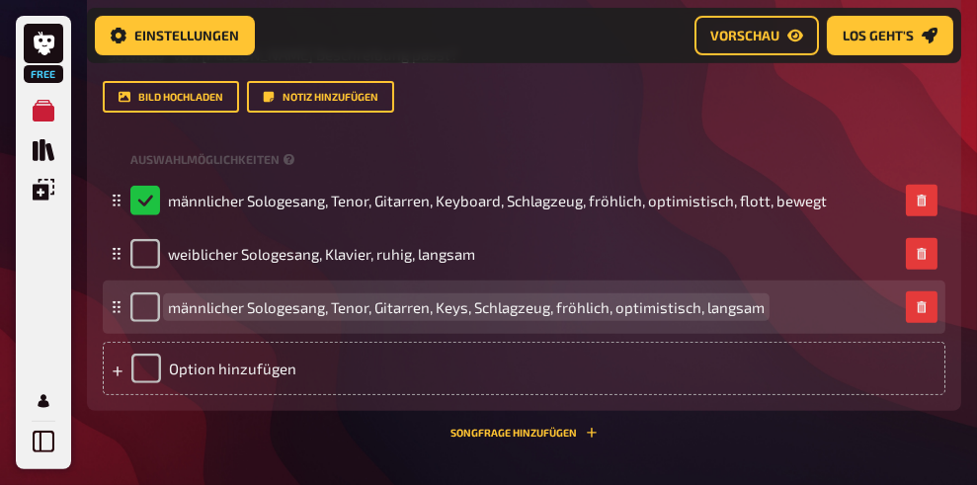
click at [476, 316] on span "männlicher Sologesang, Tenor, Gitarren, Keys, Schlagzeug, fröhlich, optimistisc…" at bounding box center [466, 307] width 596 height 18
drag, startPoint x: 558, startPoint y: 374, endPoint x: 613, endPoint y: 373, distance: 55.3
click at [613, 316] on span "männlicher Sologesang, Tenor, Gitarren, Keys, Schlagzeug, fröhlich, optimistisc…" at bounding box center [466, 307] width 596 height 18
click at [359, 316] on span "männlicher Sologesang, Tenor, Gitarren, Keys, Schlagzeug, aggressiv, langsam" at bounding box center [426, 307] width 516 height 18
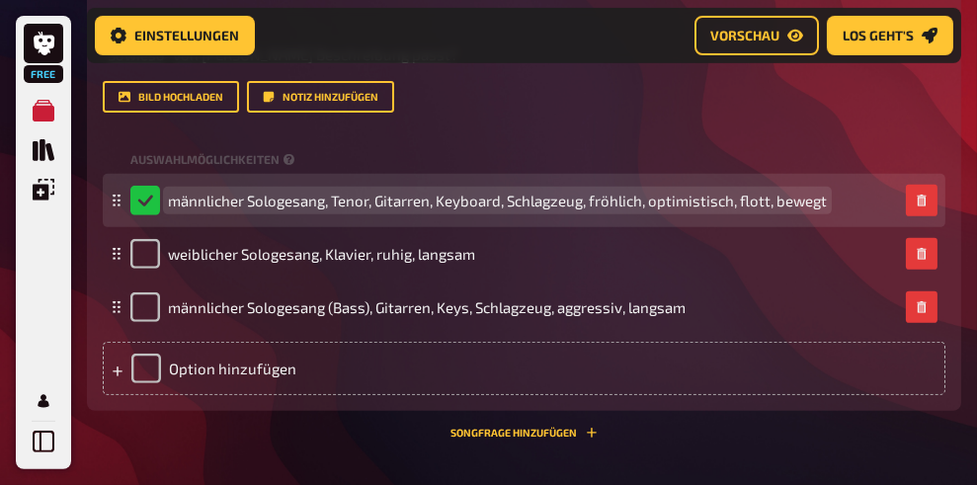
click at [370, 209] on span "männlicher Sologesang, Tenor, Gitarren, Keyboard, Schlagzeug, fröhlich, optimis…" at bounding box center [497, 201] width 659 height 18
click at [335, 209] on span "männlicher Sologesang, Tenor, Gitarren, Keyboard, Schlagzeug, fröhlich, optimis…" at bounding box center [497, 201] width 659 height 18
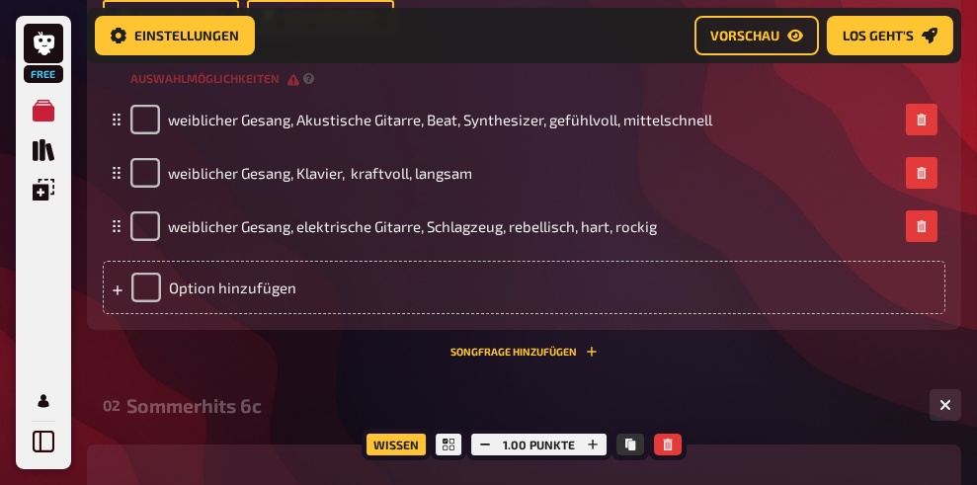
scroll to position [606, 0]
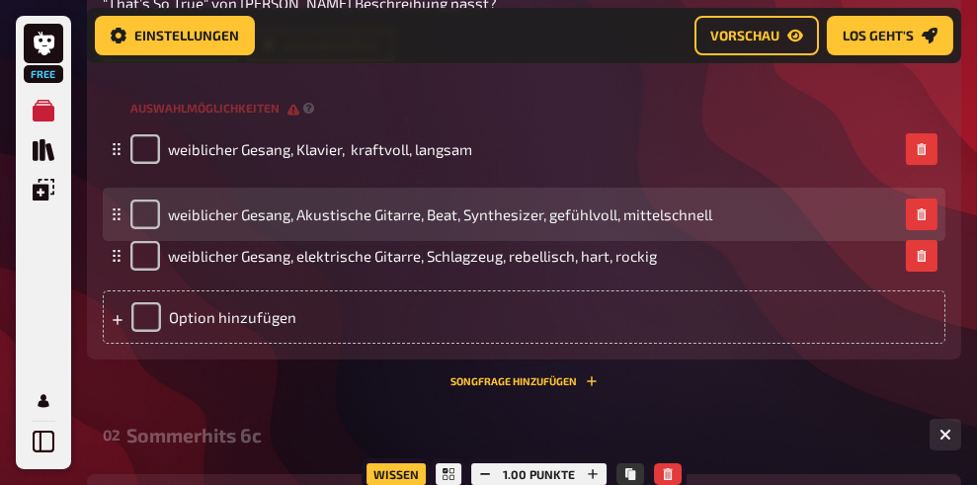
drag, startPoint x: 118, startPoint y: 146, endPoint x: 117, endPoint y: 211, distance: 65.2
click at [117, 211] on icon at bounding box center [117, 214] width 12 height 12
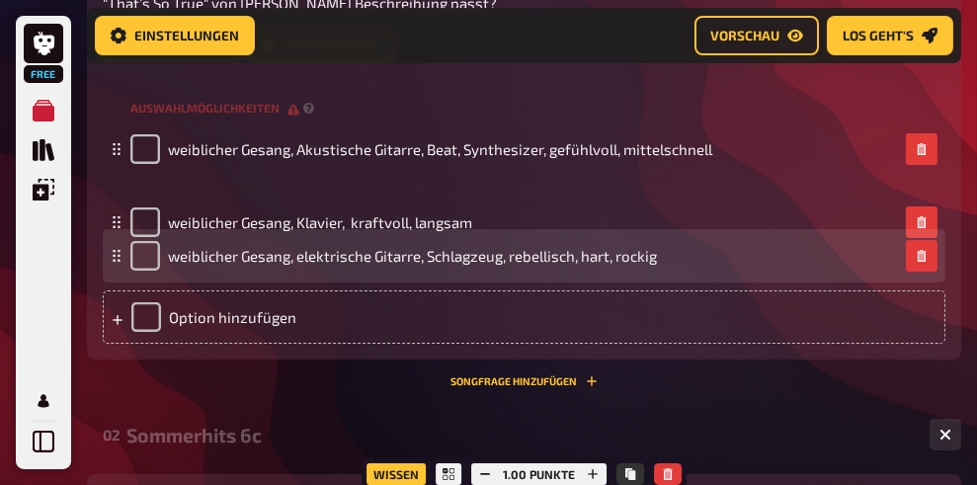
drag, startPoint x: 112, startPoint y: 150, endPoint x: 110, endPoint y: 236, distance: 85.9
click at [110, 236] on fieldset "weiblicher Gesang, Klavier, kraftvoll, langsam weiblicher Gesang, Akustische Gi…" at bounding box center [524, 202] width 842 height 160
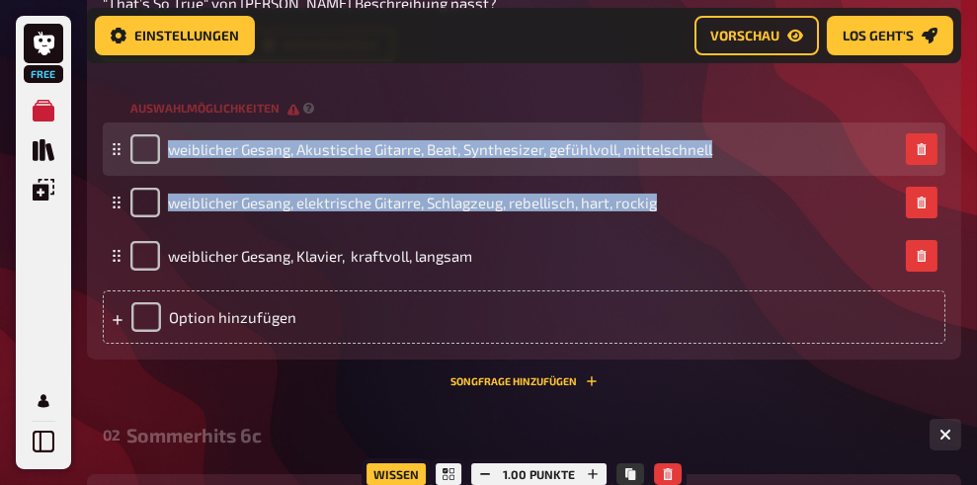
drag, startPoint x: 118, startPoint y: 263, endPoint x: 115, endPoint y: 147, distance: 115.6
click at [115, 147] on fieldset "weiblicher Gesang, Akustische Gitarre, Beat, Synthesizer, gefühlvoll, mittelsch…" at bounding box center [524, 202] width 842 height 160
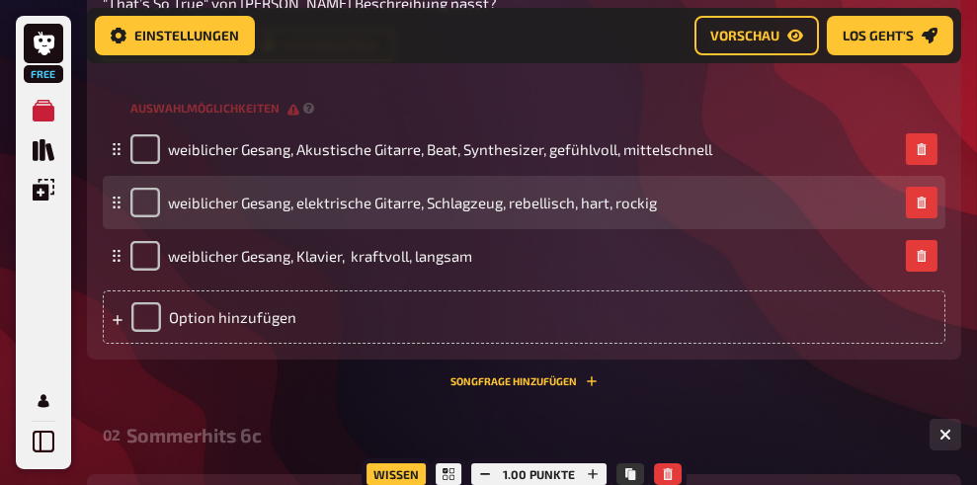
click at [117, 206] on icon at bounding box center [117, 203] width 12 height 12
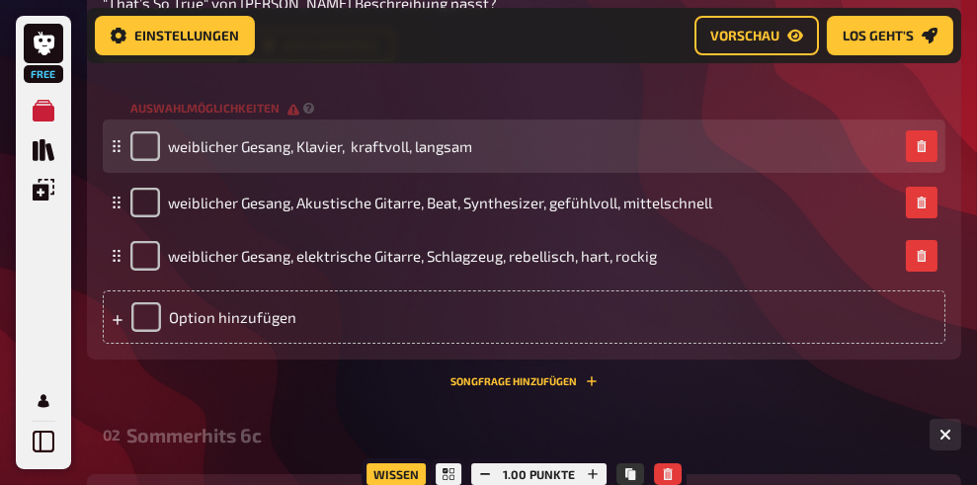
drag, startPoint x: 117, startPoint y: 258, endPoint x: 113, endPoint y: 150, distance: 107.7
click at [113, 150] on icon at bounding box center [117, 146] width 12 height 12
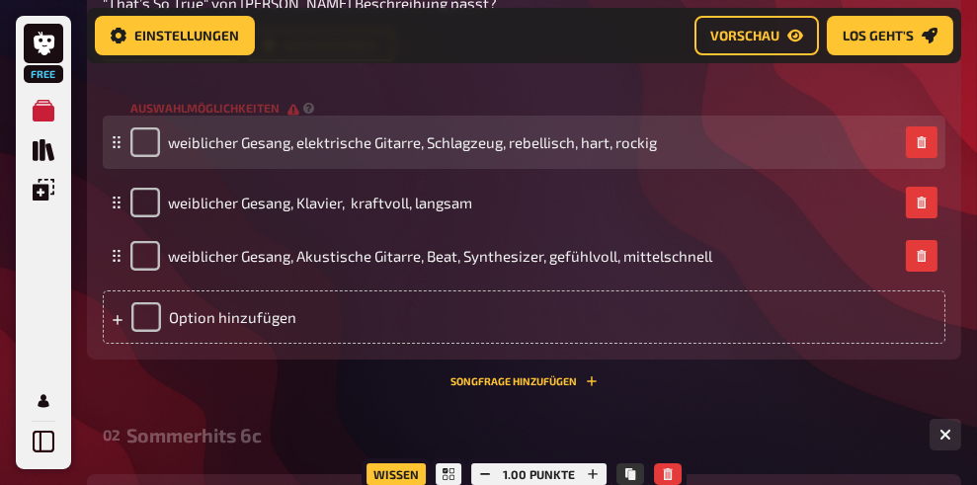
drag, startPoint x: 118, startPoint y: 259, endPoint x: 113, endPoint y: 145, distance: 113.7
click at [113, 145] on icon at bounding box center [117, 142] width 12 height 12
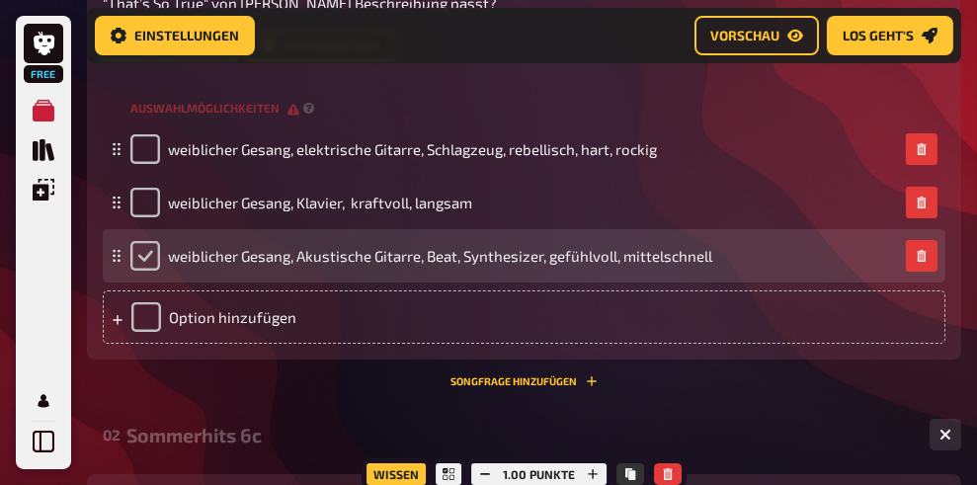
click at [146, 260] on input "checkbox" at bounding box center [145, 256] width 30 height 30
checkbox input "true"
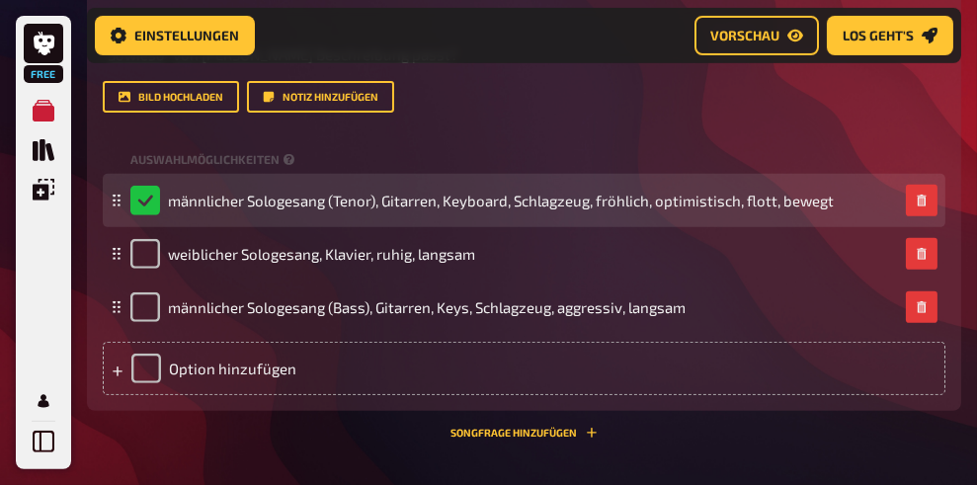
scroll to position [1358, 0]
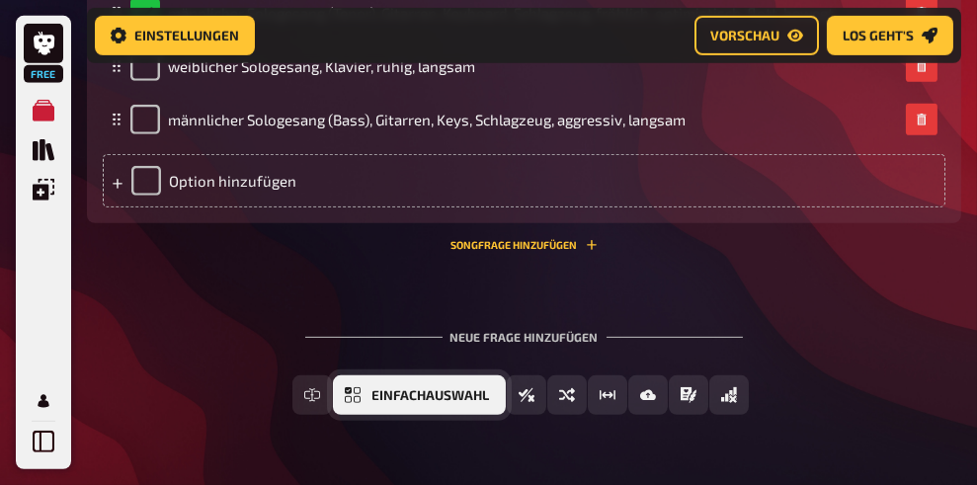
click at [402, 403] on span "Einfachauswahl" at bounding box center [431, 396] width 118 height 14
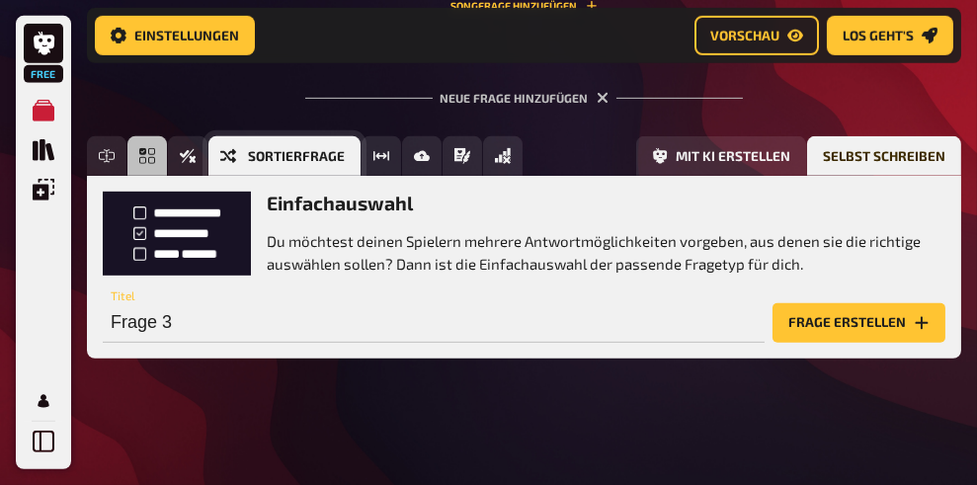
scroll to position [1664, 0]
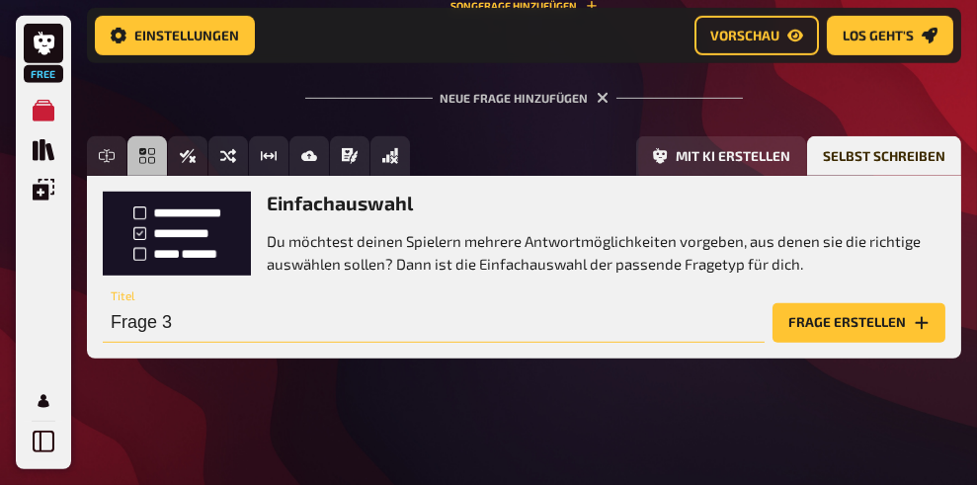
click at [193, 321] on input "Frage 3" at bounding box center [434, 323] width 662 height 40
type input "Sommerhits 6c"
click at [797, 327] on button "Frage erstellen" at bounding box center [858, 323] width 173 height 40
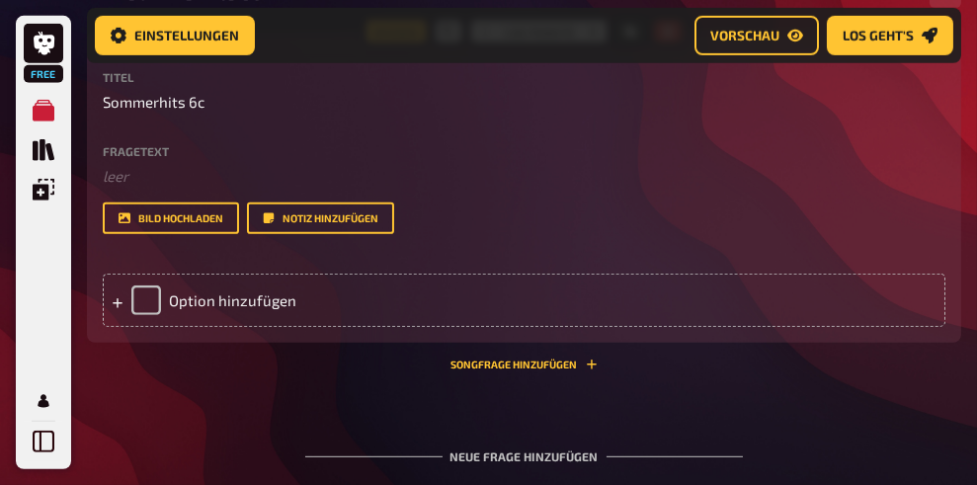
click at [143, 157] on label "Fragetext" at bounding box center [524, 151] width 842 height 12
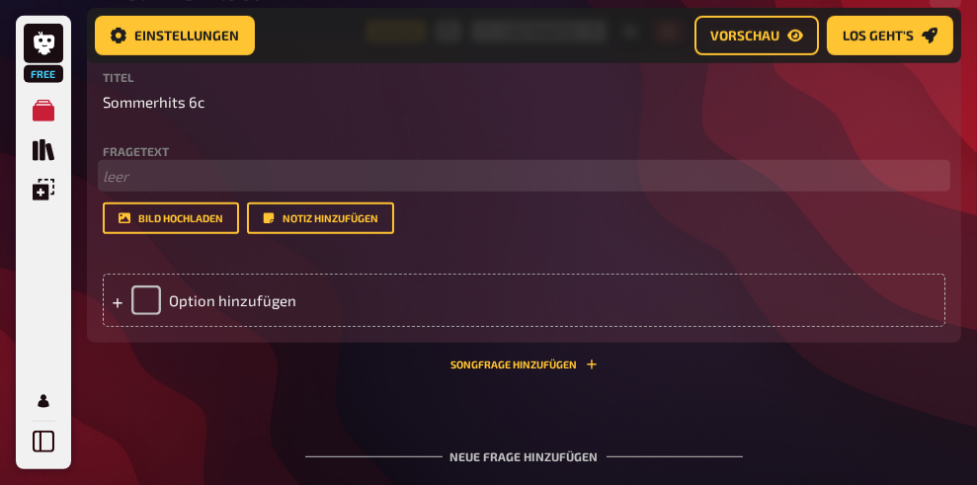
click at [143, 188] on p "﻿ leer" at bounding box center [524, 176] width 842 height 23
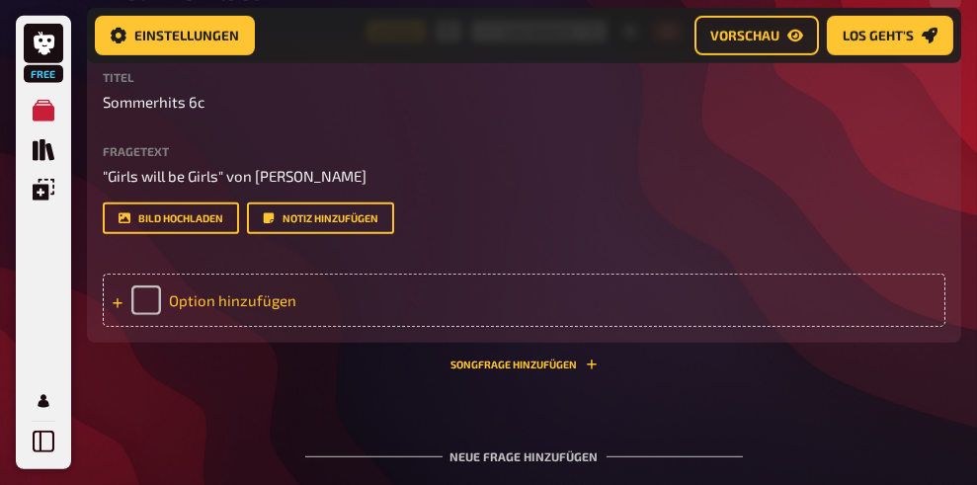
click at [191, 327] on div "Option hinzufügen" at bounding box center [524, 300] width 842 height 53
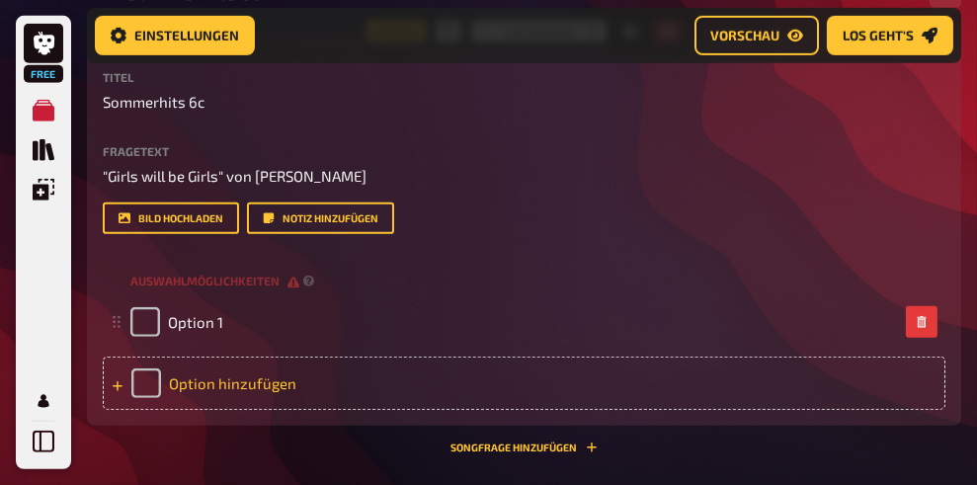
click at [114, 392] on icon at bounding box center [118, 386] width 12 height 12
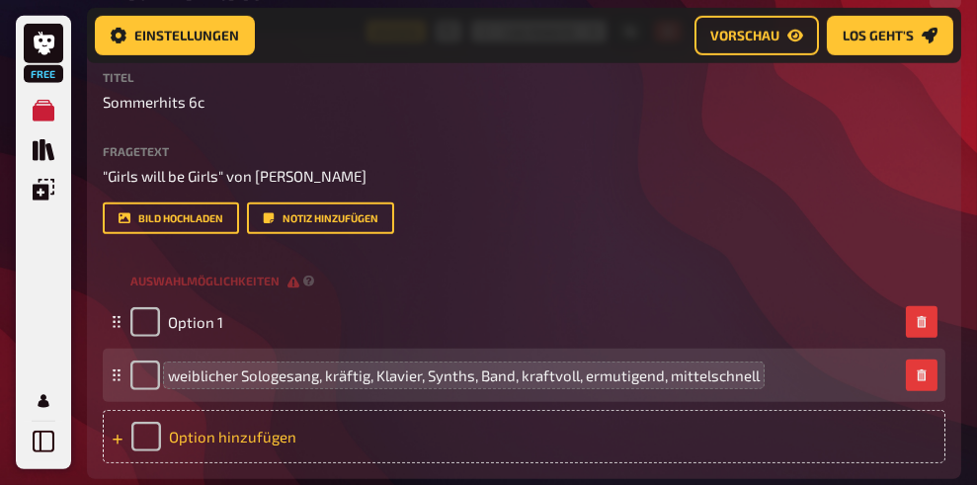
click at [471, 384] on span "weiblicher Sologesang, kräftig, Klavier, Synths, Band, kraftvoll, ermutigend, m…" at bounding box center [464, 375] width 592 height 18
click at [548, 384] on span "weiblicher Sologesang, kräftig, Klavier, Synthesizer, Band, kraftvoll, ermutige…" at bounding box center [480, 375] width 624 height 18
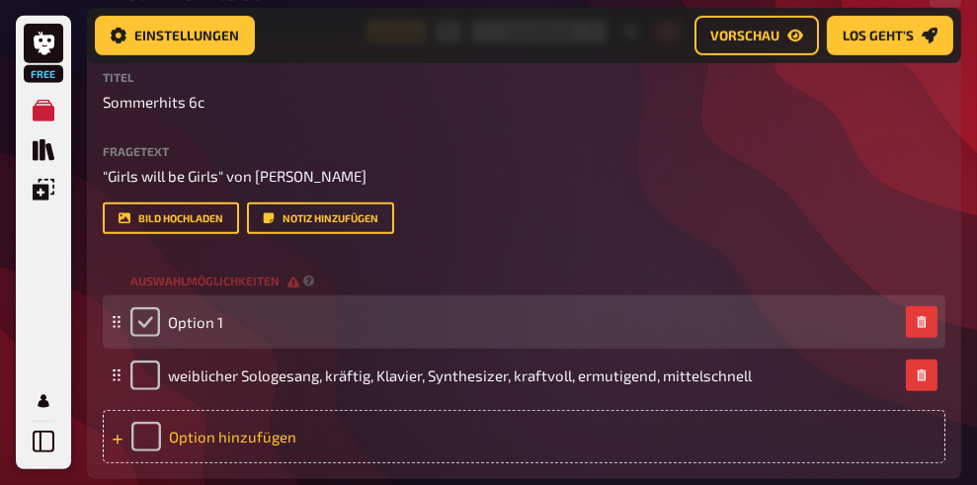
click at [145, 337] on input "checkbox" at bounding box center [145, 322] width 30 height 30
checkbox input "true"
drag, startPoint x: 145, startPoint y: 389, endPoint x: 151, endPoint y: 400, distance: 12.4
click at [146, 337] on div "Option 1" at bounding box center [176, 322] width 93 height 30
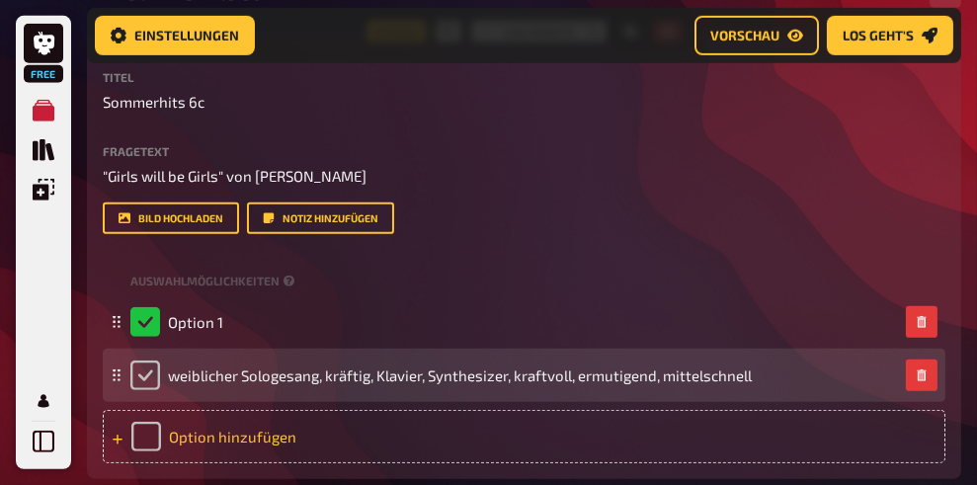
click at [148, 390] on input "checkbox" at bounding box center [145, 375] width 30 height 30
checkbox input "true"
checkbox input "false"
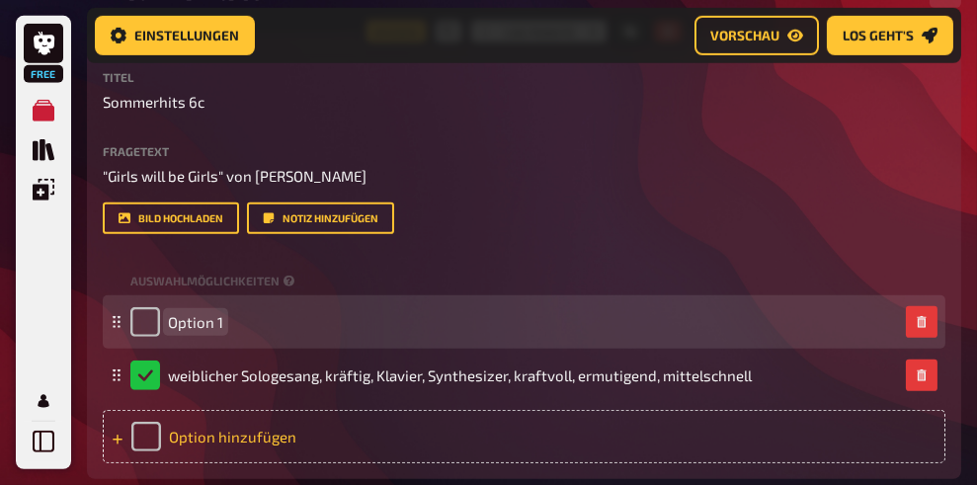
click at [196, 331] on span "Option 1" at bounding box center [195, 322] width 55 height 18
paste span
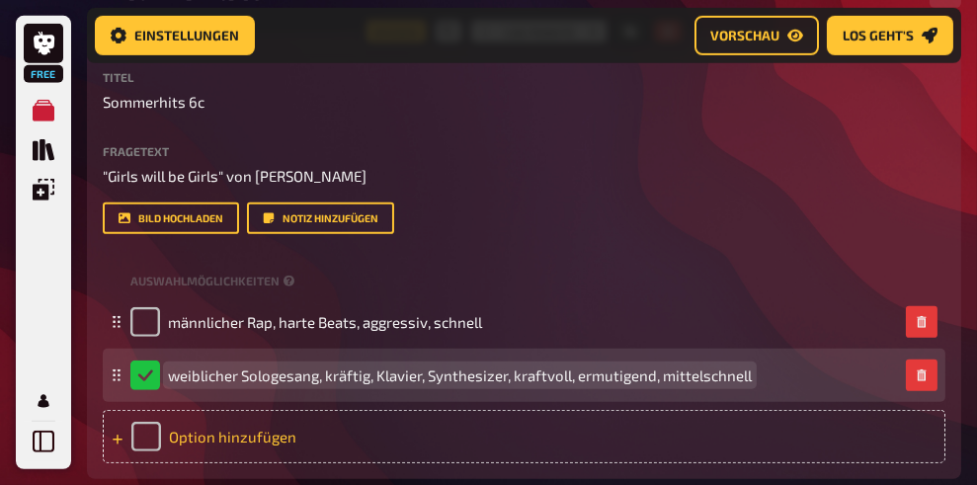
click at [746, 384] on span "weiblicher Sologesang, kräftig, Klavier, Synthesizer, kraftvoll, ermutigend, mi…" at bounding box center [460, 375] width 584 height 18
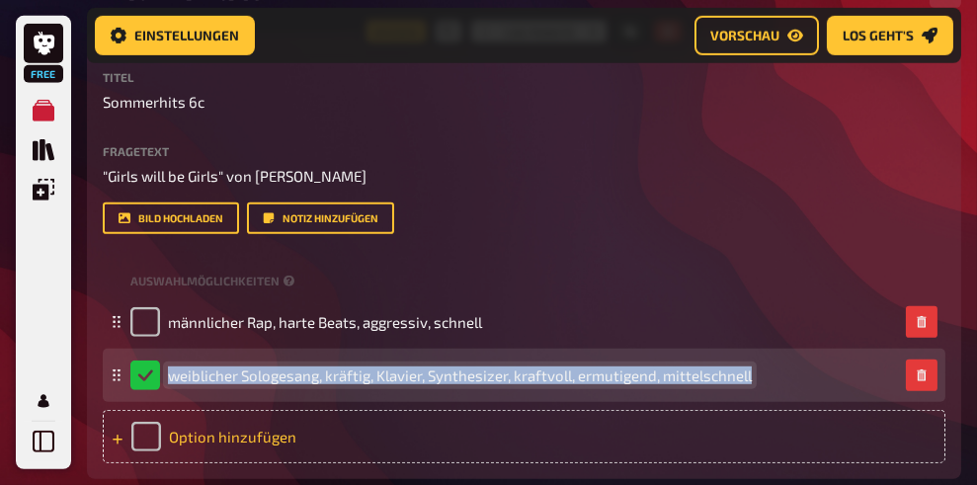
click at [746, 384] on span "weiblicher Sologesang, kräftig, Klavier, Synthesizer, kraftvoll, ermutigend, mi…" at bounding box center [460, 375] width 584 height 18
copy span "weiblicher Sologesang, kräftig, Klavier, Synthesizer, kraftvoll, ermutigend, mi…"
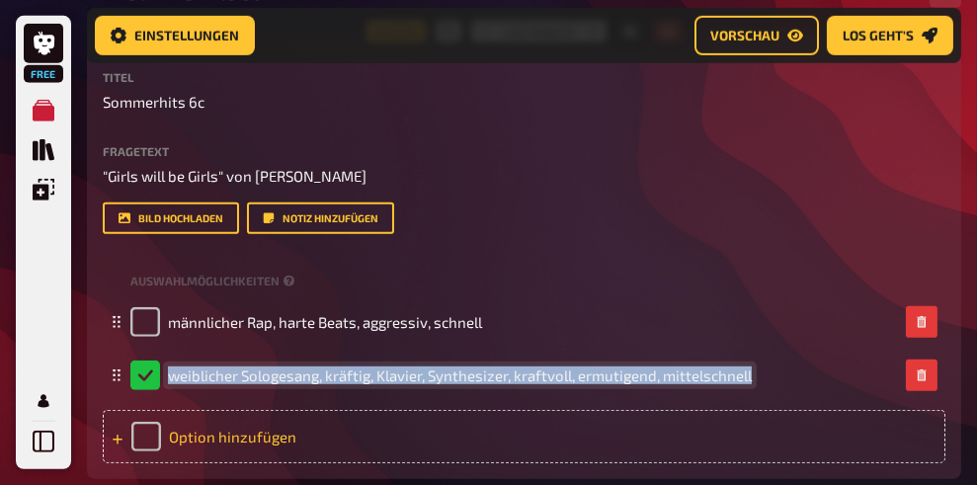
scroll to position [1853, 0]
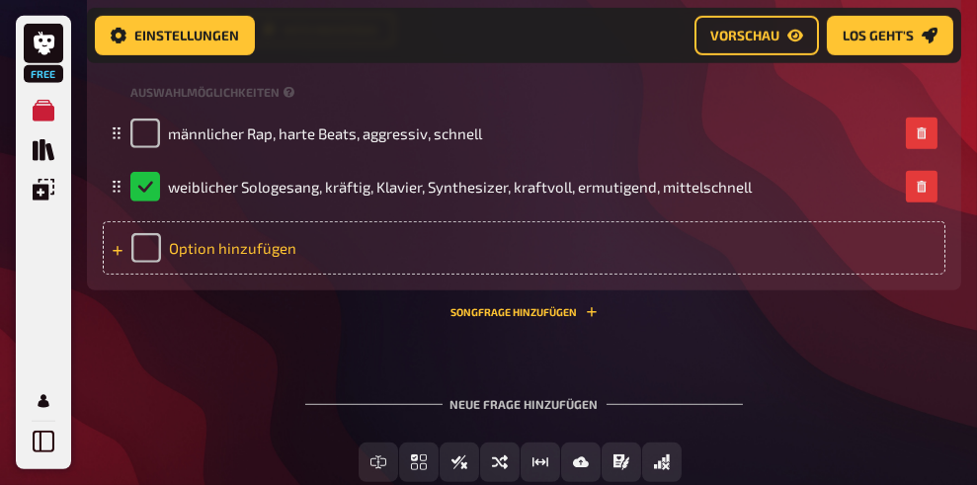
click at [225, 275] on div "Option hinzufügen" at bounding box center [524, 247] width 842 height 53
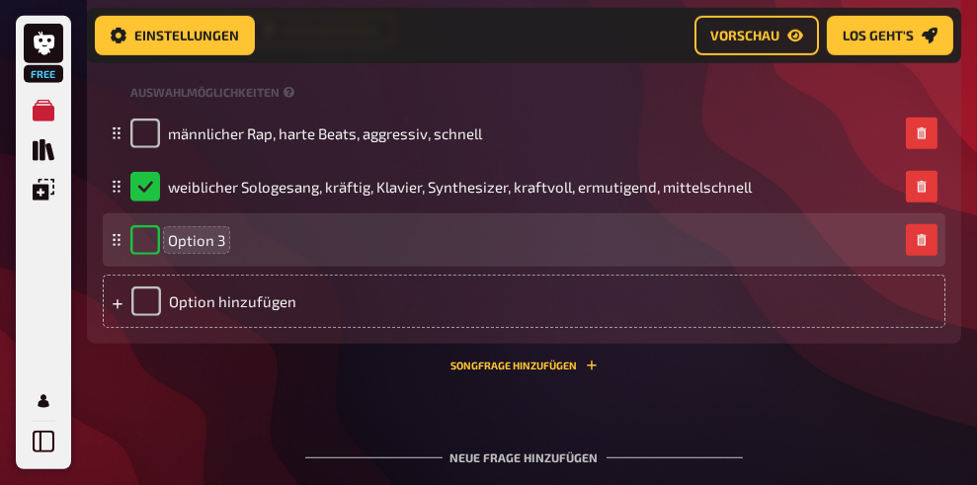
checkbox input "true"
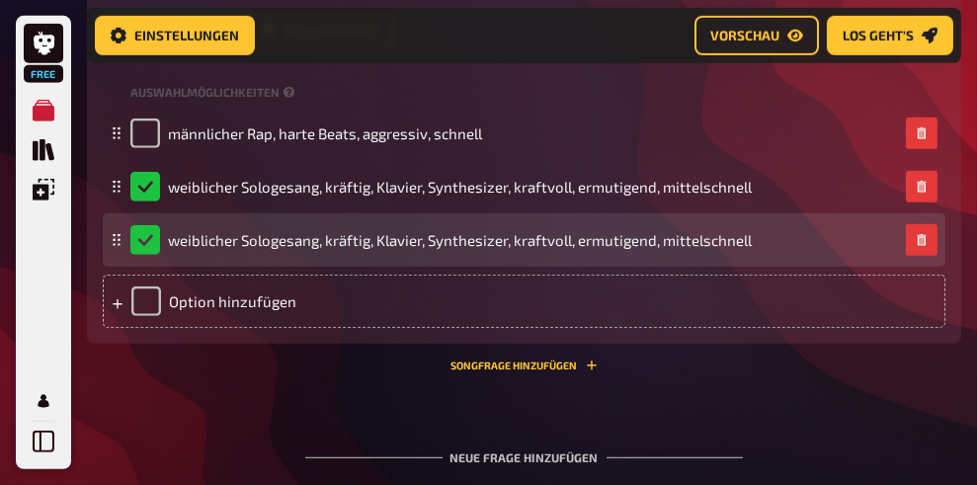
click at [136, 255] on div "weiblicher Sologesang, kräftig, Klavier, Synthesizer, kraftvoll, ermutigend, mi…" at bounding box center [440, 240] width 621 height 30
click at [138, 255] on div "weiblicher Sologesang, kräftig, Klavier, Synthesizer, kraftvoll, ermutigend, mi…" at bounding box center [440, 240] width 621 height 30
click at [147, 255] on div "weiblicher Sologesang, kräftig, Klavier, Synthesizer, kraftvoll, ermutigend, mi…" at bounding box center [440, 240] width 621 height 30
click at [144, 255] on div "weiblicher Sologesang, kräftig, Klavier, Synthesizer, kraftvoll, ermutigend, mi…" at bounding box center [440, 240] width 621 height 30
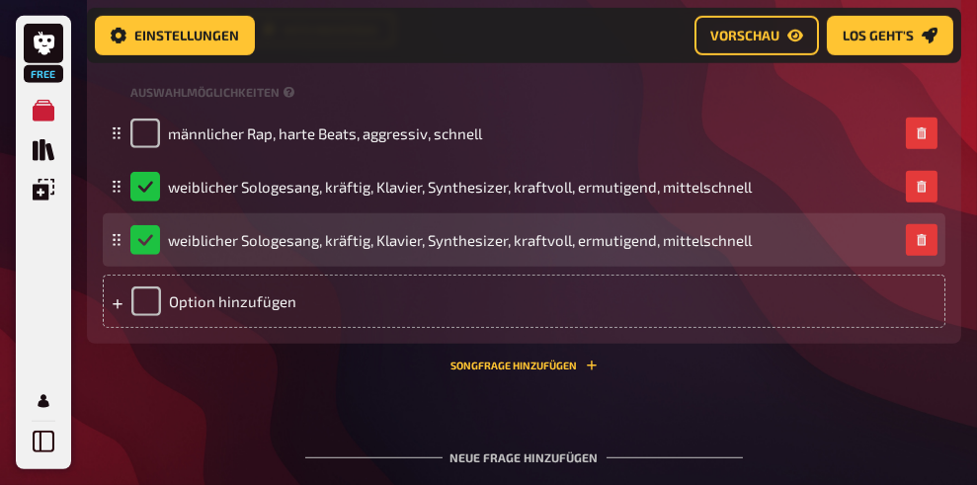
click at [144, 255] on div "weiblicher Sologesang, kräftig, Klavier, Synthesizer, kraftvoll, ermutigend, mi…" at bounding box center [440, 240] width 621 height 30
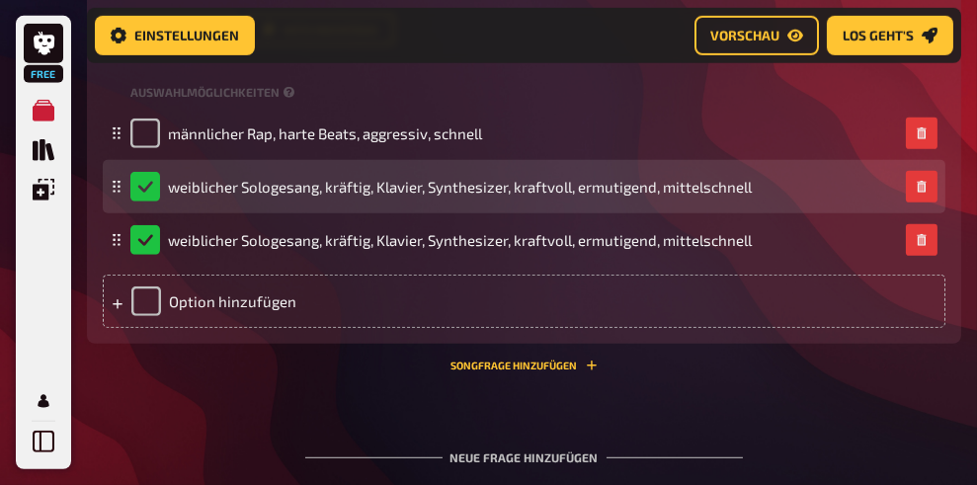
click at [147, 201] on div "weiblicher Sologesang, kräftig, Klavier, Synthesizer, kraftvoll, ermutigend, mi…" at bounding box center [440, 187] width 621 height 30
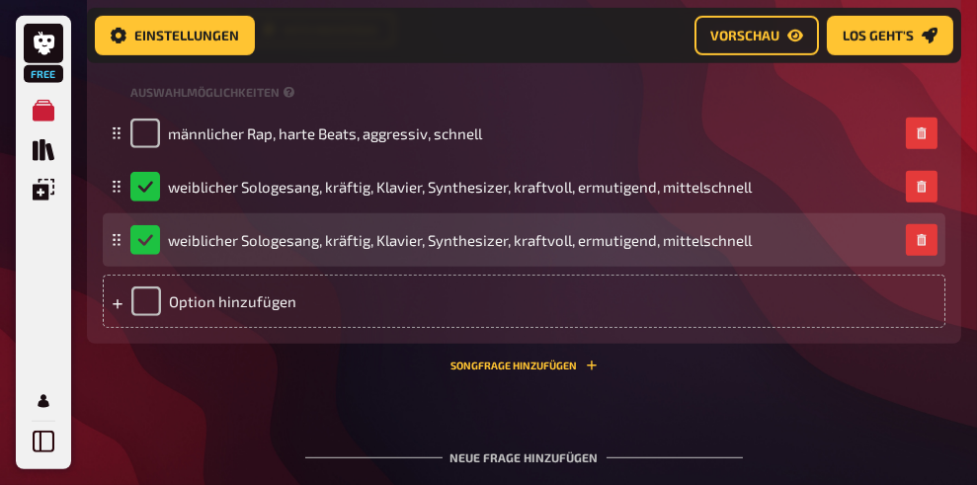
click at [147, 255] on div "weiblicher Sologesang, kräftig, Klavier, Synthesizer, kraftvoll, ermutigend, mi…" at bounding box center [440, 240] width 621 height 30
click at [145, 255] on div "weiblicher Sologesang, kräftig, Klavier, Synthesizer, kraftvoll, ermutigend, mi…" at bounding box center [440, 240] width 621 height 30
click at [918, 246] on icon "button" at bounding box center [920, 240] width 9 height 12
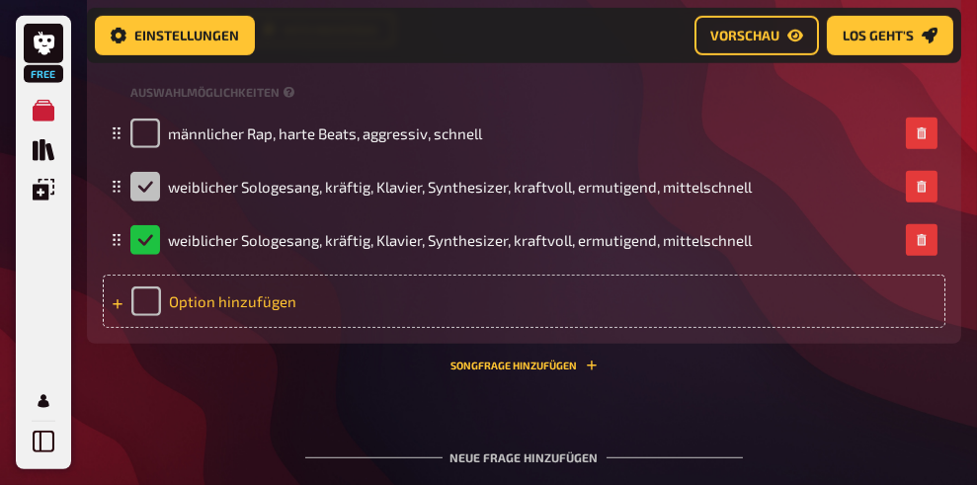
checkbox input "false"
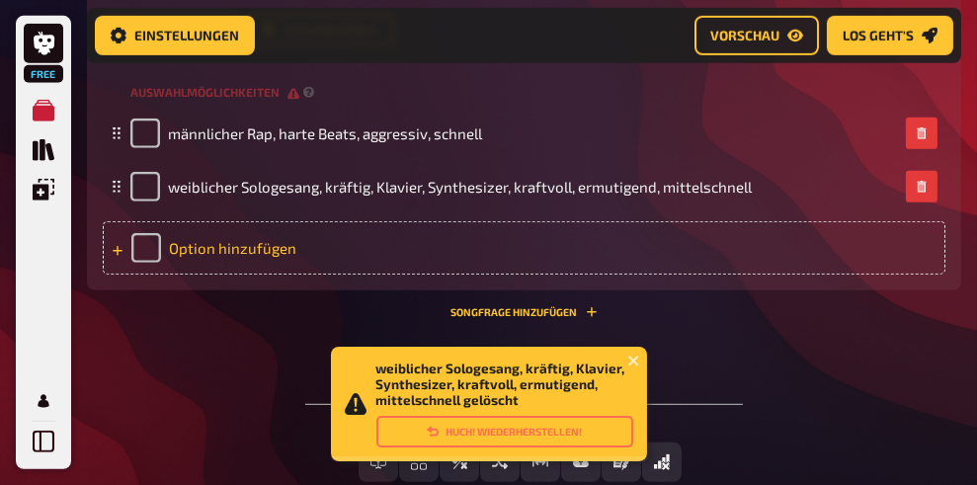
click at [221, 275] on div "Option hinzufügen" at bounding box center [524, 247] width 842 height 53
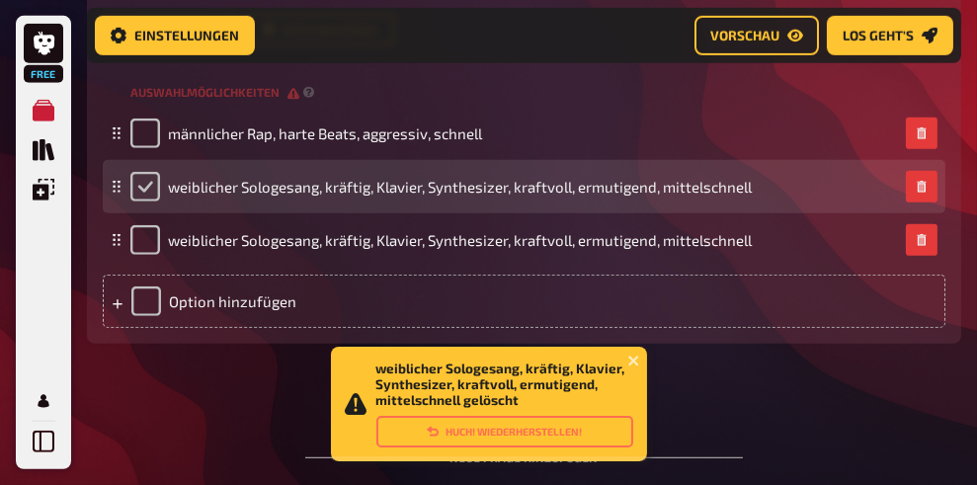
click at [151, 201] on input "checkbox" at bounding box center [145, 187] width 30 height 30
checkbox input "true"
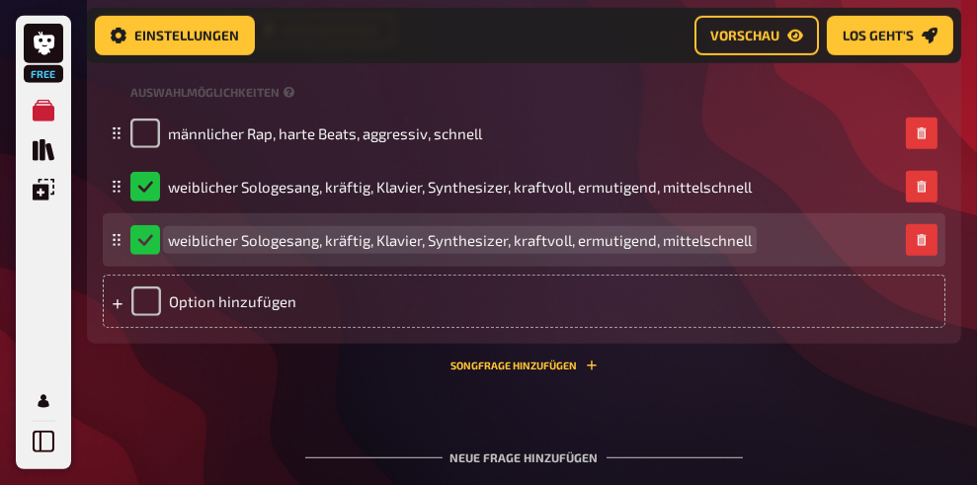
click at [280, 249] on span "weiblicher Sologesang, kräftig, Klavier, Synthesizer, kraftvoll, ermutigend, mi…" at bounding box center [460, 240] width 584 height 18
drag, startPoint x: 435, startPoint y: 304, endPoint x: 446, endPoint y: 300, distance: 12.5
click at [437, 249] on span "weiblicher Sologesang, kräftig, Klavier, Synthesizer, kraftvoll, ermutigend, mi…" at bounding box center [460, 240] width 584 height 18
click at [427, 249] on span "weiblicher Sologesang, kräftig, Klavier, Synthesizer, kraftvoll, ermutigend, mi…" at bounding box center [460, 240] width 584 height 18
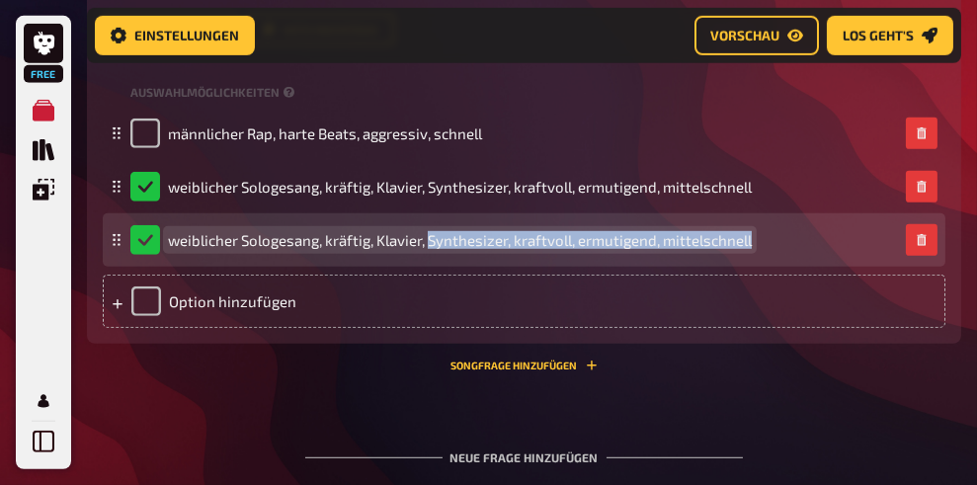
drag, startPoint x: 429, startPoint y: 308, endPoint x: 764, endPoint y: 307, distance: 335.8
click at [764, 255] on div "weiblicher Sologesang, kräftig, Klavier, Synthesizer, kraftvoll, ermutigend, mi…" at bounding box center [513, 240] width 767 height 30
checkbox input "false"
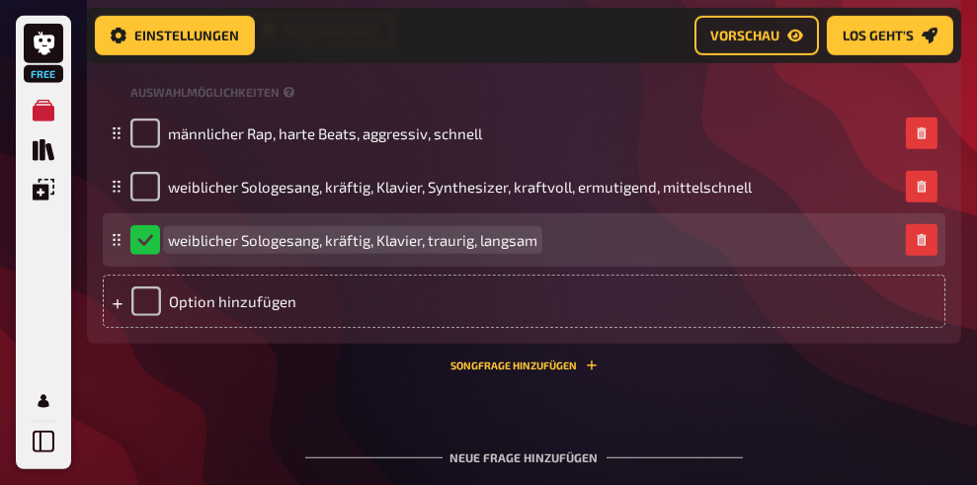
click at [378, 249] on span "weiblicher Sologesang, kräftig, Klavier, traurig, langsam" at bounding box center [352, 240] width 369 height 18
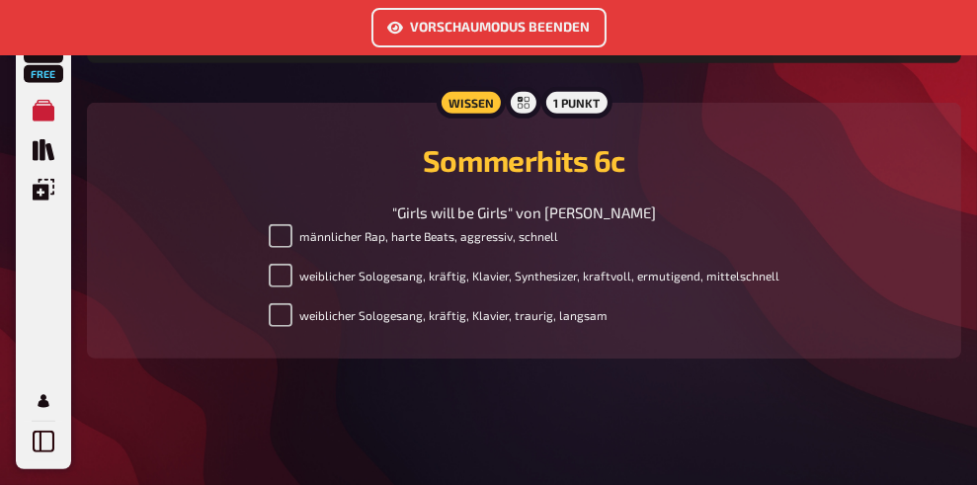
scroll to position [1708, 0]
click at [442, 284] on label "weiblicher Sologesang, kräftig, Klavier, Synthesizer, kraftvoll, ermutigend, mi…" at bounding box center [525, 276] width 512 height 24
click at [292, 284] on input "weiblicher Sologesang, kräftig, Klavier, Synthesizer, kraftvoll, ermutigend, mi…" at bounding box center [281, 276] width 24 height 24
checkbox input "false"
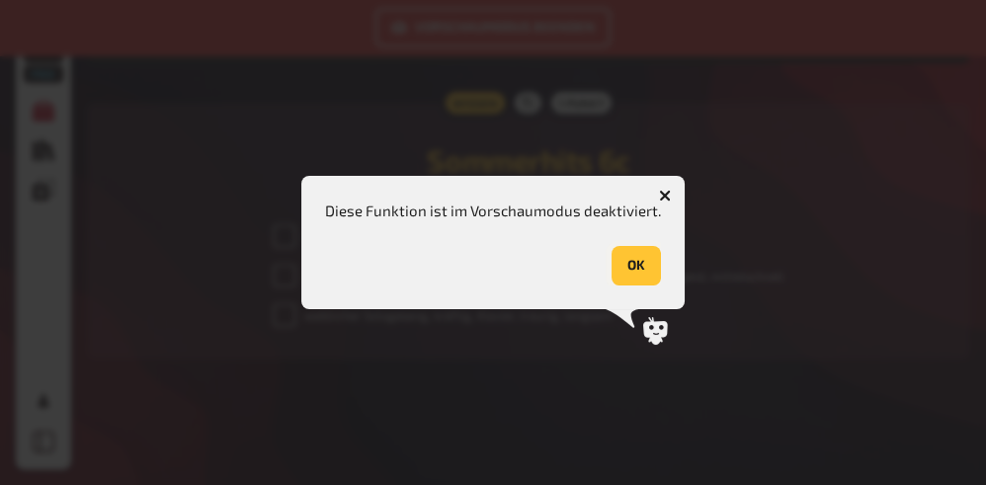
click at [644, 260] on button "OK" at bounding box center [635, 266] width 49 height 40
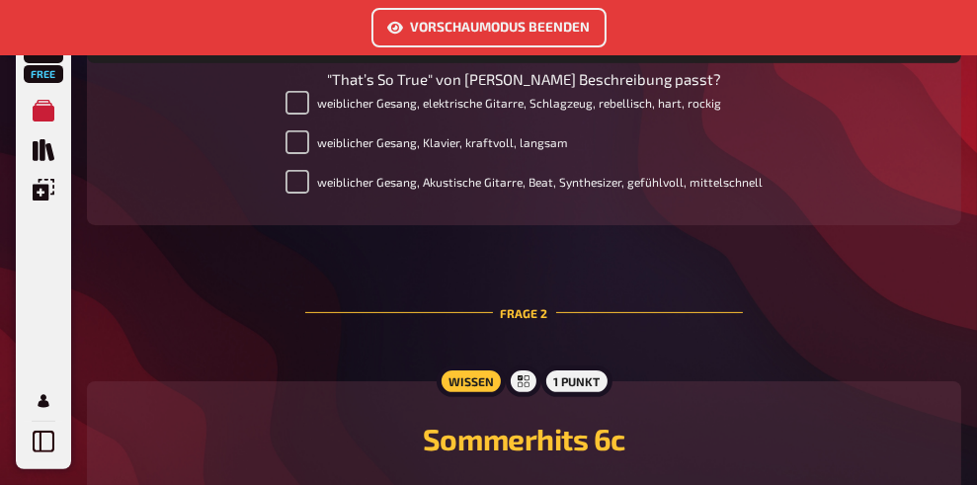
click at [449, 30] on button "Vorschaumodus beenden" at bounding box center [488, 28] width 235 height 40
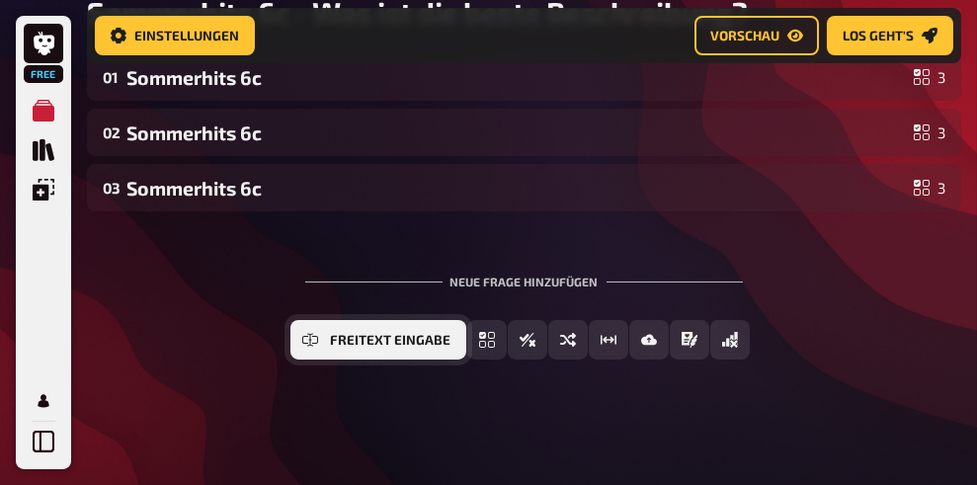
scroll to position [351, 0]
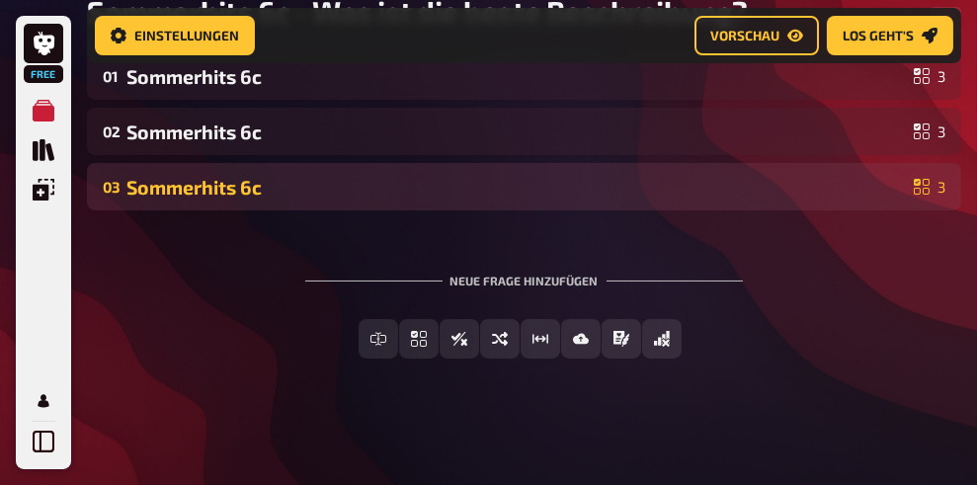
click at [220, 183] on div "Sommerhits 6c" at bounding box center [515, 187] width 779 height 23
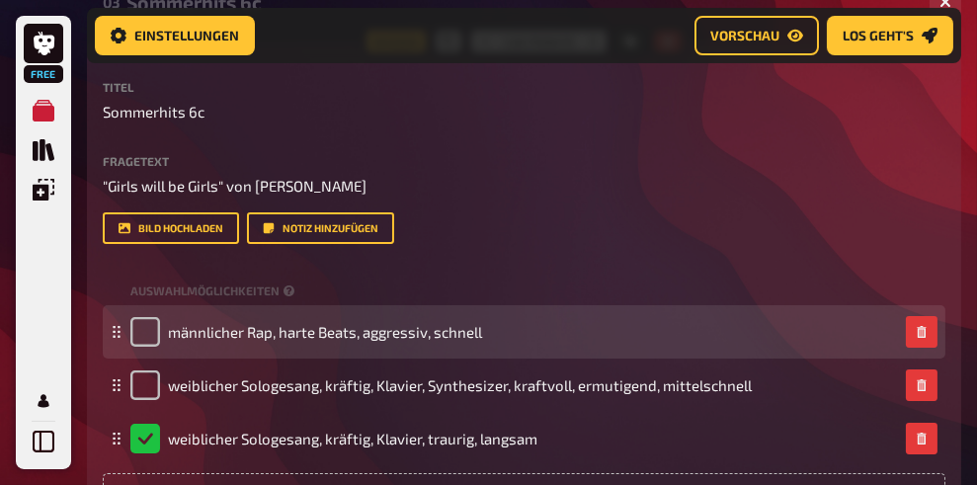
scroll to position [722, 0]
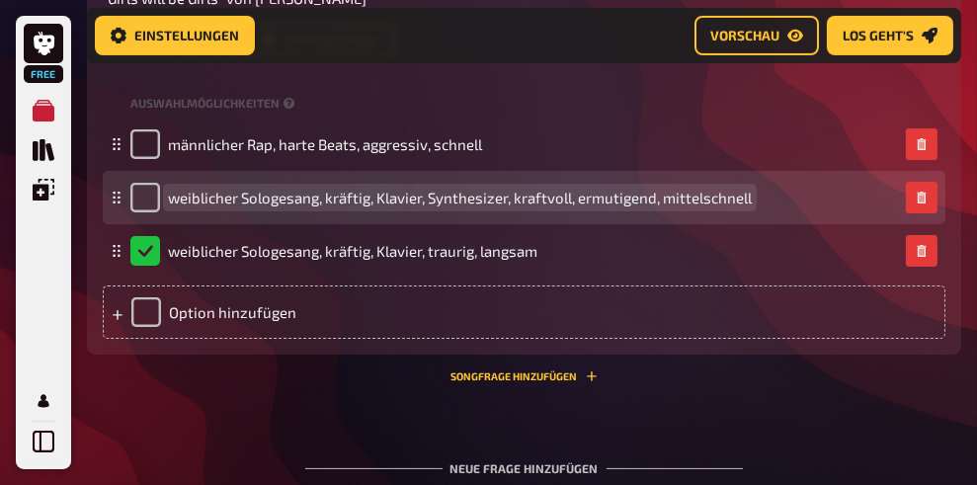
click at [606, 200] on span "weiblicher Sologesang, kräftig, Klavier, Synthesizer, kraftvoll, ermutigend, mi…" at bounding box center [460, 198] width 584 height 18
click at [628, 199] on span "weiblicher Sologesang, kräftig, Klavier, Synthesizer, kraftvoll, ermutigend, mi…" at bounding box center [460, 198] width 584 height 18
click at [625, 199] on span "weiblicher Sologesang, kräftig, Klavier, Synthesizer, kraftvoll, ermutigend, mi…" at bounding box center [460, 198] width 584 height 18
click at [609, 198] on span "weiblicher Sologesang, kräftig, Klavier, Synthesizer, kraftvoll, ermutigend, mi…" at bounding box center [460, 198] width 584 height 18
click at [580, 199] on span "weiblicher Sologesang, kräftig, Klavier, Synthesizer, kraftvoll, ermutigend, mi…" at bounding box center [460, 198] width 584 height 18
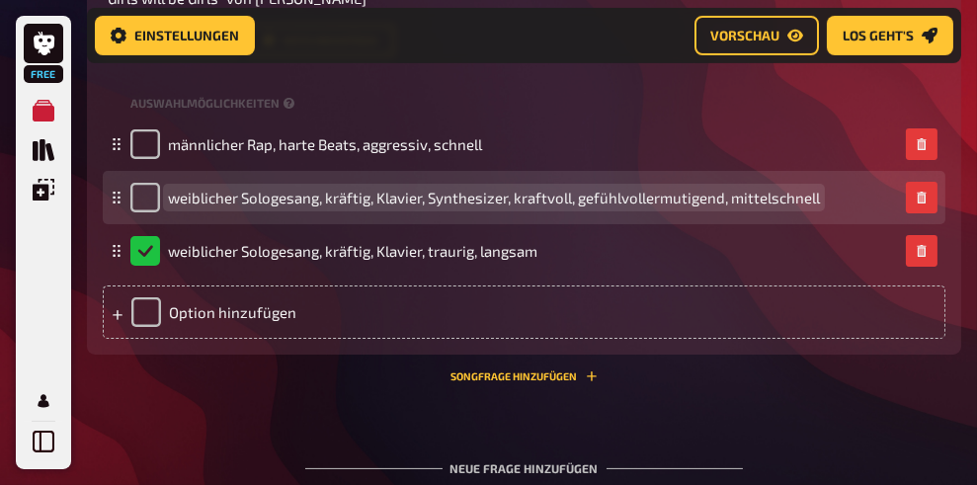
click at [726, 196] on span "weiblicher Sologesang, kräftig, Klavier, Synthesizer, kraftvoll, gefühlvollermu…" at bounding box center [494, 198] width 652 height 18
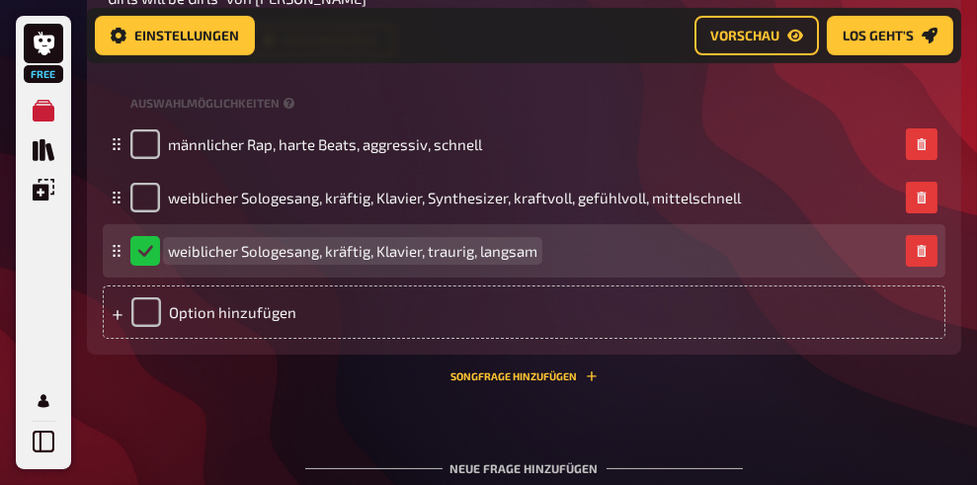
click at [452, 252] on span "weiblicher Sologesang, kräftig, Klavier, traurig, langsam" at bounding box center [352, 251] width 369 height 18
click at [530, 254] on span "weiblicher Sologesang, kräftig, Klavier, humorvoll, langsam" at bounding box center [364, 251] width 393 height 18
click at [530, 255] on span "weiblicher Sologesang, kräftig, Klavier, humorvoll, langsam" at bounding box center [364, 251] width 393 height 18
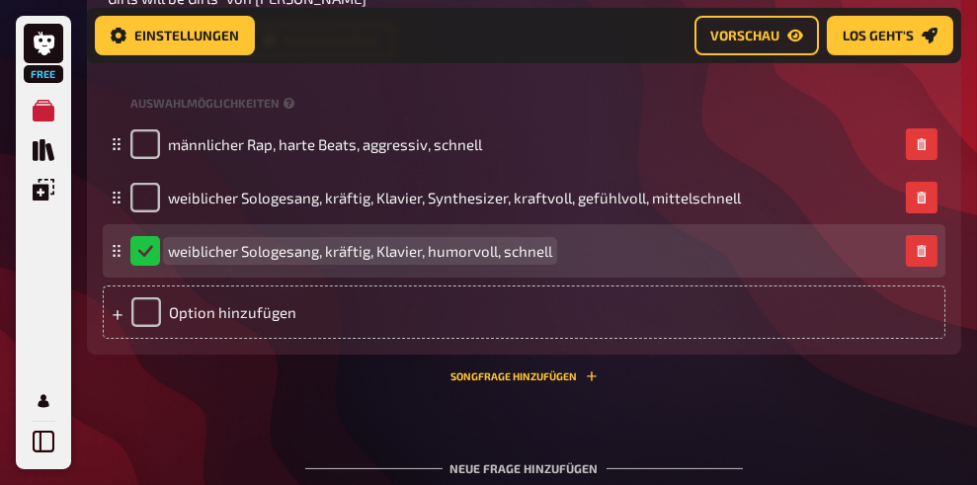
click at [383, 253] on span "weiblicher Sologesang, kräftig, Klavier, humorvoll, schnell" at bounding box center [360, 251] width 384 height 18
click at [384, 253] on span "weiblicher Sologesang, kräftig, Klavier, humorvoll, schnell" at bounding box center [360, 251] width 384 height 18
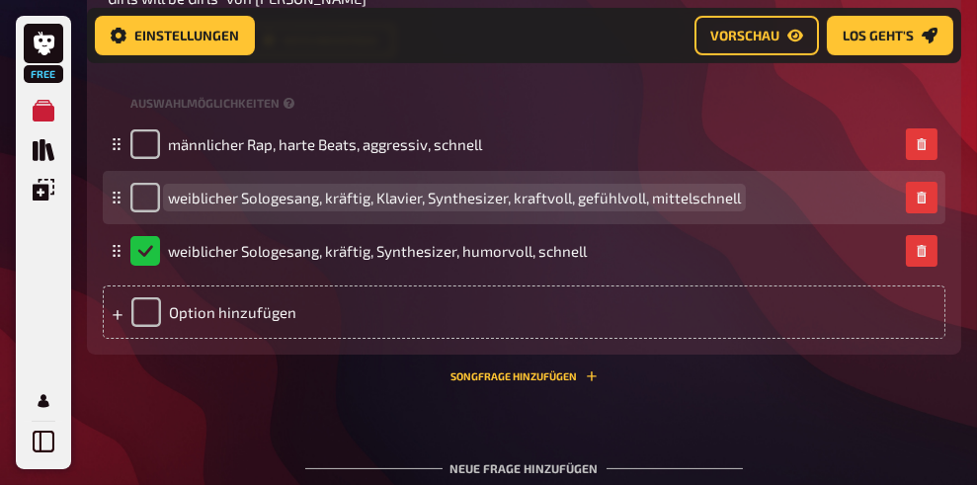
click at [420, 196] on span "weiblicher Sologesang, kräftig, Klavier, Synthesizer, kraftvoll, gefühlvoll, mi…" at bounding box center [454, 198] width 573 height 18
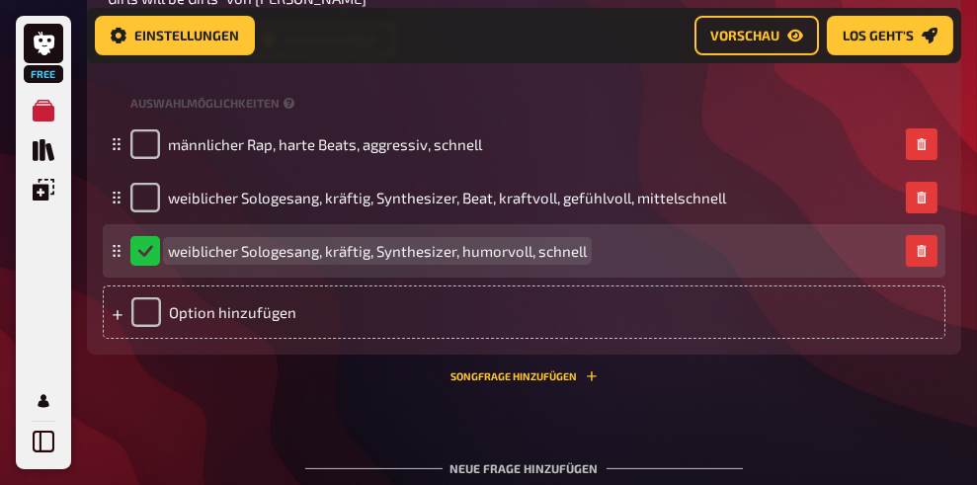
click at [463, 257] on span "weiblicher Sologesang, kräftig, Synthesizer, humorvoll, schnell" at bounding box center [377, 251] width 419 height 18
click at [463, 256] on span "weiblicher Sologesang, kräftig, Synthesizer, humorvoll, schnell" at bounding box center [377, 251] width 419 height 18
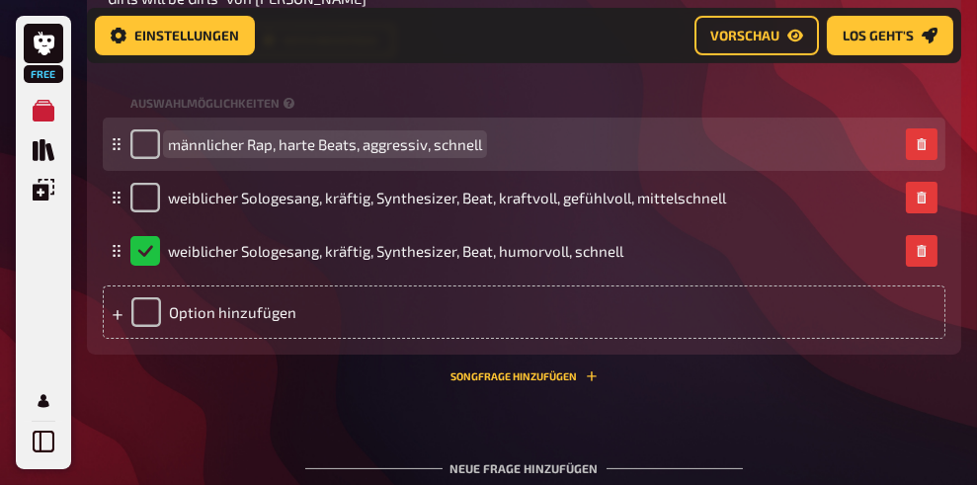
click at [246, 147] on span "männlicher Rap, harte Beats, aggressiv, schnell" at bounding box center [325, 144] width 314 height 18
click at [238, 136] on span "männlicher Rap, harte Beats, aggressiv, schnell" at bounding box center [325, 144] width 314 height 18
click at [381, 142] on span "weiblicher Rap, harte Beats, aggressiv, schnell" at bounding box center [322, 144] width 308 height 18
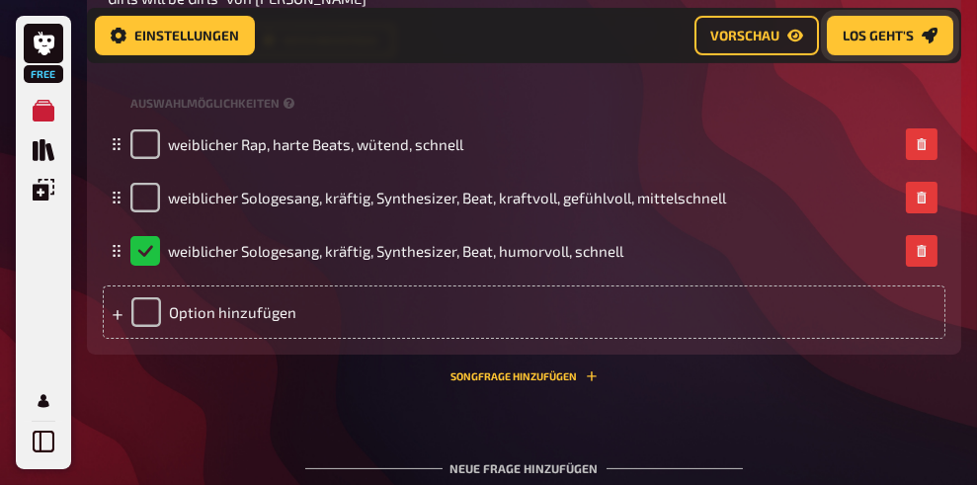
click at [853, 32] on span "Los geht's" at bounding box center [877, 36] width 71 height 14
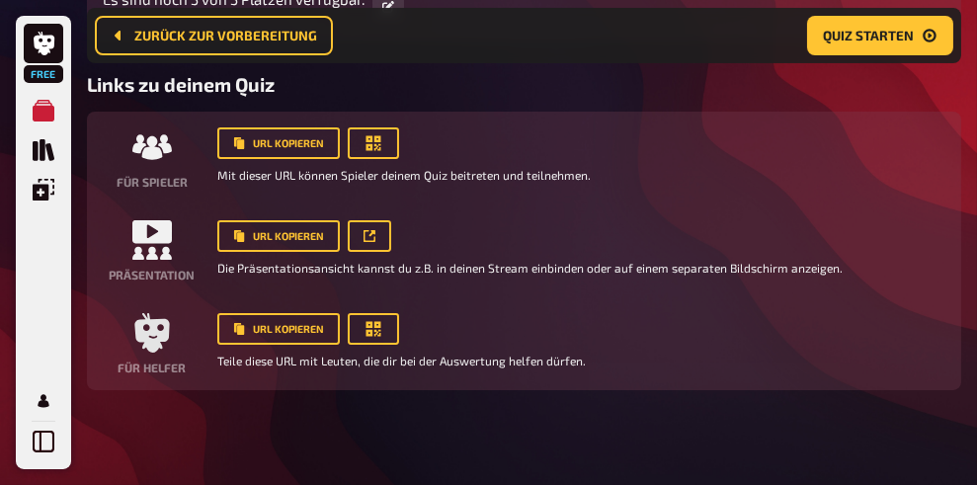
scroll to position [622, 0]
click at [305, 151] on button "URL kopieren" at bounding box center [278, 143] width 122 height 32
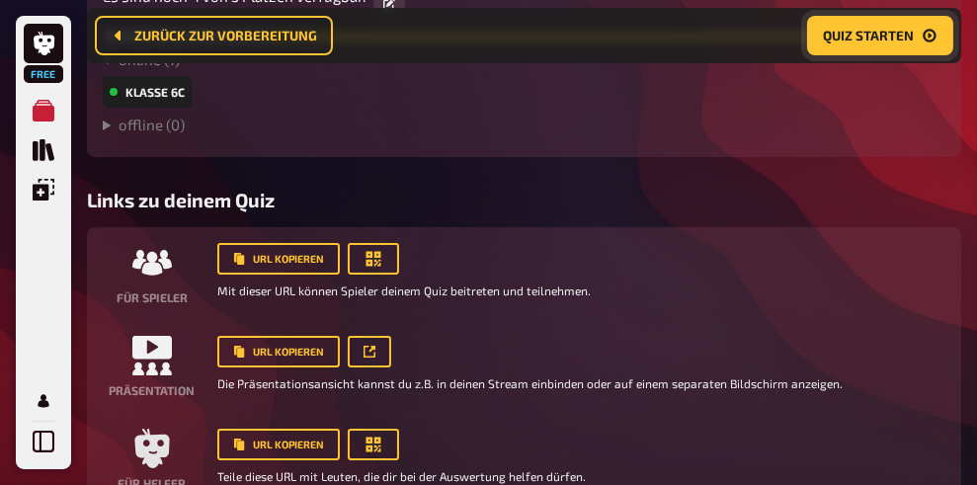
click at [848, 34] on span "Quiz starten" at bounding box center [868, 36] width 91 height 14
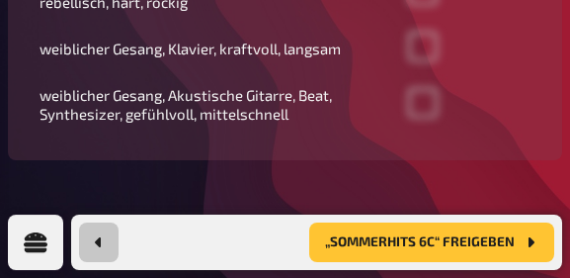
scroll to position [699, 0]
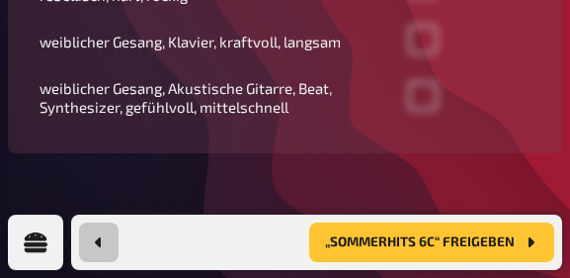
click at [392, 240] on span "„Sommerhits 6c“ freigeben" at bounding box center [420, 242] width 190 height 14
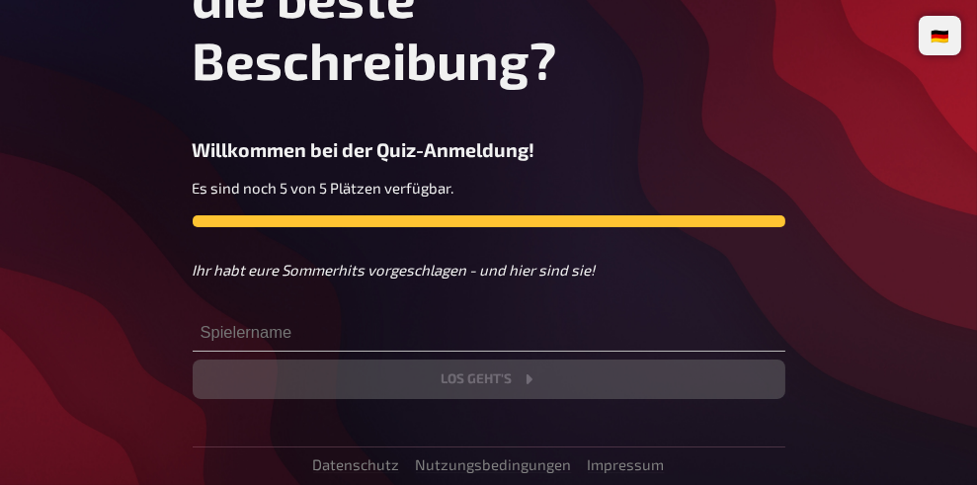
scroll to position [188, 0]
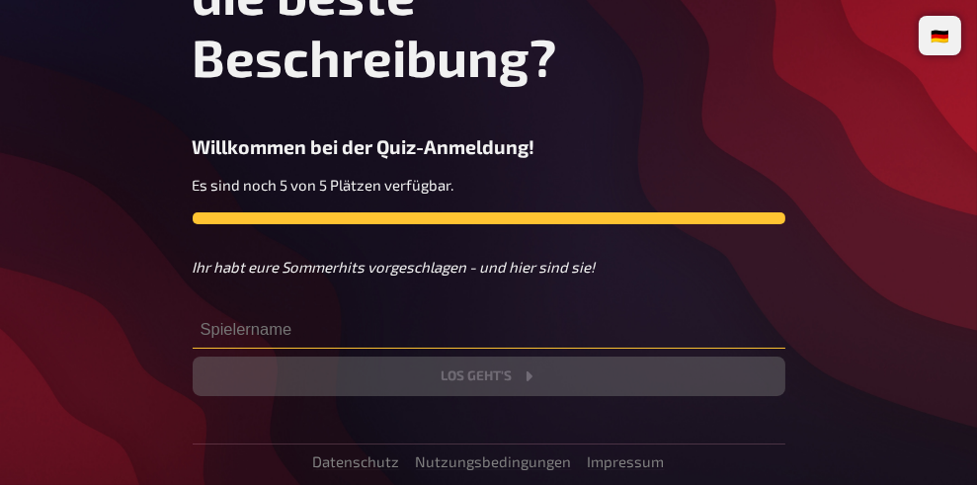
click at [300, 334] on input "text" at bounding box center [489, 329] width 593 height 40
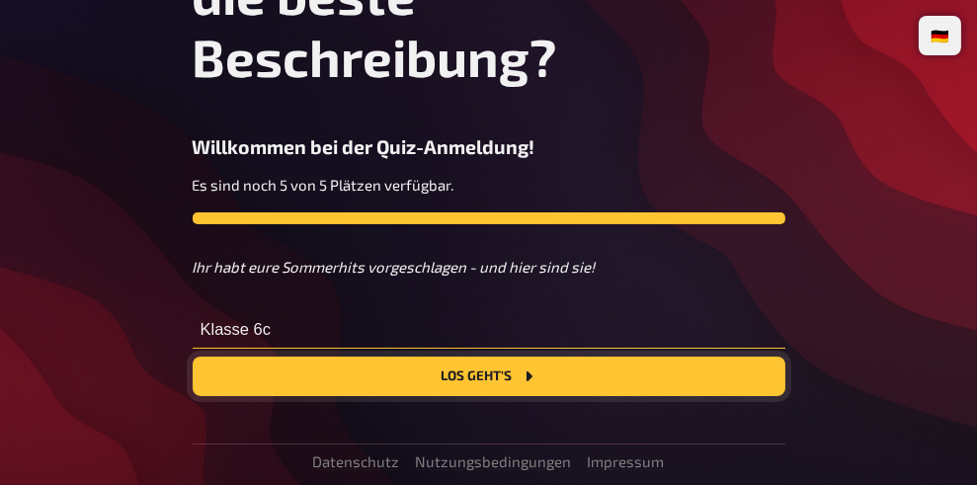
type input "Klasse 6c"
click at [193, 357] on button "Los geht's" at bounding box center [489, 377] width 593 height 40
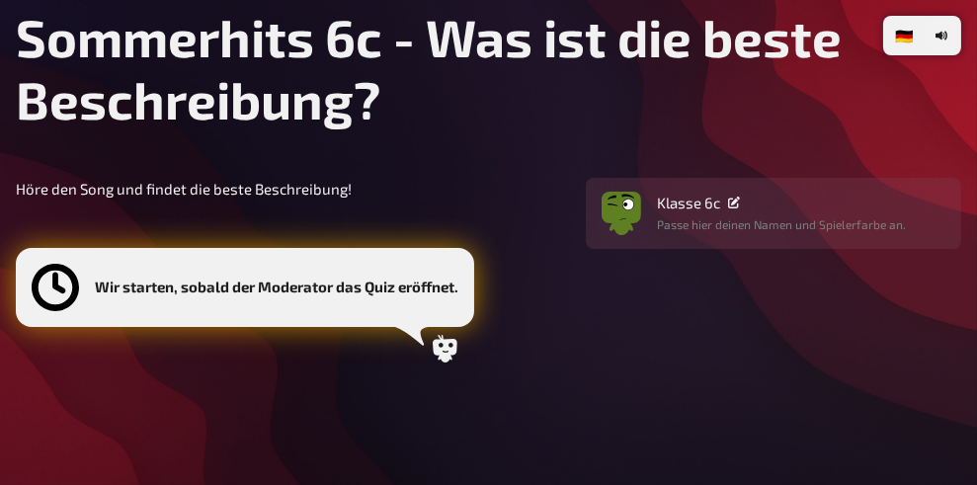
scroll to position [116, 0]
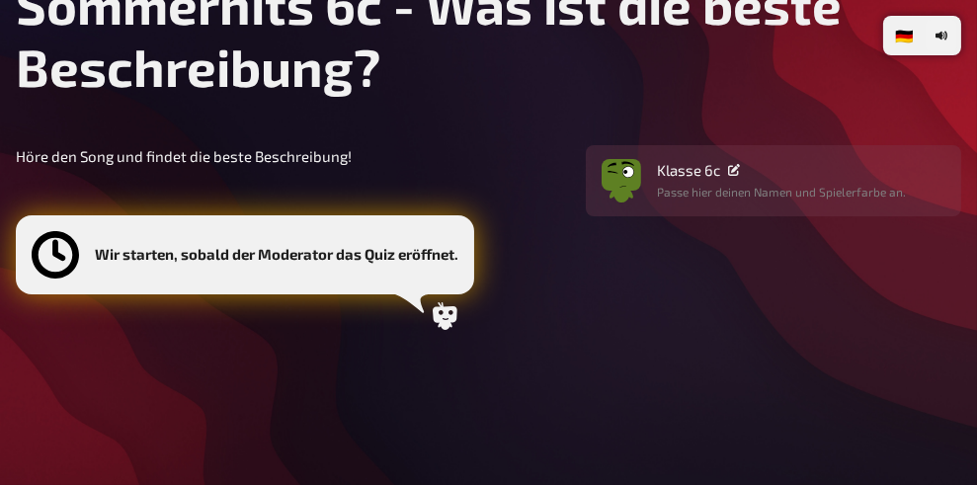
click at [449, 317] on icon at bounding box center [445, 316] width 28 height 28
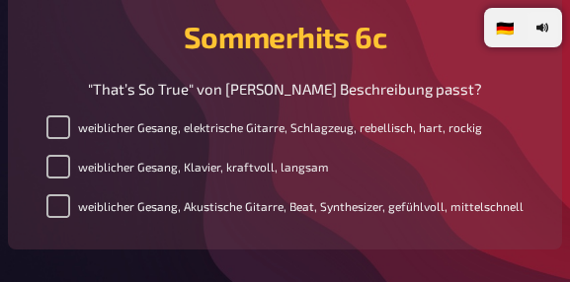
scroll to position [506, 0]
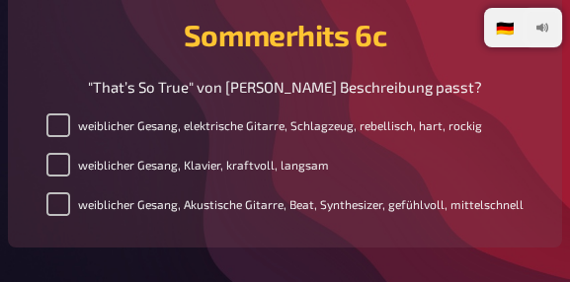
click at [540, 29] on icon "button" at bounding box center [540, 28] width 8 height 9
click at [538, 29] on icon "button" at bounding box center [540, 28] width 8 height 9
click at [66, 210] on input "weiblicher Gesang, Akustische Gitarre, Beat, Synthesizer, gefühlvoll, mittelsch…" at bounding box center [58, 205] width 24 height 24
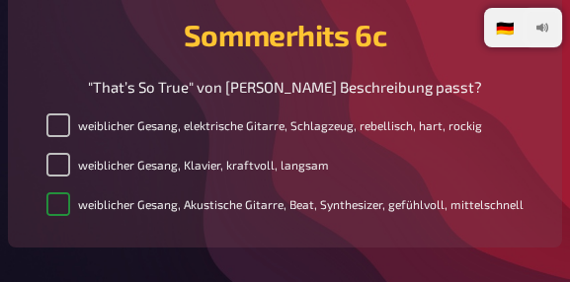
checkbox input "true"
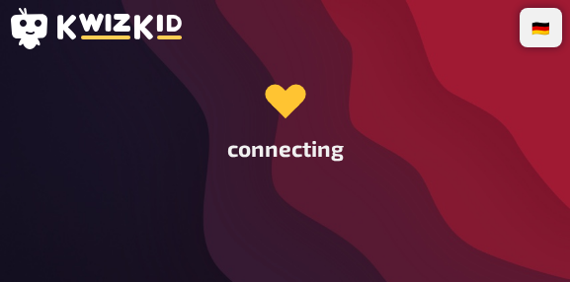
scroll to position [0, 0]
